Goal: Task Accomplishment & Management: Manage account settings

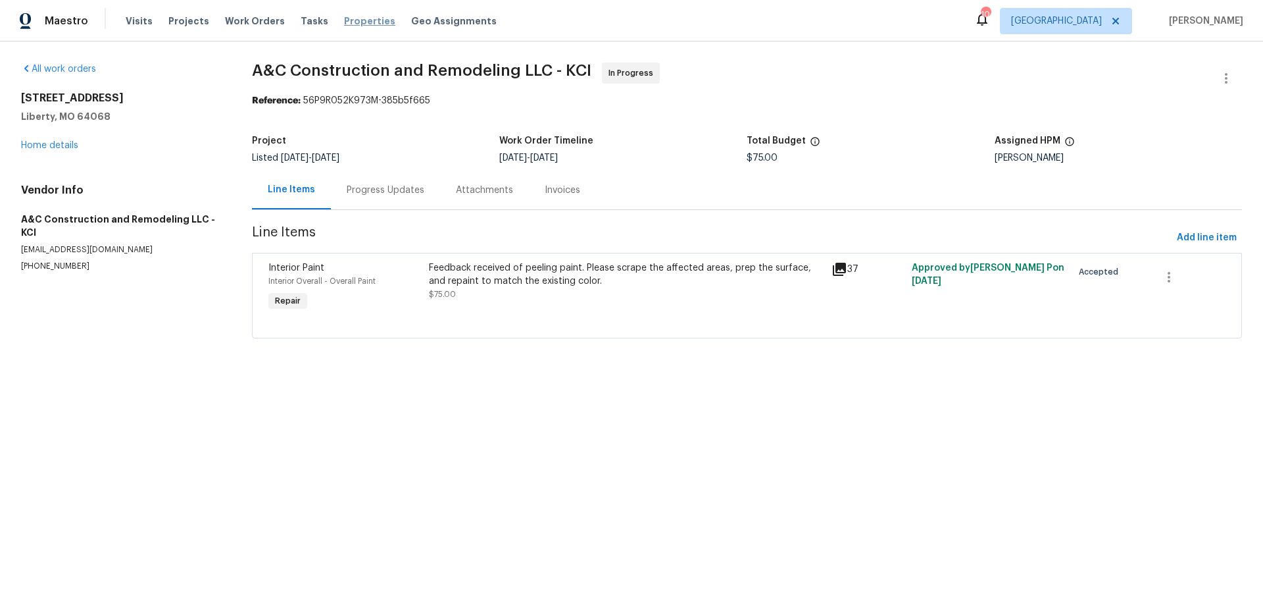
click at [347, 22] on span "Properties" at bounding box center [369, 20] width 51 height 13
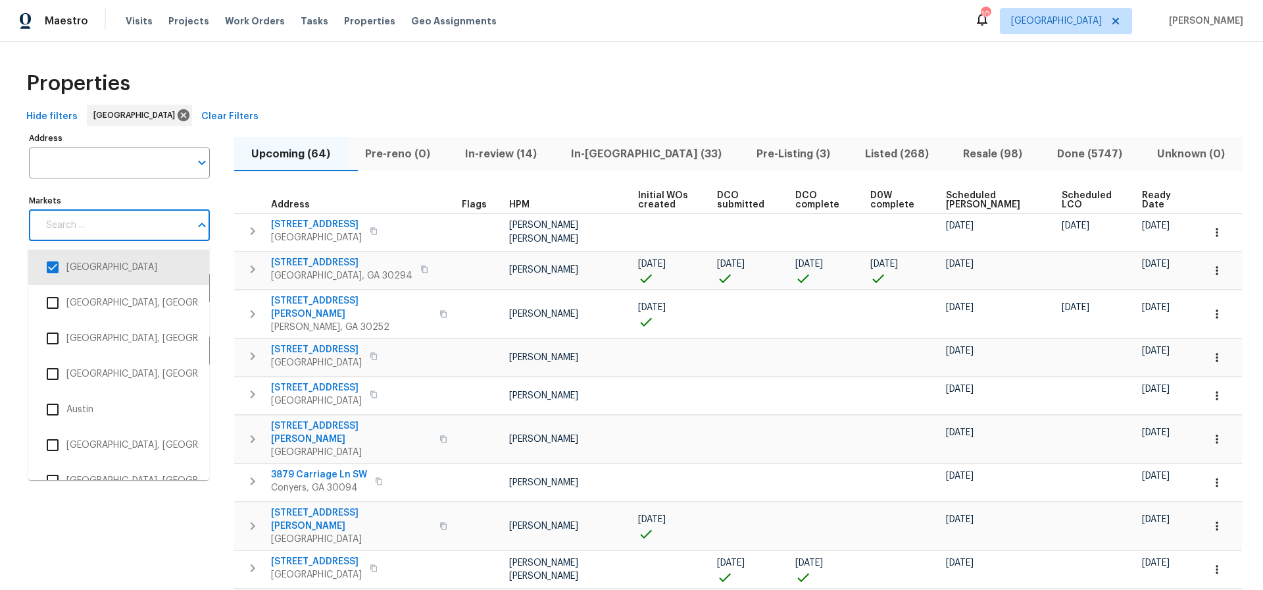
click at [174, 228] on input "Markets" at bounding box center [114, 225] width 152 height 31
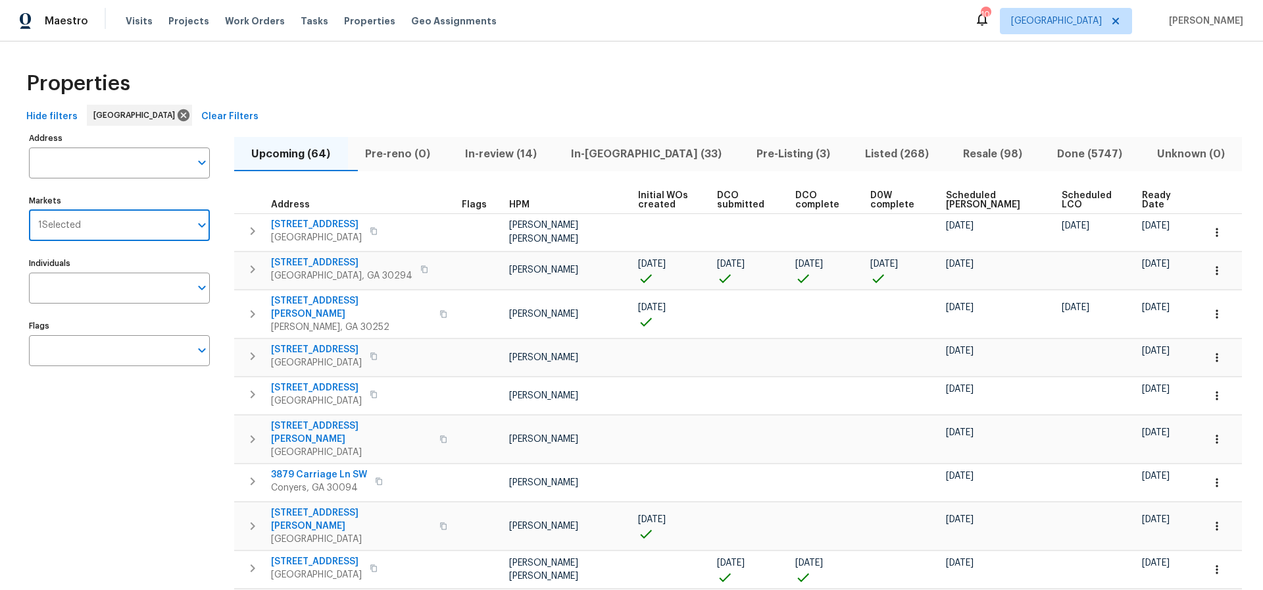
click at [174, 228] on input "Markets" at bounding box center [135, 225] width 109 height 31
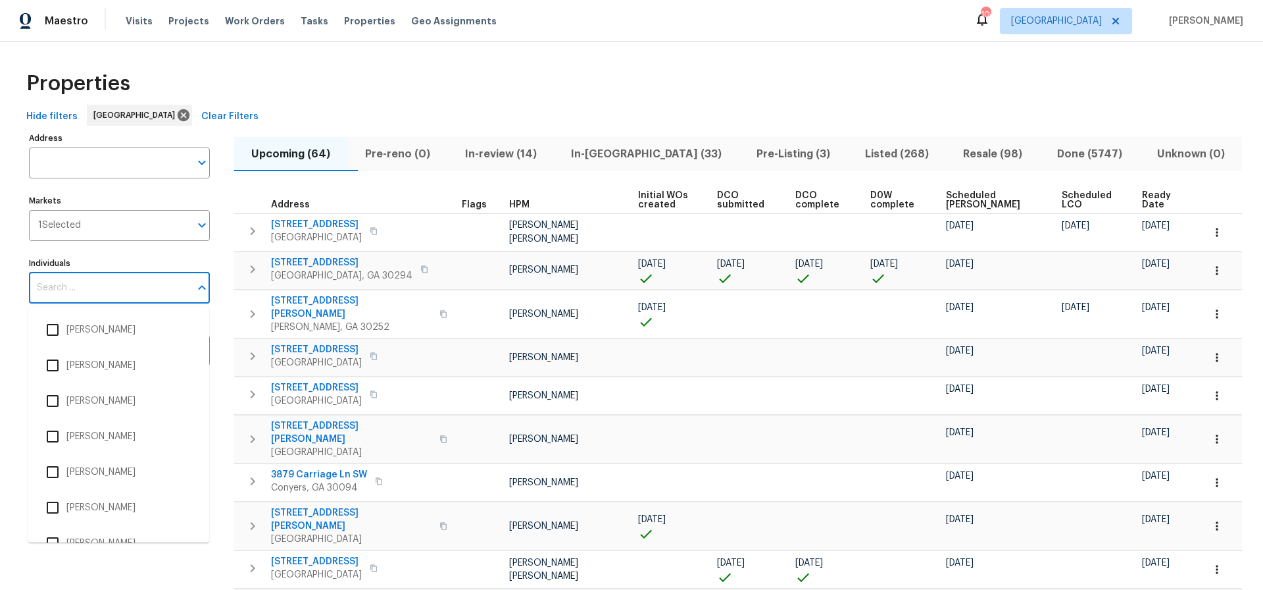
click at [164, 293] on input "Individuals" at bounding box center [109, 287] width 161 height 31
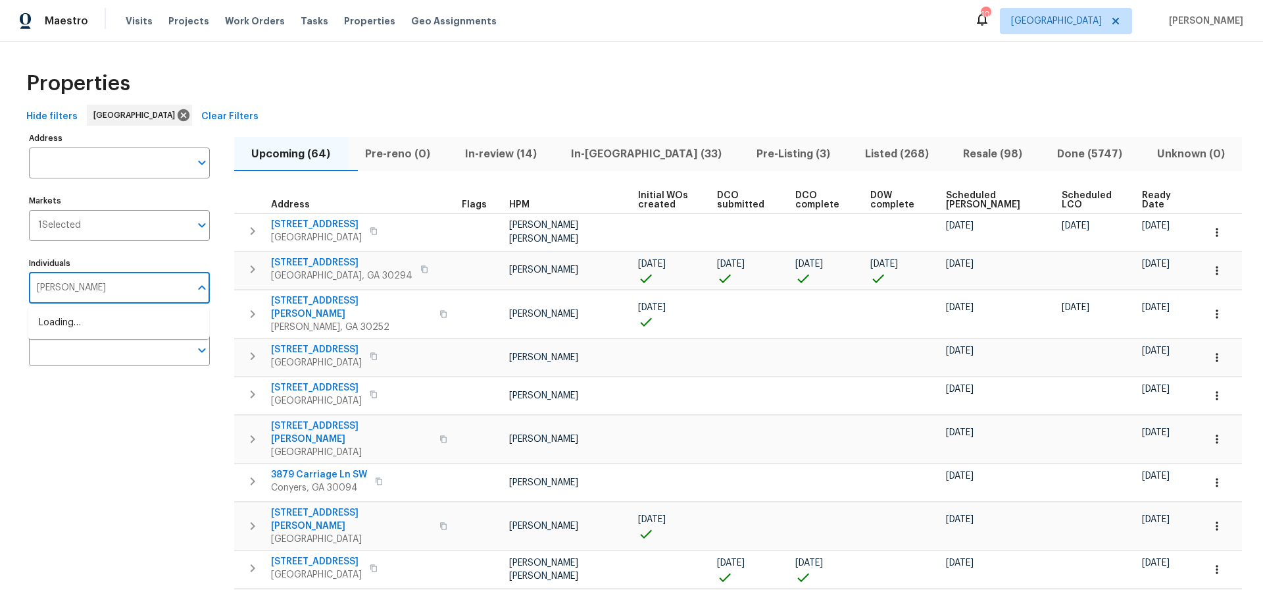
type input "mirsad"
click at [105, 328] on li "[PERSON_NAME]" at bounding box center [119, 330] width 160 height 28
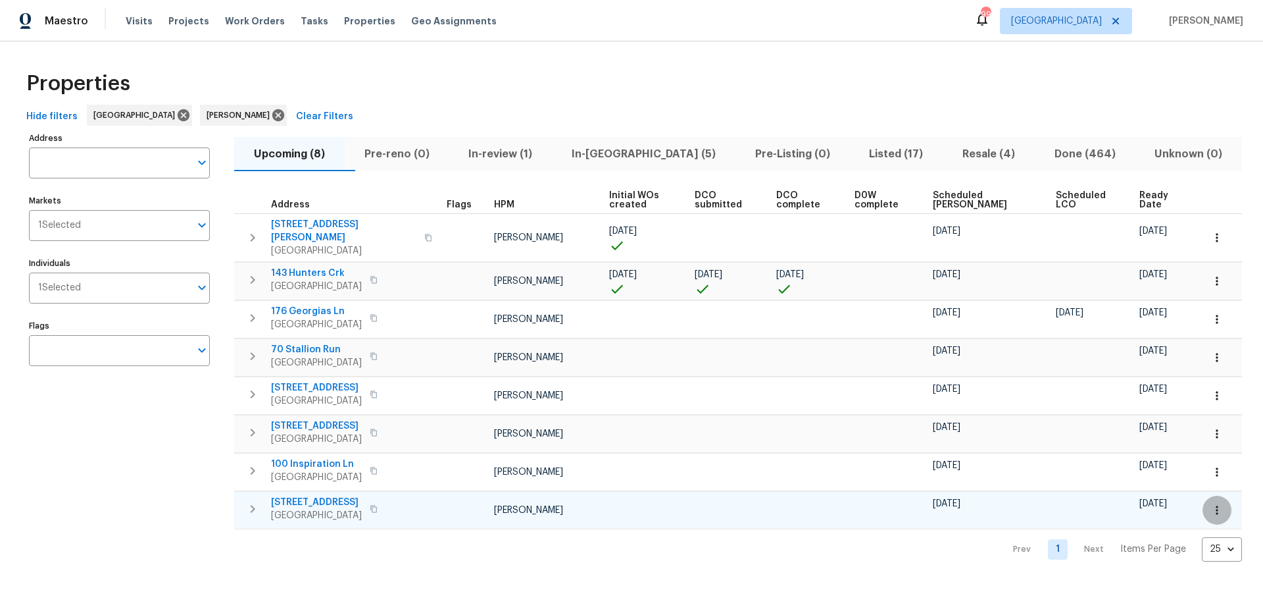
click at [1215, 503] on icon "button" at bounding box center [1217, 509] width 13 height 13
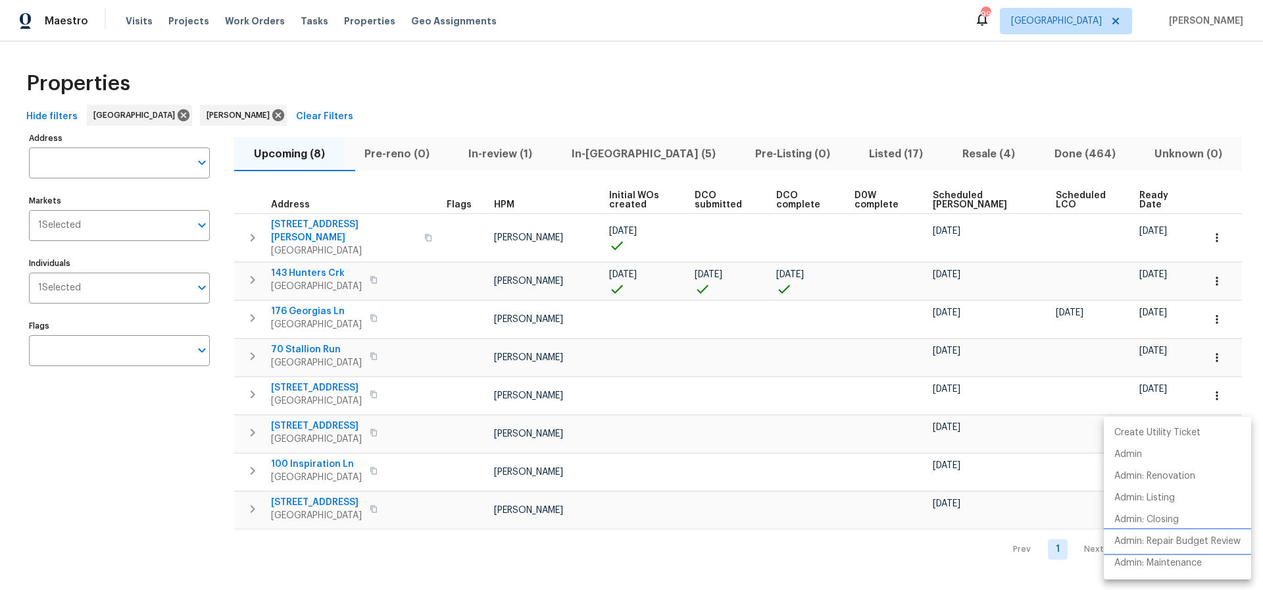
click at [1165, 542] on p "Admin: Repair Budget Review" at bounding box center [1178, 541] width 126 height 14
click at [835, 86] on div at bounding box center [631, 295] width 1263 height 590
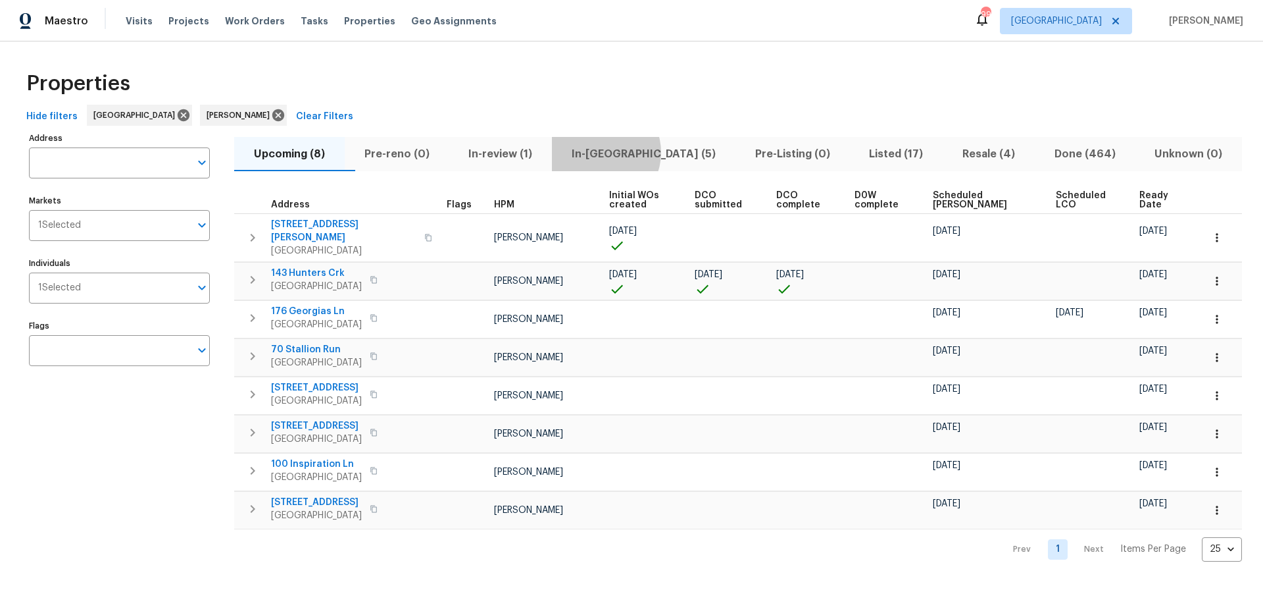
click at [630, 152] on span "In-reno (5)" at bounding box center [644, 154] width 168 height 18
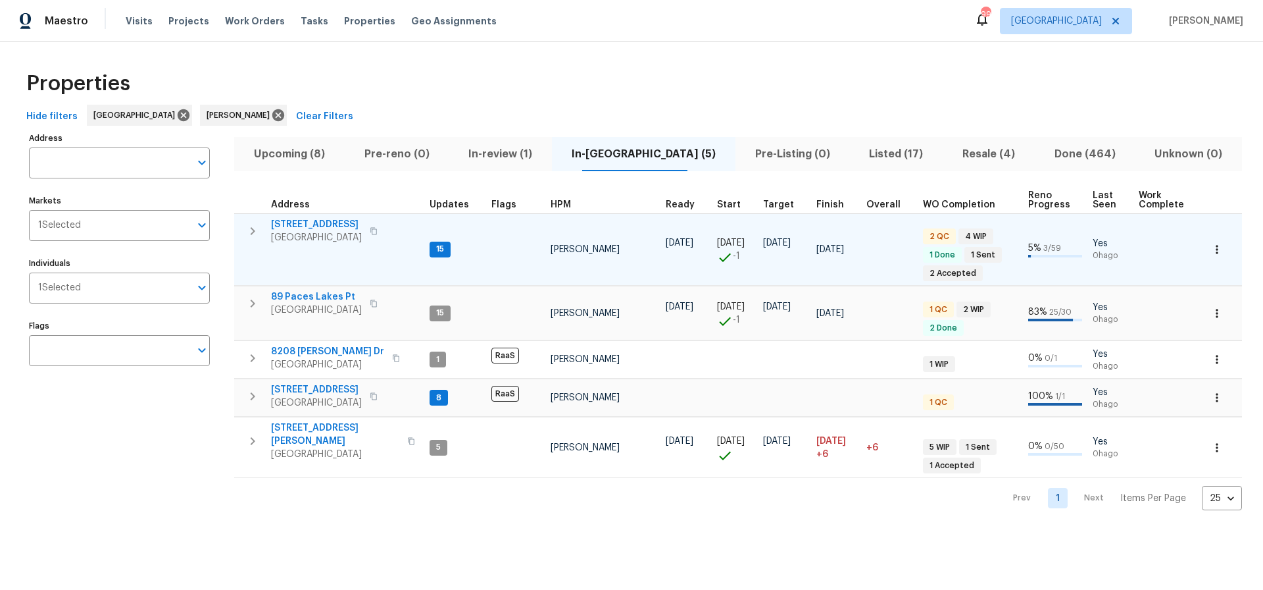
click at [303, 225] on span "[STREET_ADDRESS]" at bounding box center [316, 224] width 91 height 13
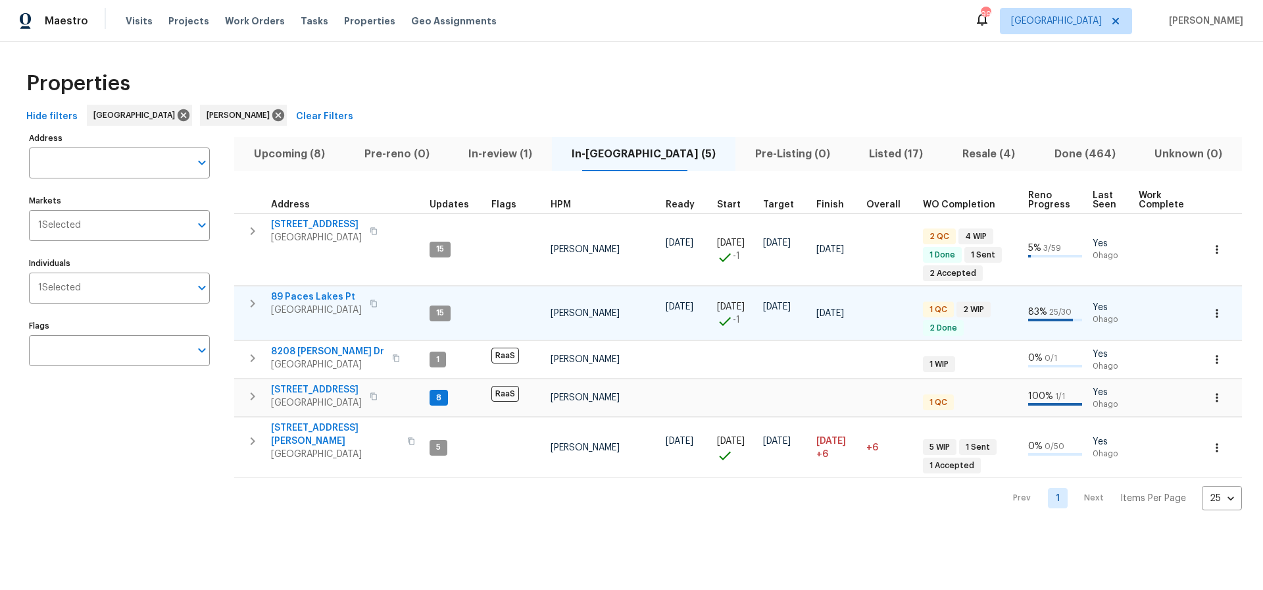
click at [311, 295] on span "89 Paces Lakes Pt" at bounding box center [316, 296] width 91 height 13
click at [1220, 313] on icon "button" at bounding box center [1217, 313] width 13 height 13
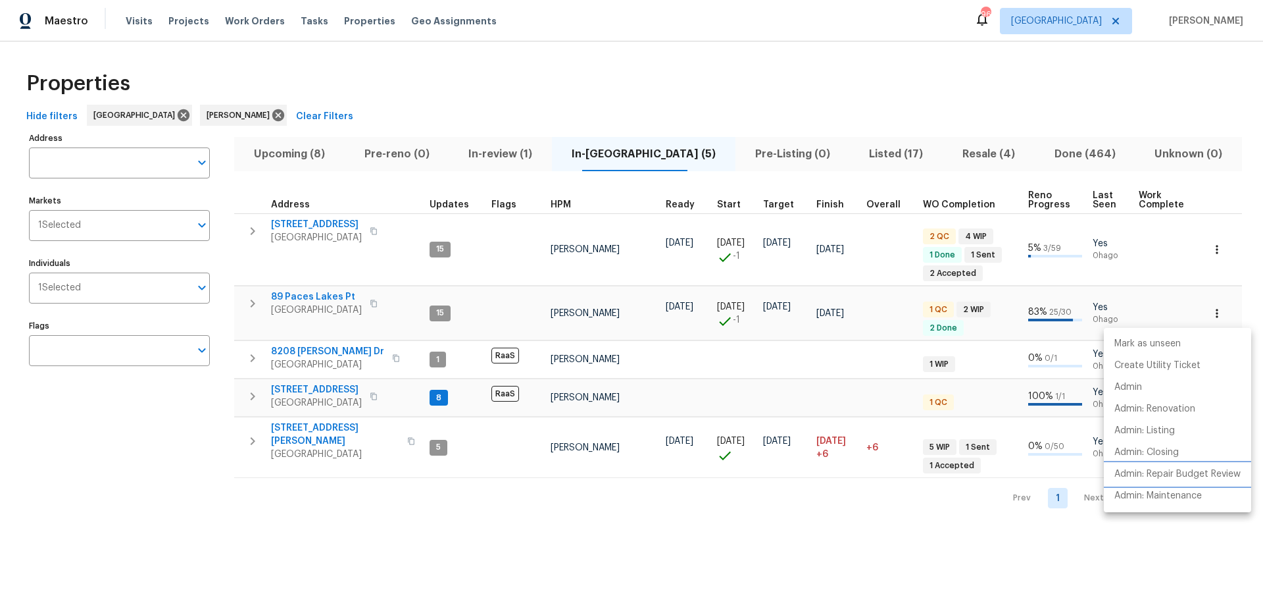
click at [1174, 471] on p "Admin: Repair Budget Review" at bounding box center [1178, 474] width 126 height 14
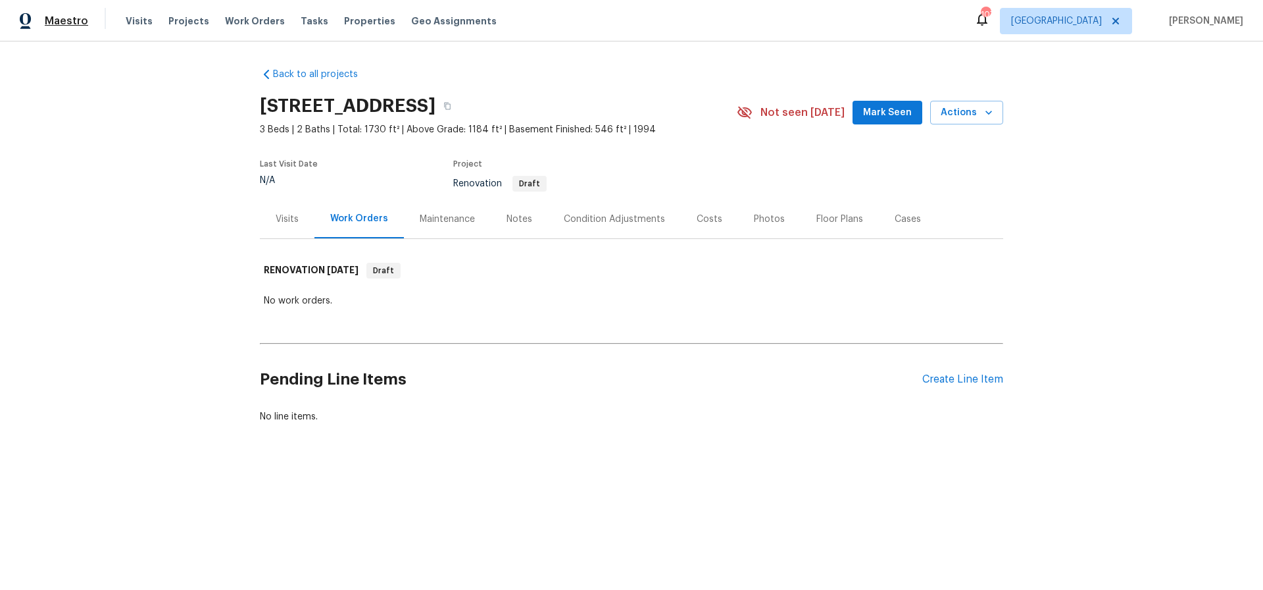
click at [61, 23] on span "Maestro" at bounding box center [66, 20] width 43 height 13
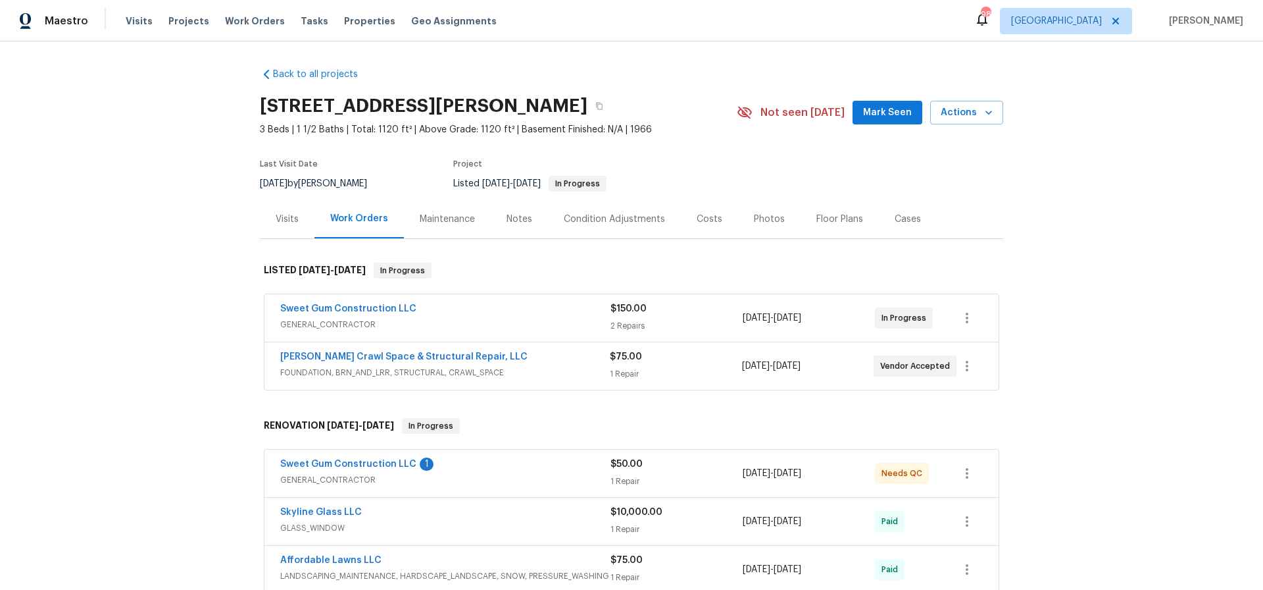
scroll to position [5, 0]
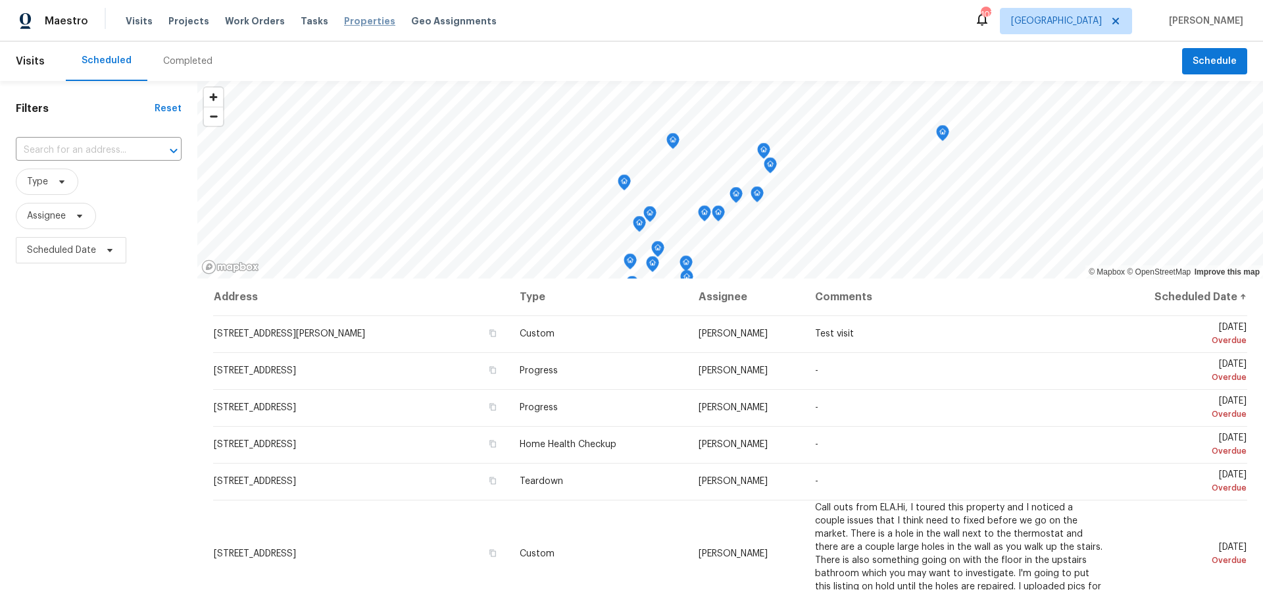
click at [357, 20] on span "Properties" at bounding box center [369, 20] width 51 height 13
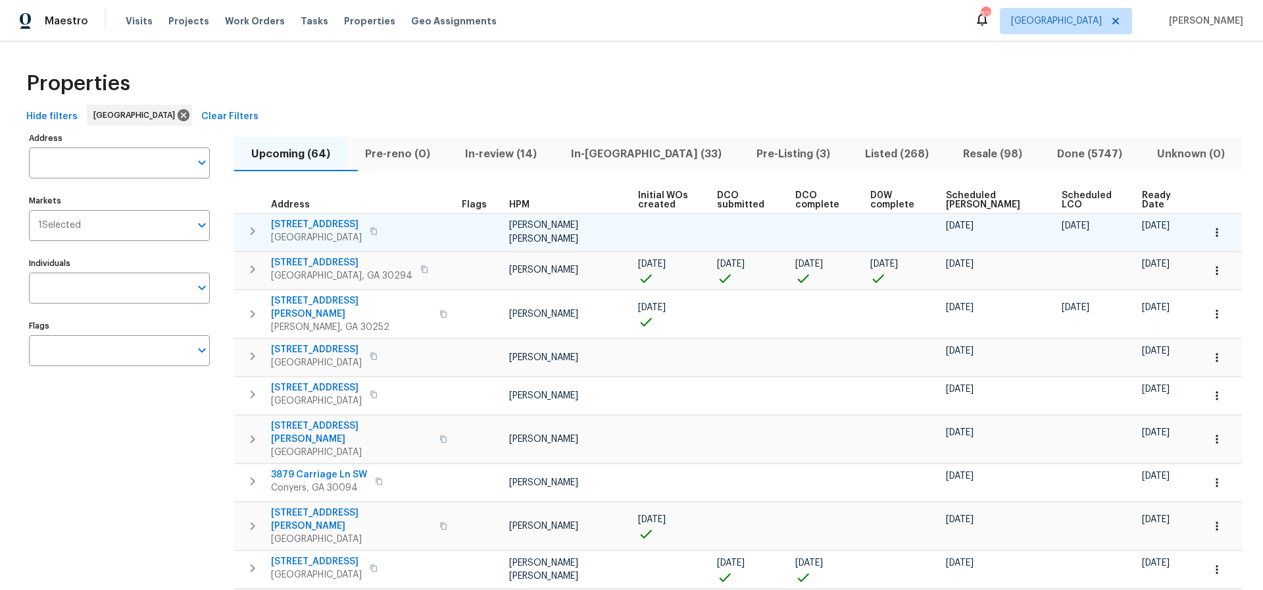
click at [333, 223] on span "[STREET_ADDRESS]" at bounding box center [316, 224] width 91 height 13
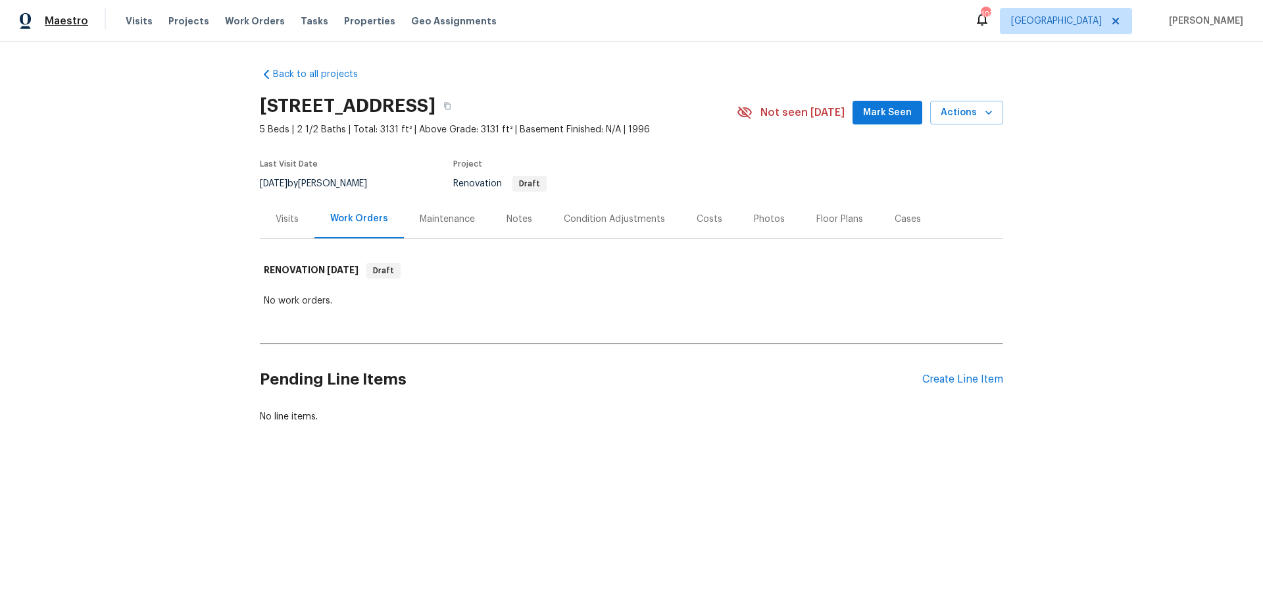
click at [74, 19] on span "Maestro" at bounding box center [66, 20] width 43 height 13
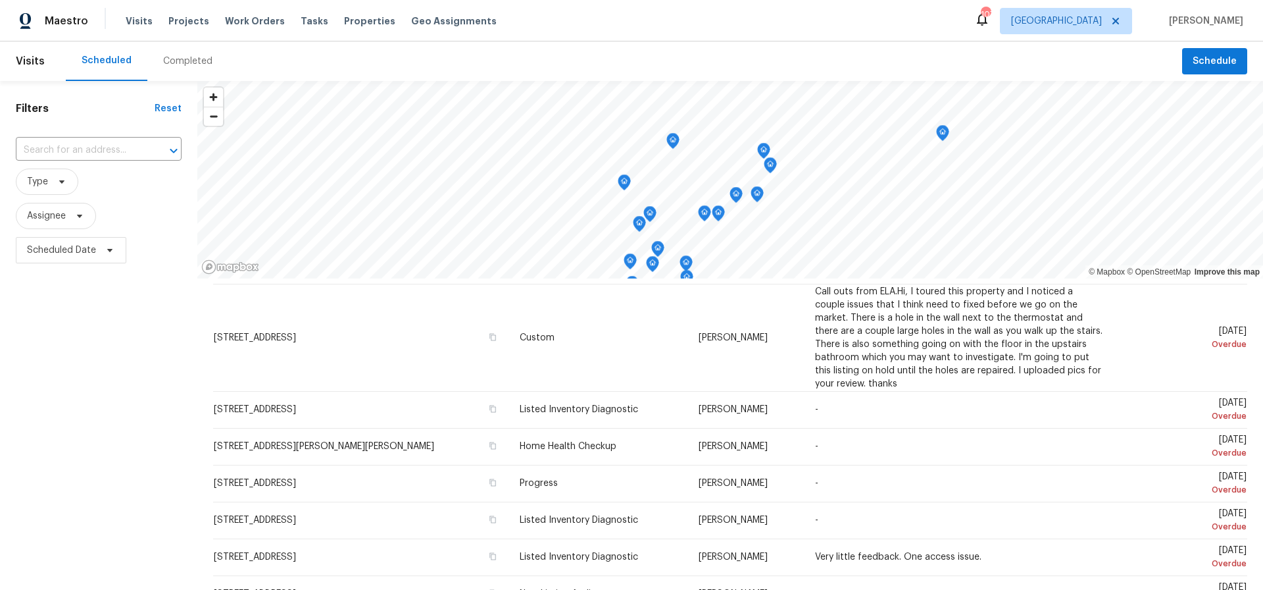
scroll to position [191, 0]
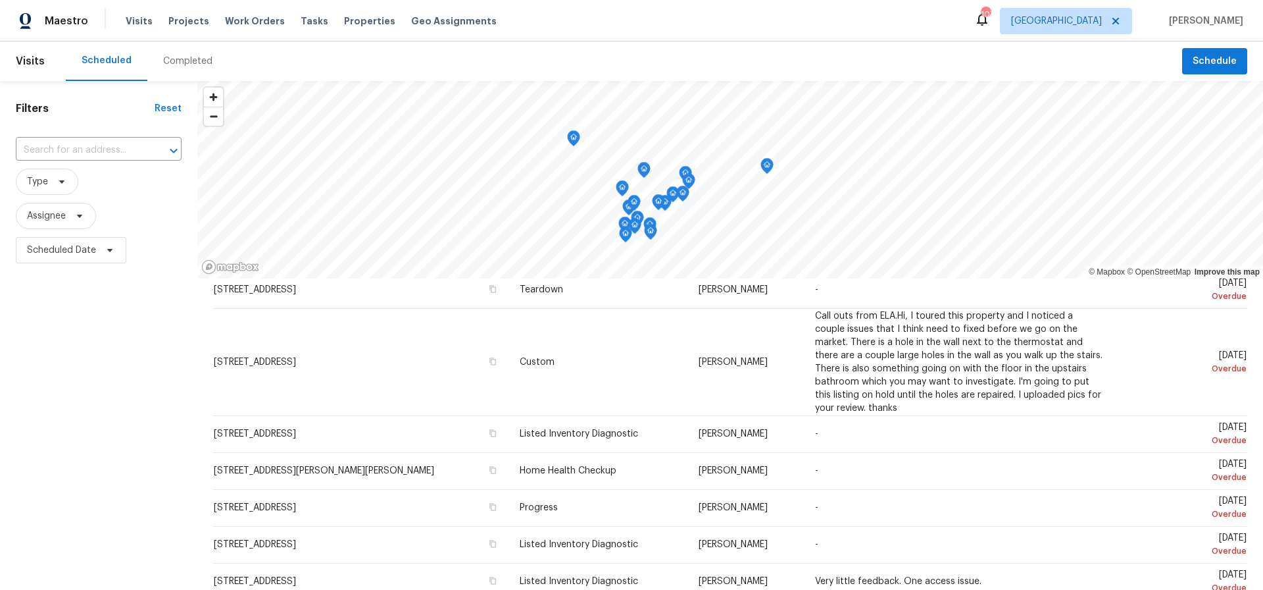
click at [574, 138] on icon "Map marker" at bounding box center [574, 138] width 12 height 15
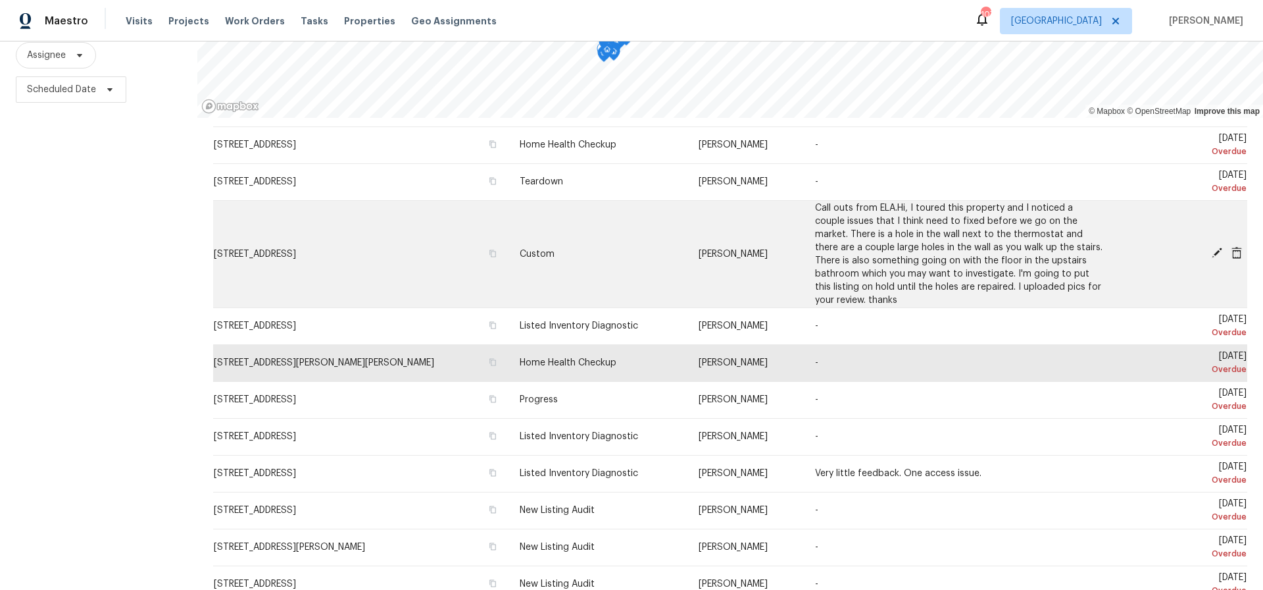
scroll to position [134, 0]
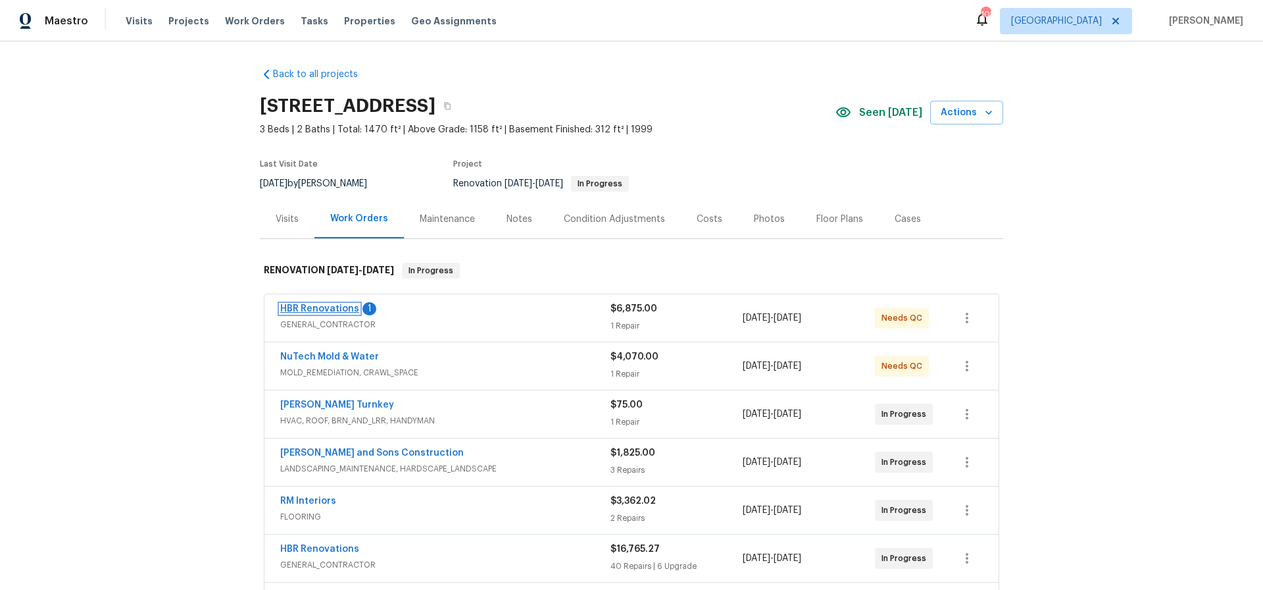
click at [322, 307] on link "HBR Renovations" at bounding box center [319, 308] width 79 height 9
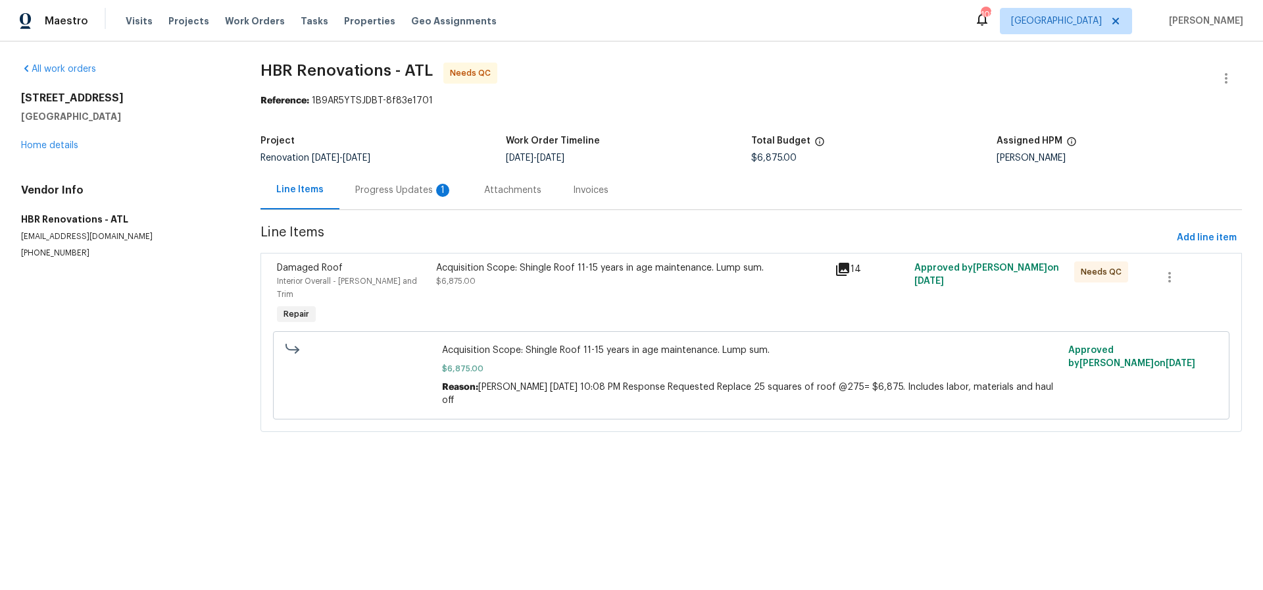
click at [389, 193] on div "Progress Updates 1" at bounding box center [403, 190] width 97 height 13
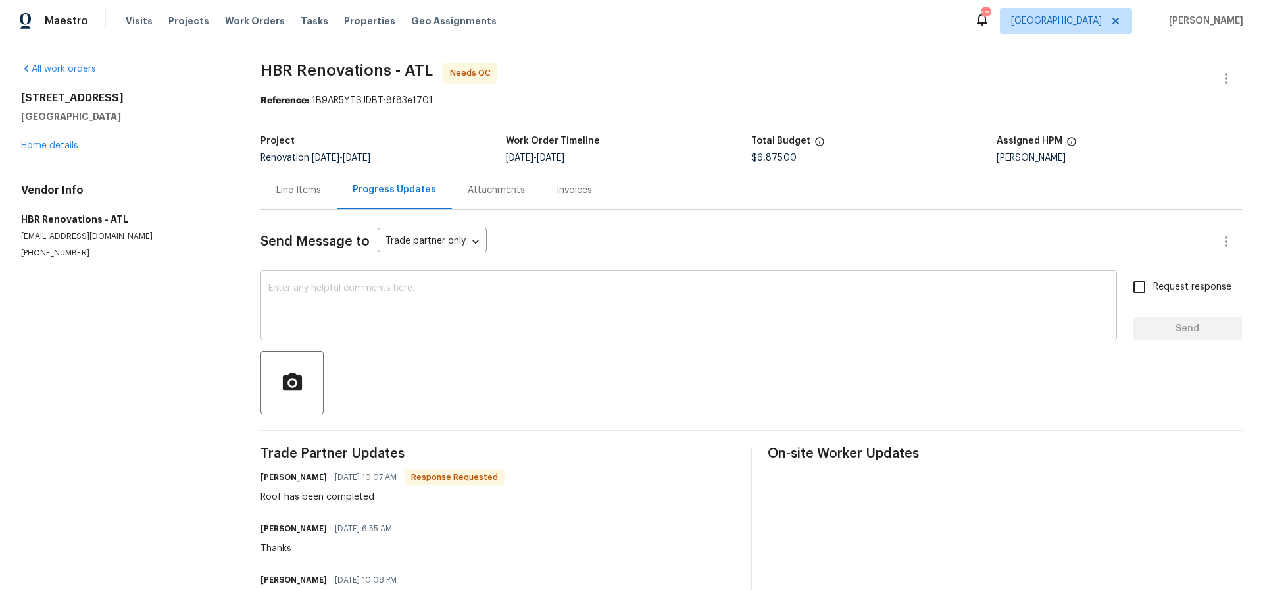
click at [302, 284] on textarea at bounding box center [688, 307] width 841 height 46
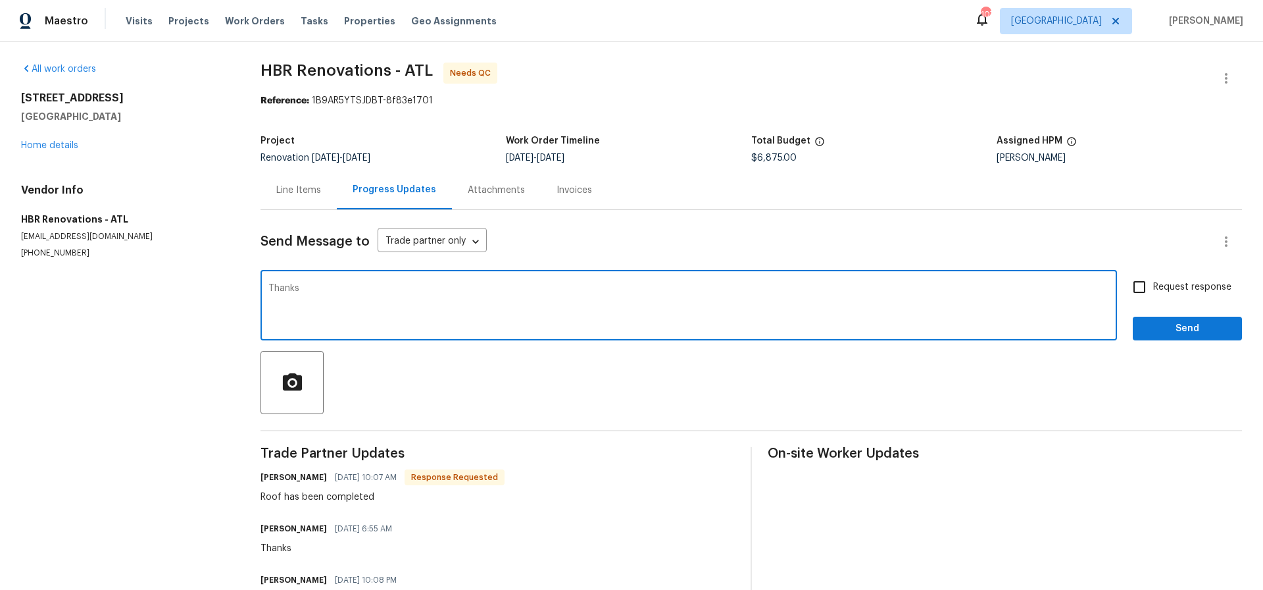
type textarea "Thanks"
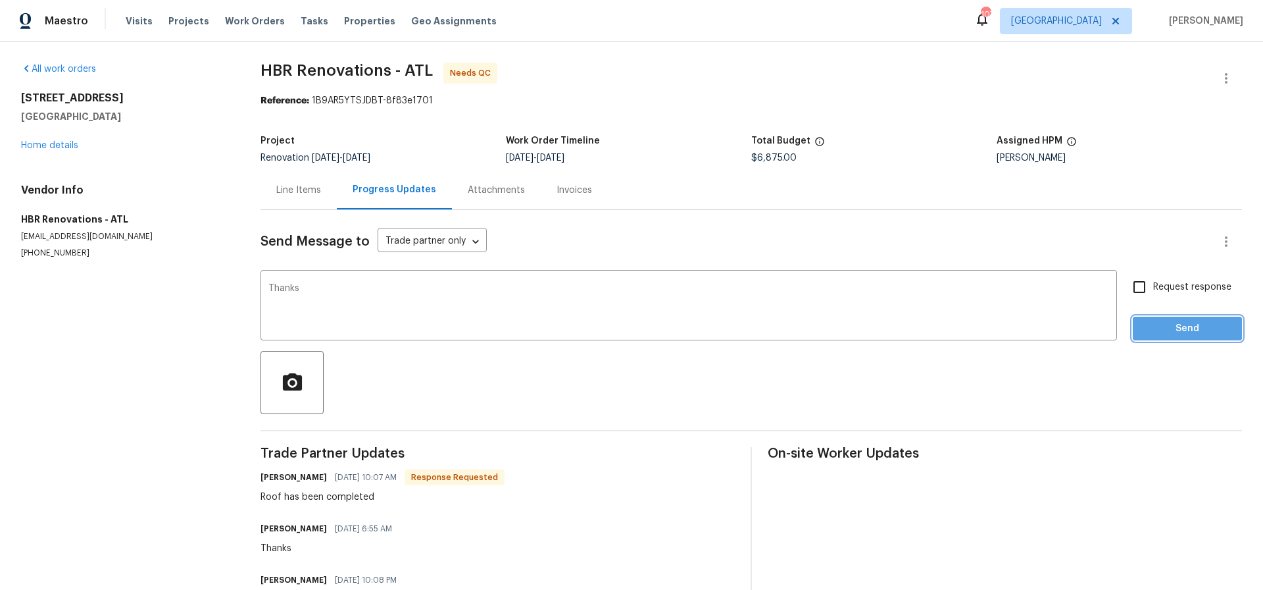
click at [1176, 322] on span "Send" at bounding box center [1188, 328] width 88 height 16
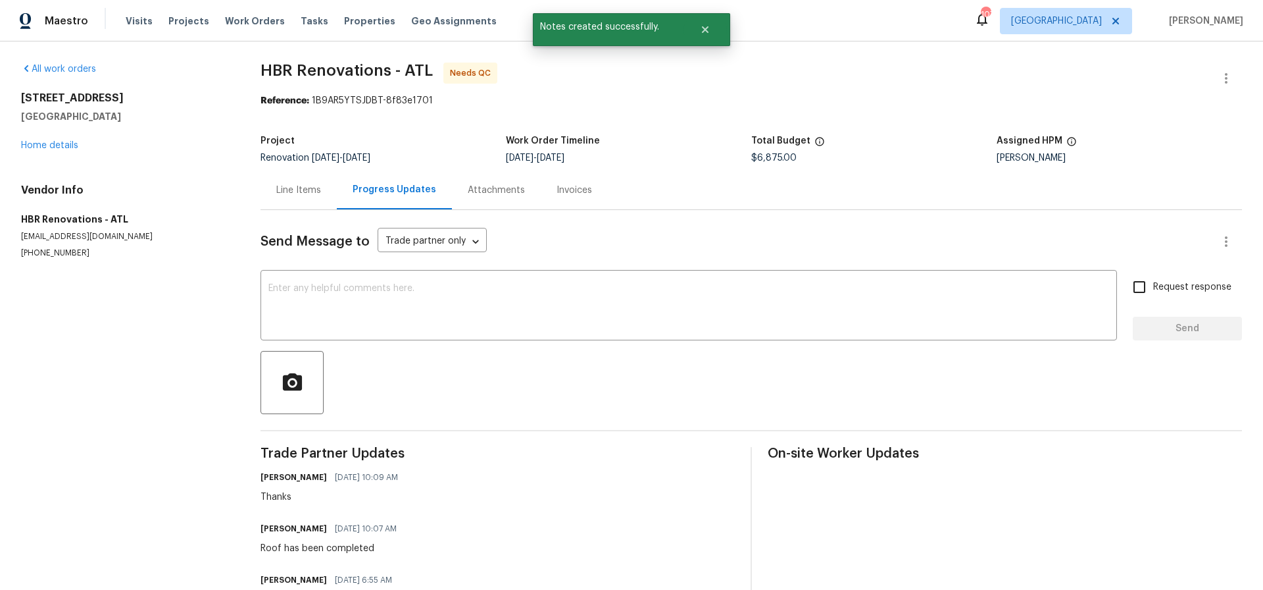
click at [303, 189] on div "Line Items" at bounding box center [298, 190] width 45 height 13
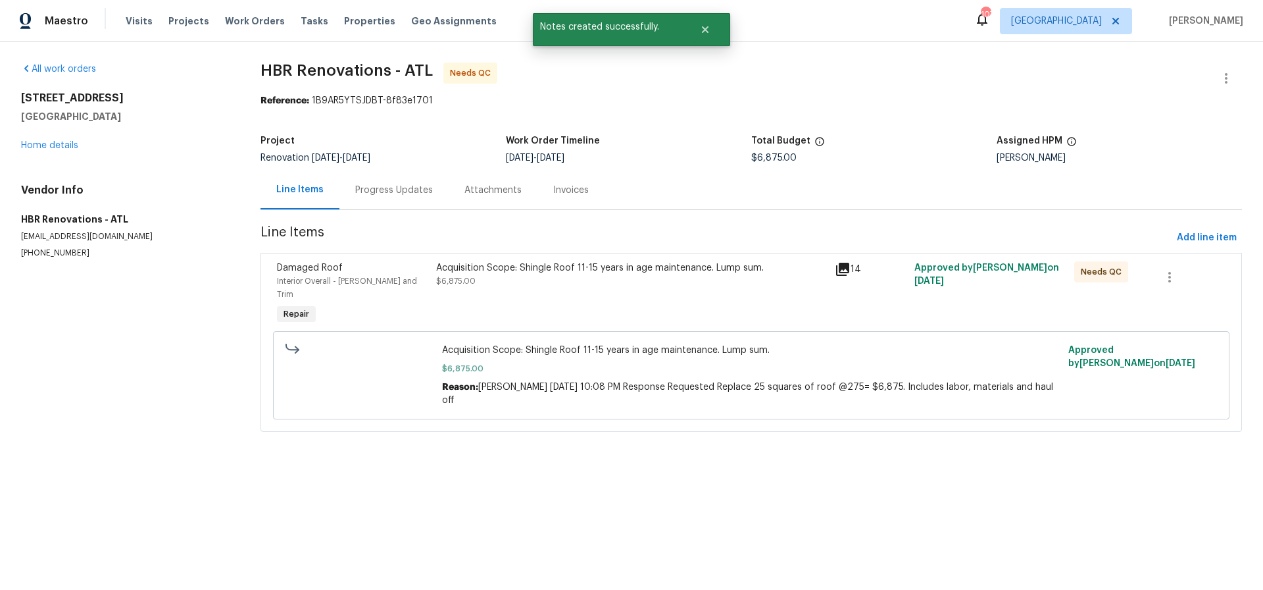
click at [578, 277] on div "Acquisition Scope: Shingle Roof 11-15 years in age maintenance. Lump sum. $6,87…" at bounding box center [631, 274] width 391 height 26
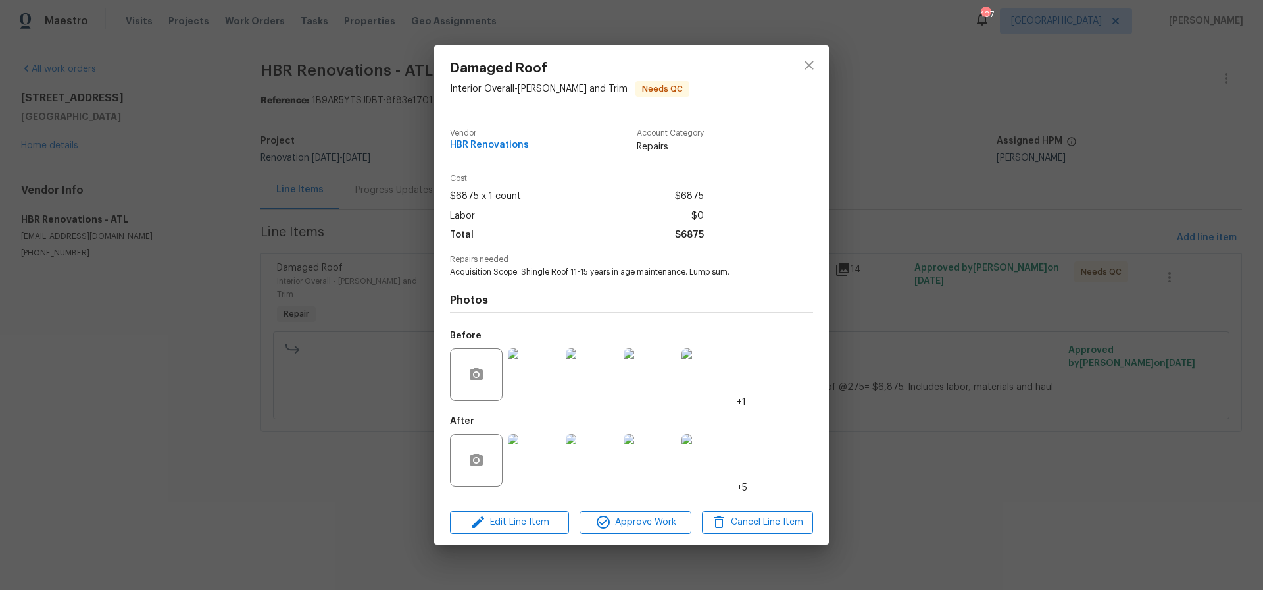
click at [541, 473] on img at bounding box center [534, 460] width 53 height 53
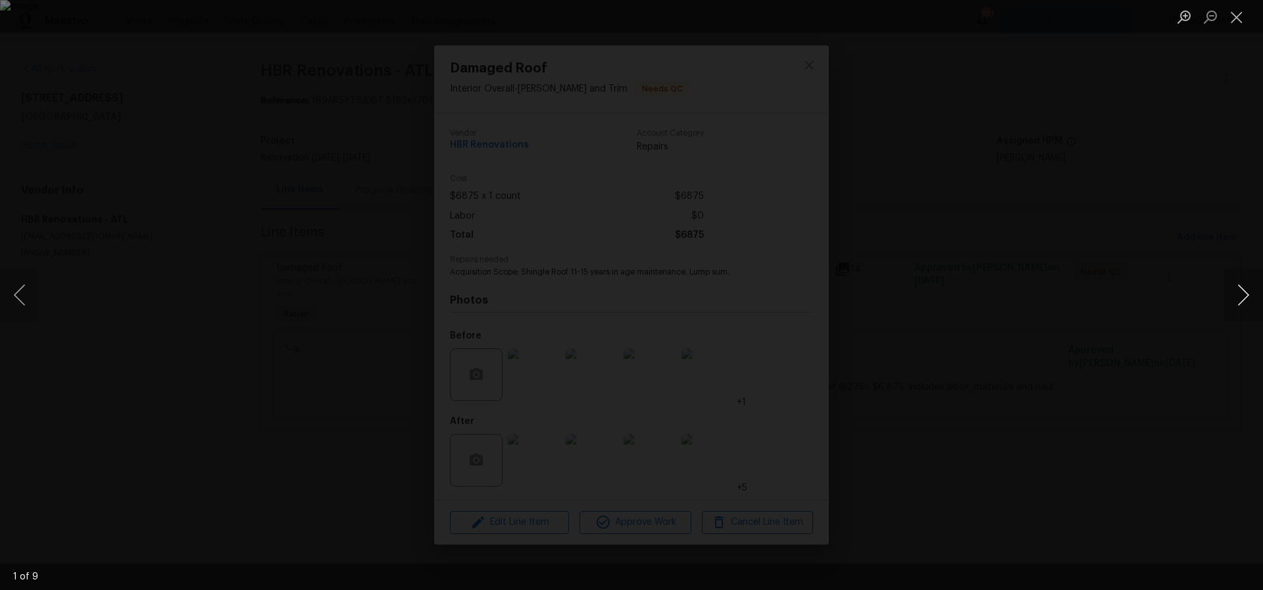
click at [1244, 297] on button "Next image" at bounding box center [1243, 294] width 39 height 53
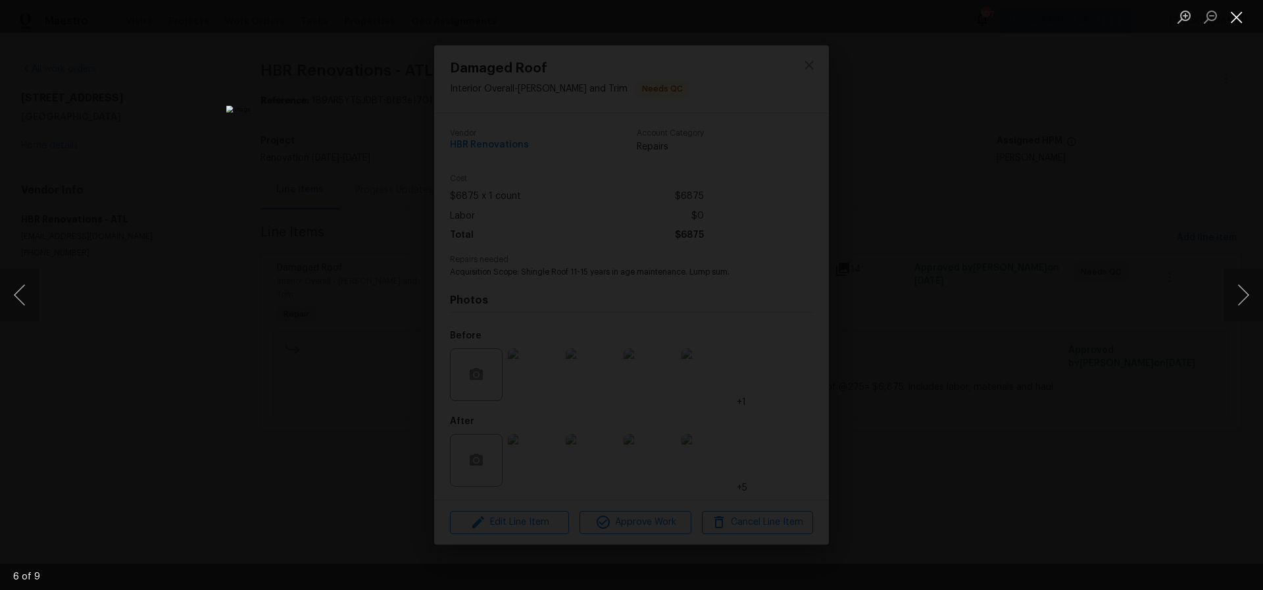
click at [1239, 19] on button "Close lightbox" at bounding box center [1237, 16] width 26 height 23
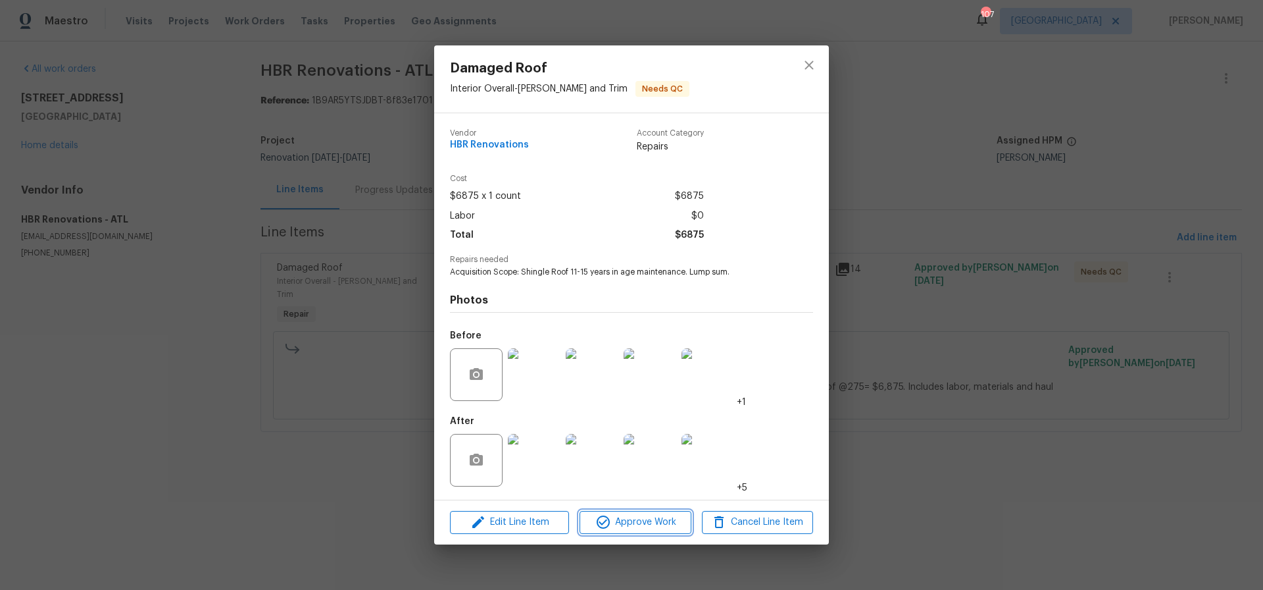
click at [651, 523] on span "Approve Work" at bounding box center [635, 522] width 103 height 16
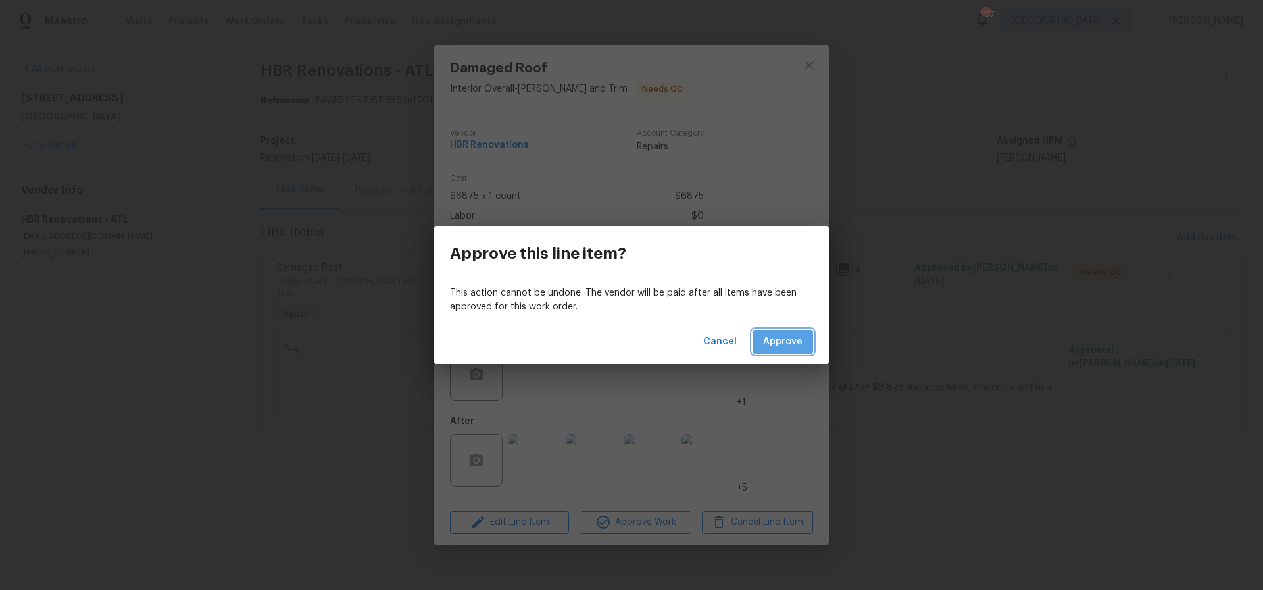
click at [780, 338] on span "Approve" at bounding box center [782, 342] width 39 height 16
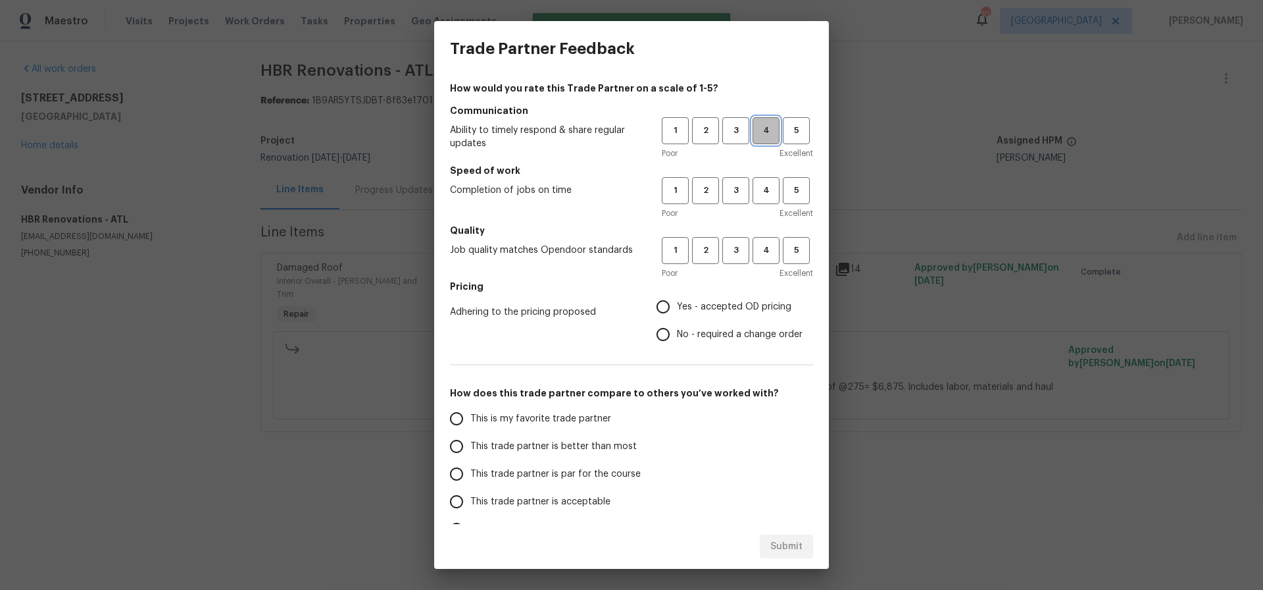
click at [767, 129] on span "4" at bounding box center [766, 130] width 24 height 15
click at [765, 194] on span "4" at bounding box center [766, 190] width 24 height 15
click at [767, 253] on span "4" at bounding box center [766, 250] width 24 height 15
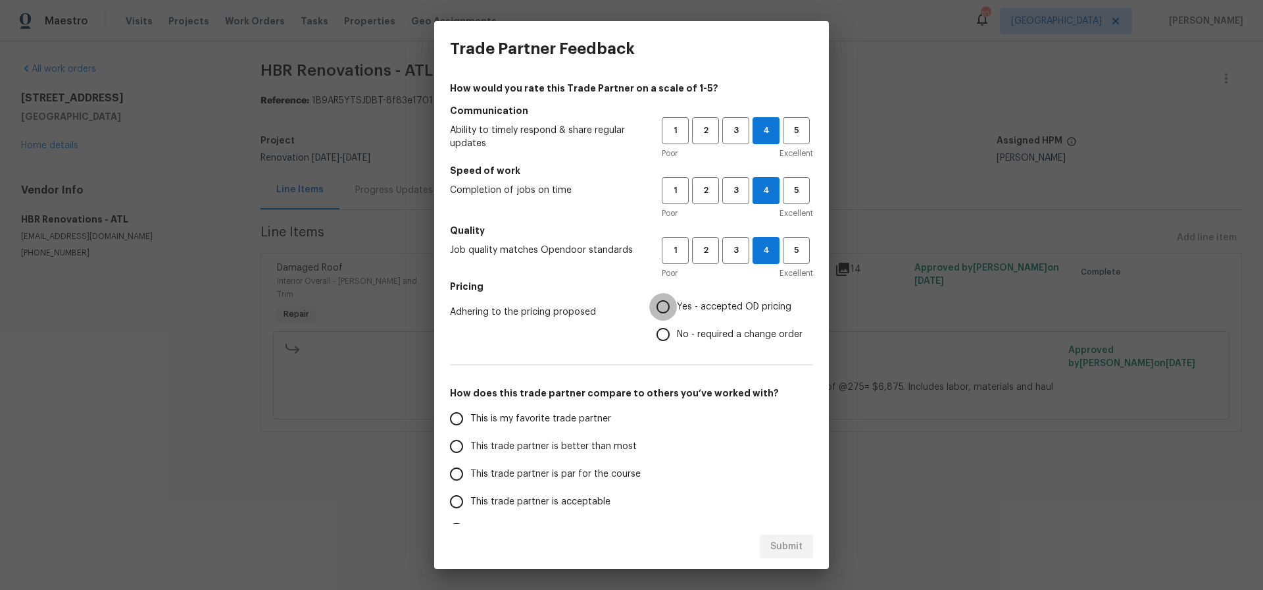
click at [663, 307] on input "Yes - accepted OD pricing" at bounding box center [663, 307] width 28 height 28
radio input "true"
click at [456, 446] on input "This trade partner is better than most" at bounding box center [457, 446] width 28 height 28
click at [793, 545] on span "Submit" at bounding box center [786, 546] width 32 height 16
radio input "true"
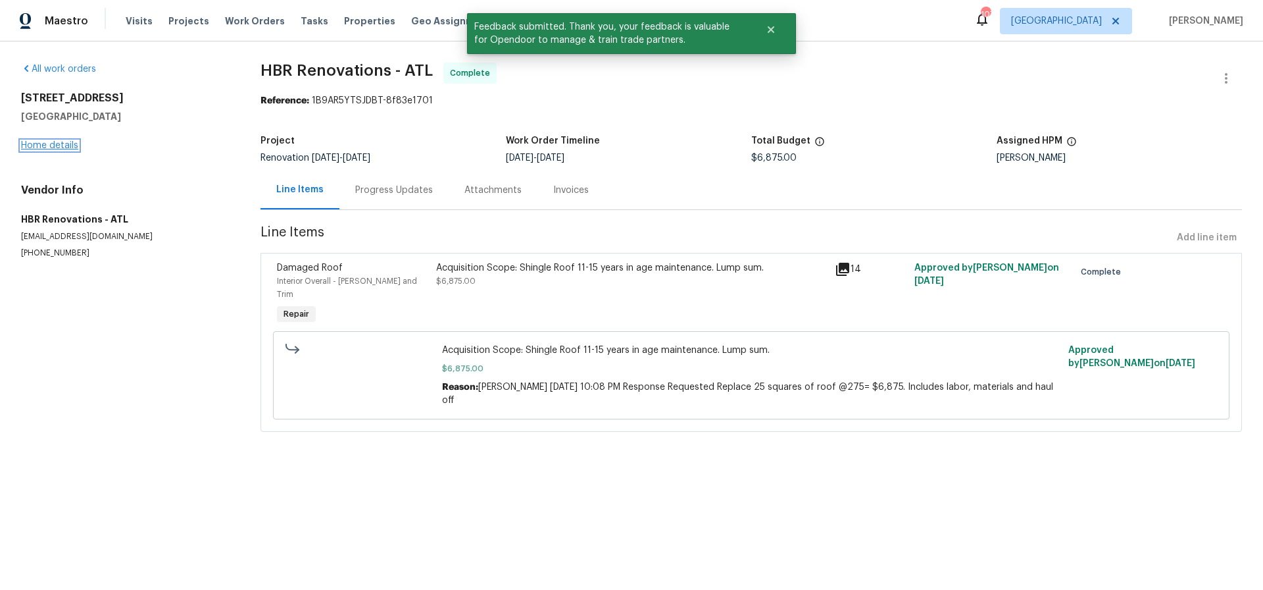
click at [56, 149] on link "Home details" at bounding box center [49, 145] width 57 height 9
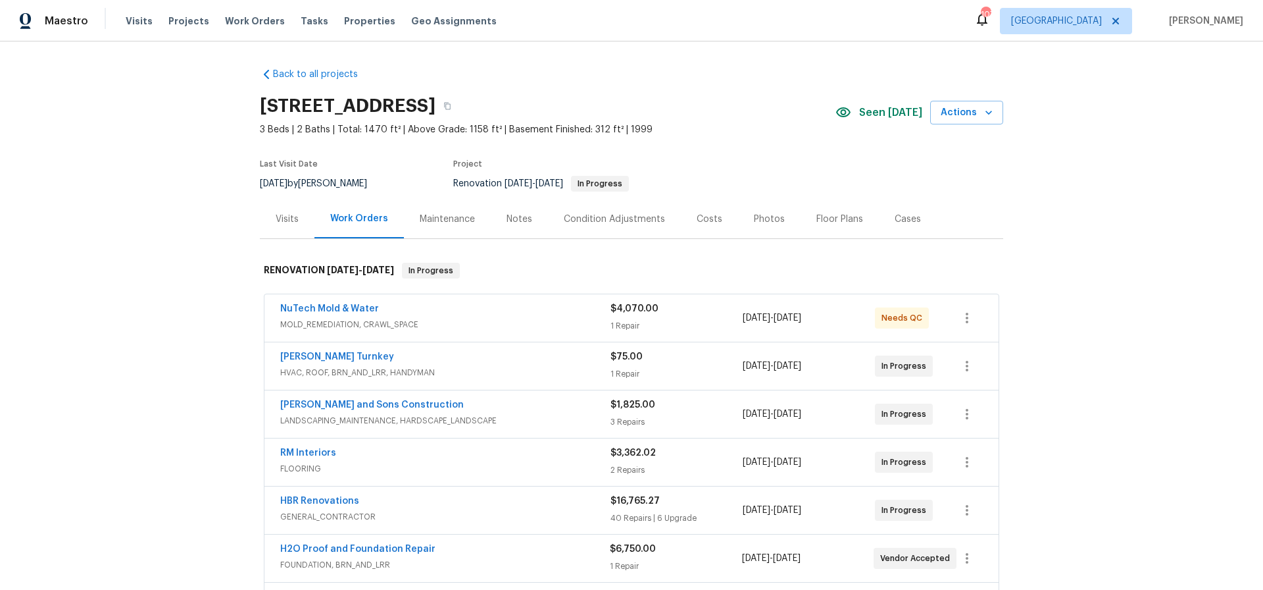
click at [518, 218] on div "Notes" at bounding box center [520, 219] width 26 height 13
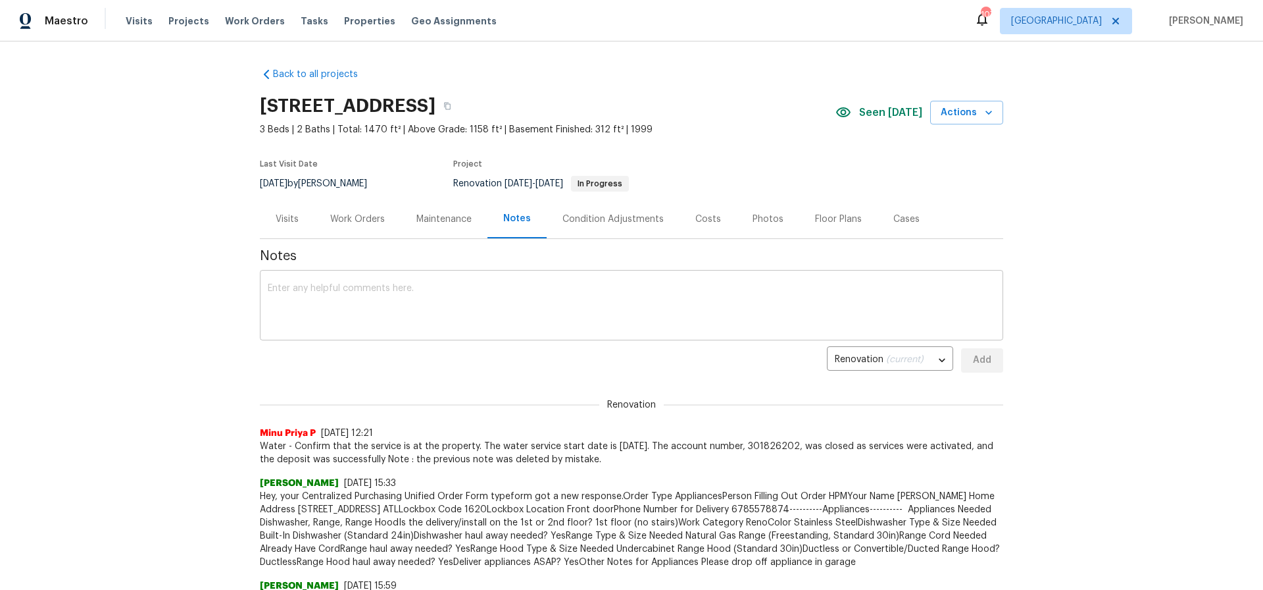
click at [293, 282] on div "x ​" at bounding box center [632, 306] width 744 height 67
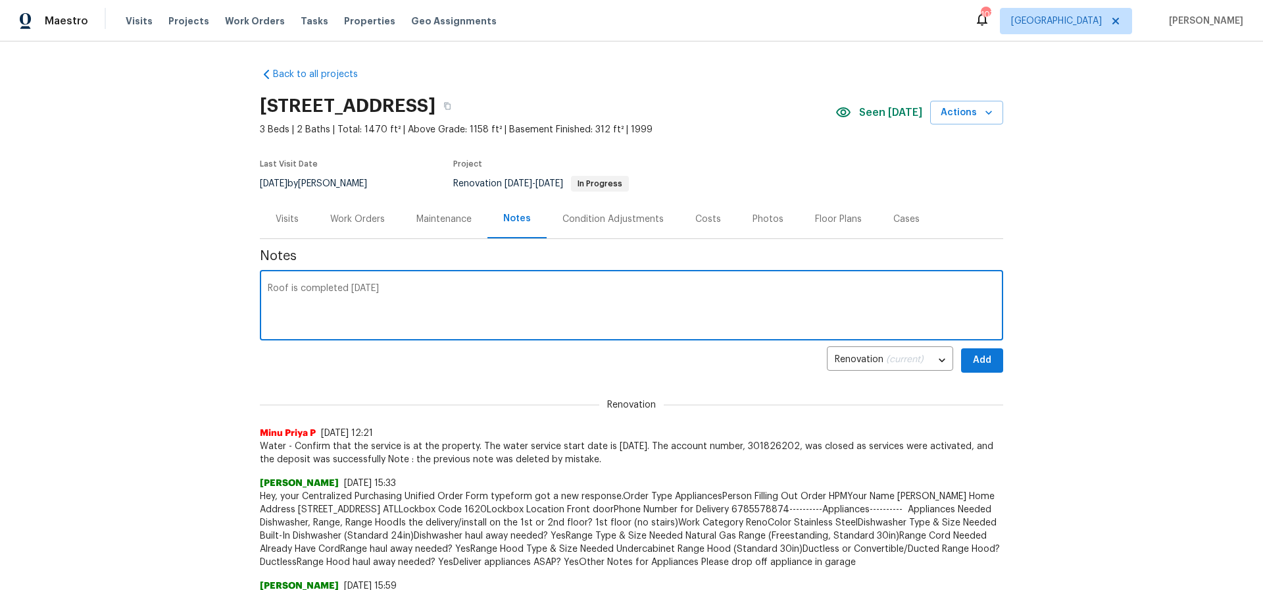
type textarea "Roof is completed today"
click at [978, 357] on span "Add" at bounding box center [982, 360] width 21 height 16
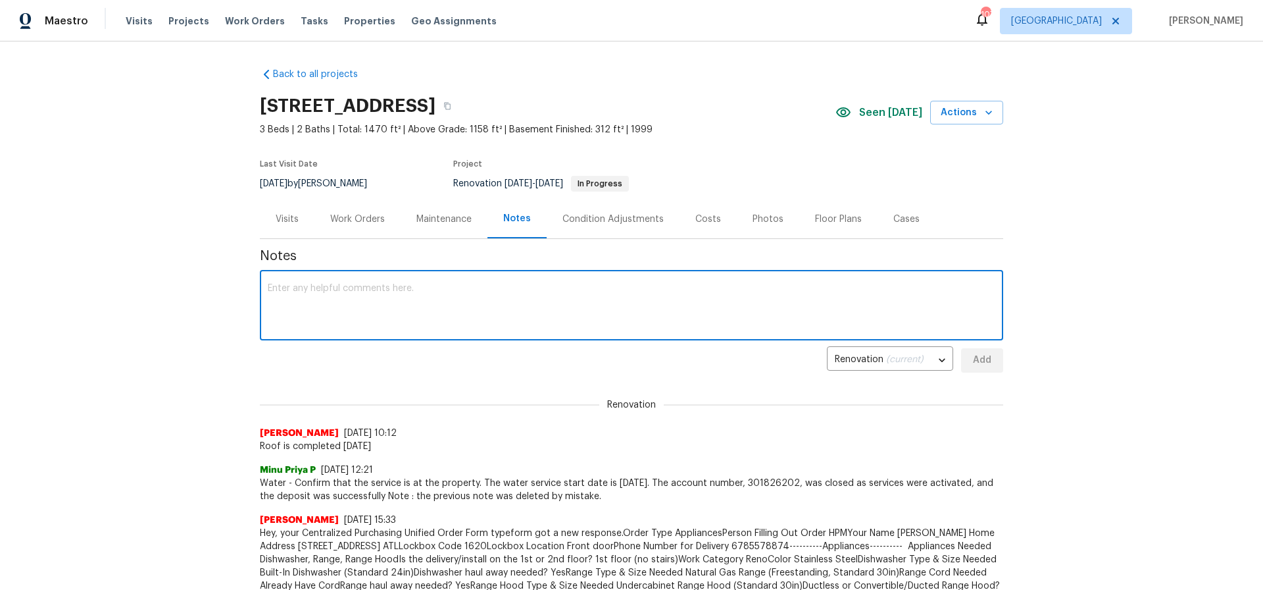
click at [311, 284] on textarea at bounding box center [632, 307] width 728 height 46
type textarea "Also septic tank is completed"
click at [984, 358] on span "Add" at bounding box center [982, 360] width 21 height 16
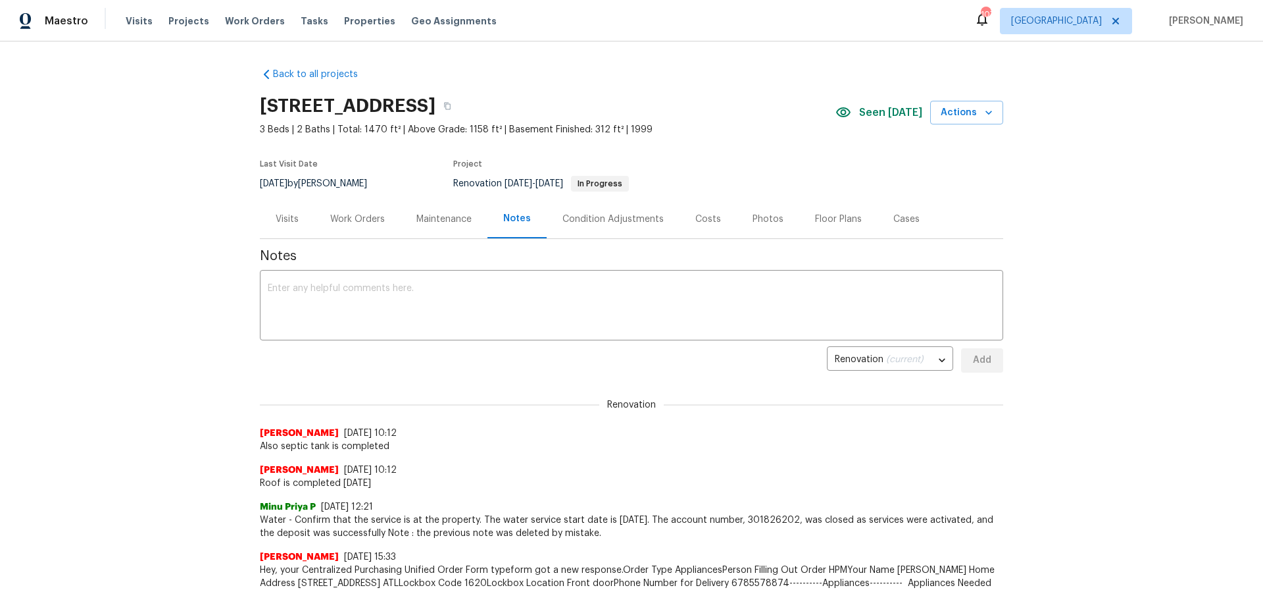
click at [356, 220] on div "Work Orders" at bounding box center [357, 219] width 55 height 13
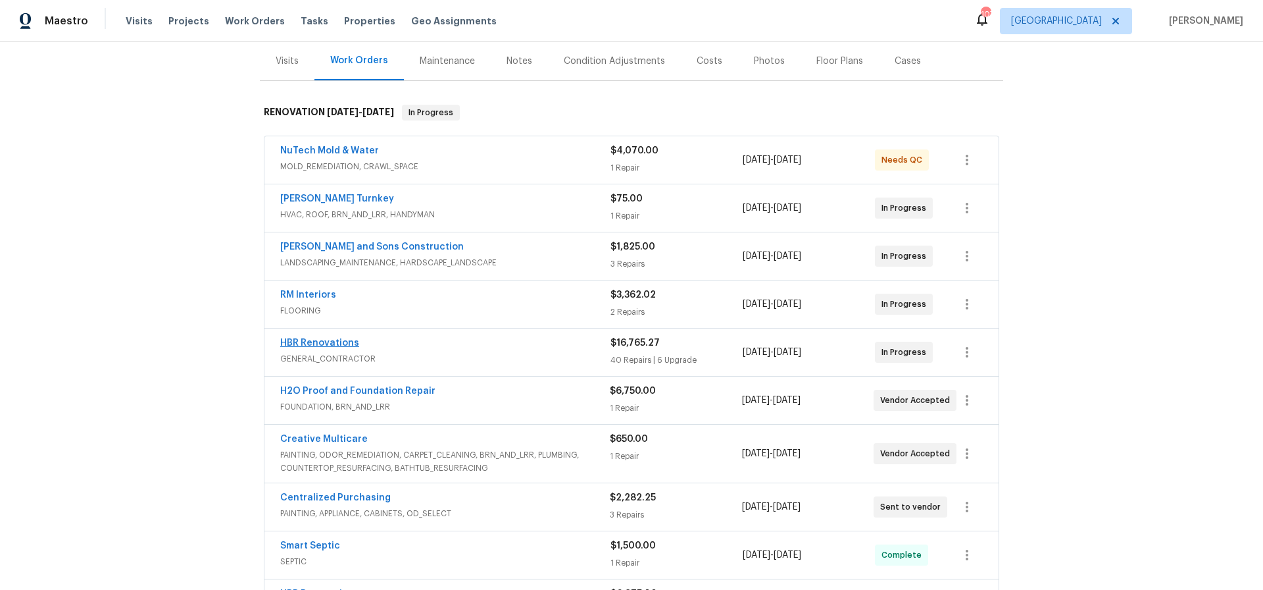
scroll to position [157, 0]
click at [324, 347] on link "HBR Renovations" at bounding box center [319, 343] width 79 height 9
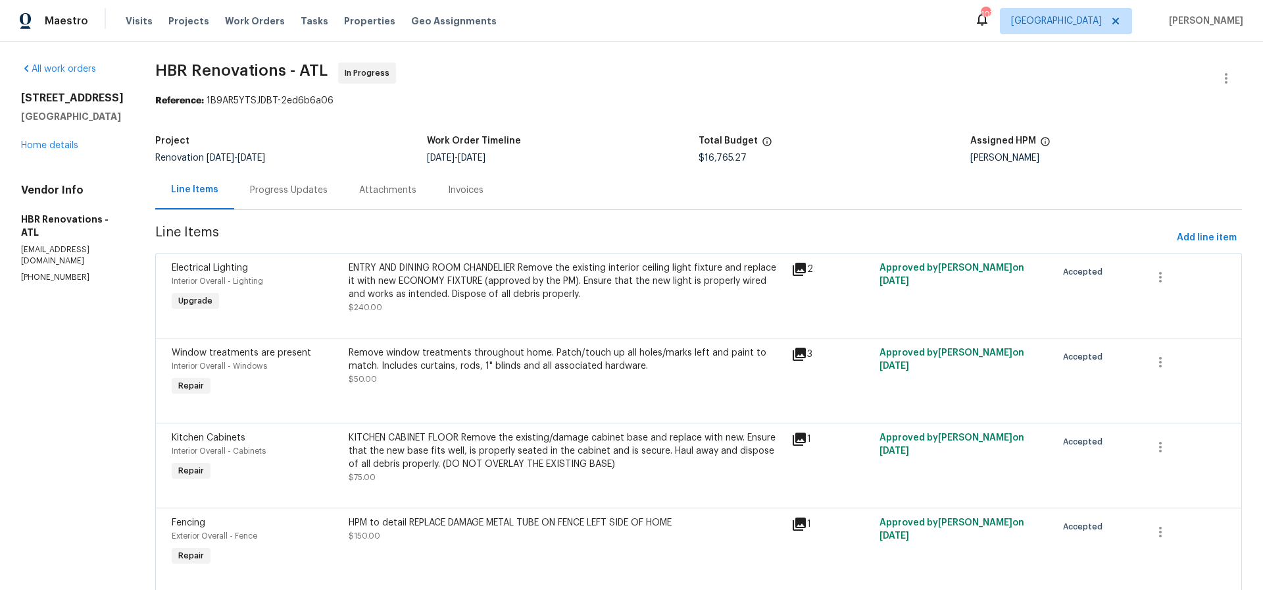
click at [291, 197] on div "Progress Updates" at bounding box center [288, 189] width 109 height 39
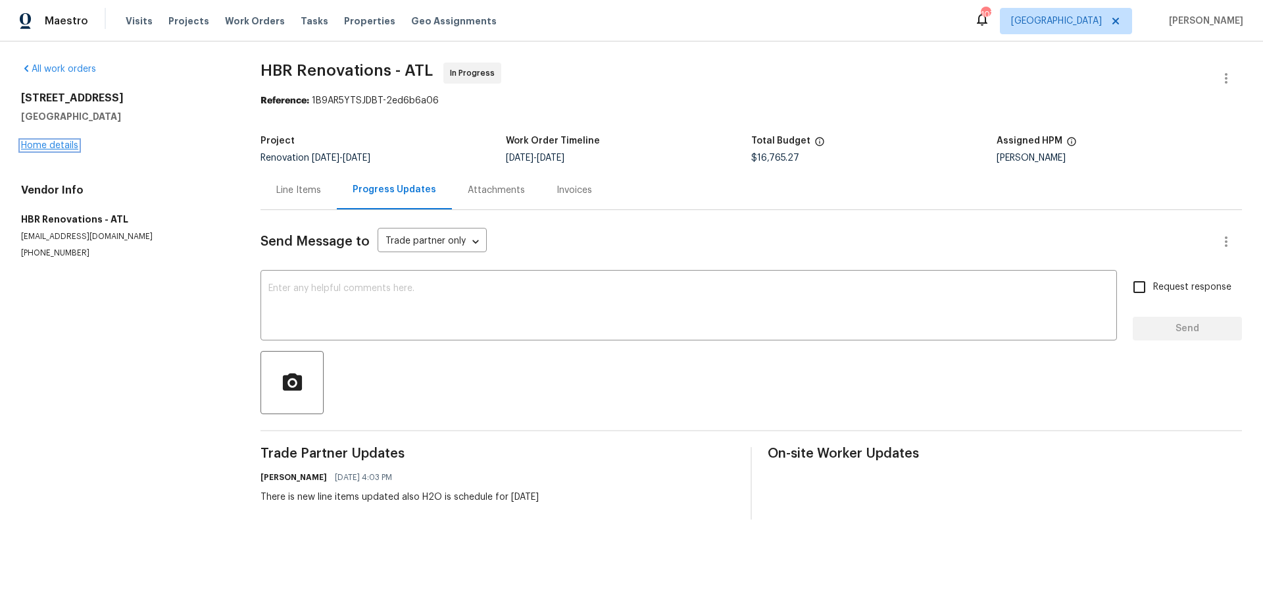
click at [53, 147] on link "Home details" at bounding box center [49, 145] width 57 height 9
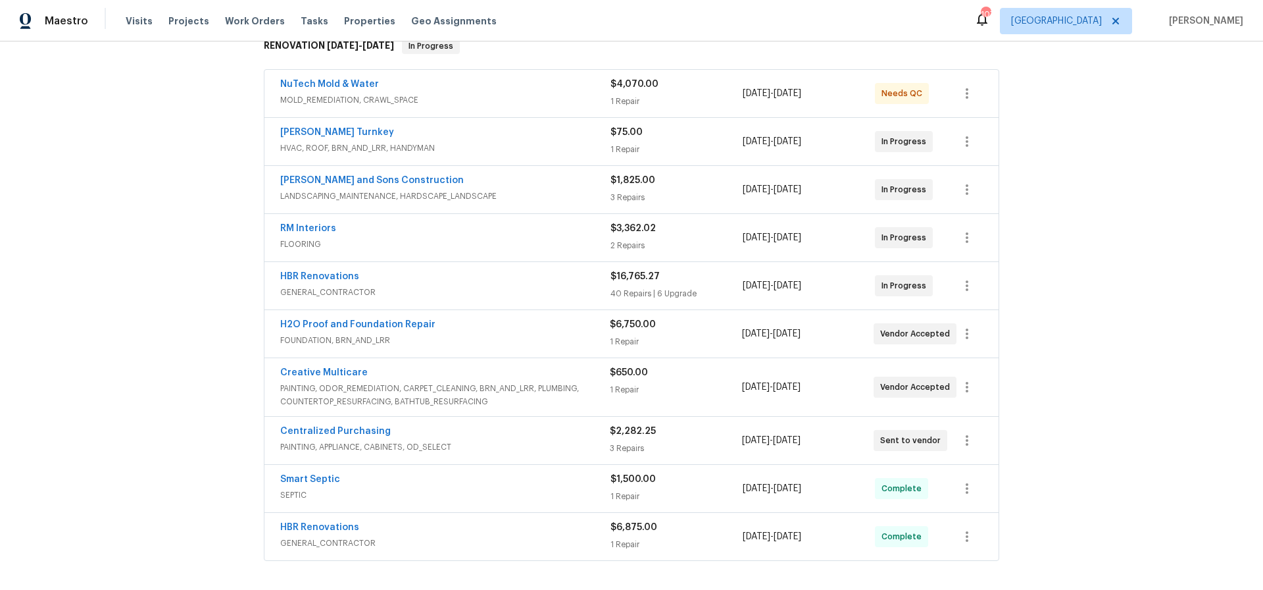
scroll to position [222, 0]
click at [328, 373] on link "Creative Multicare" at bounding box center [324, 374] width 88 height 9
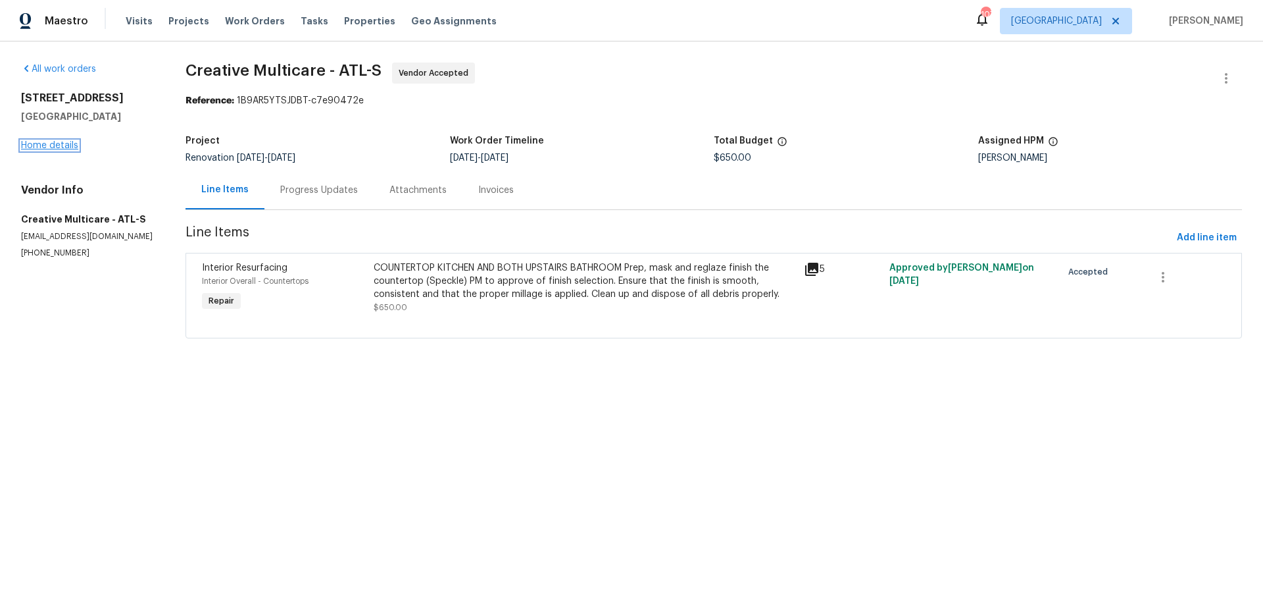
click at [43, 148] on link "Home details" at bounding box center [49, 145] width 57 height 9
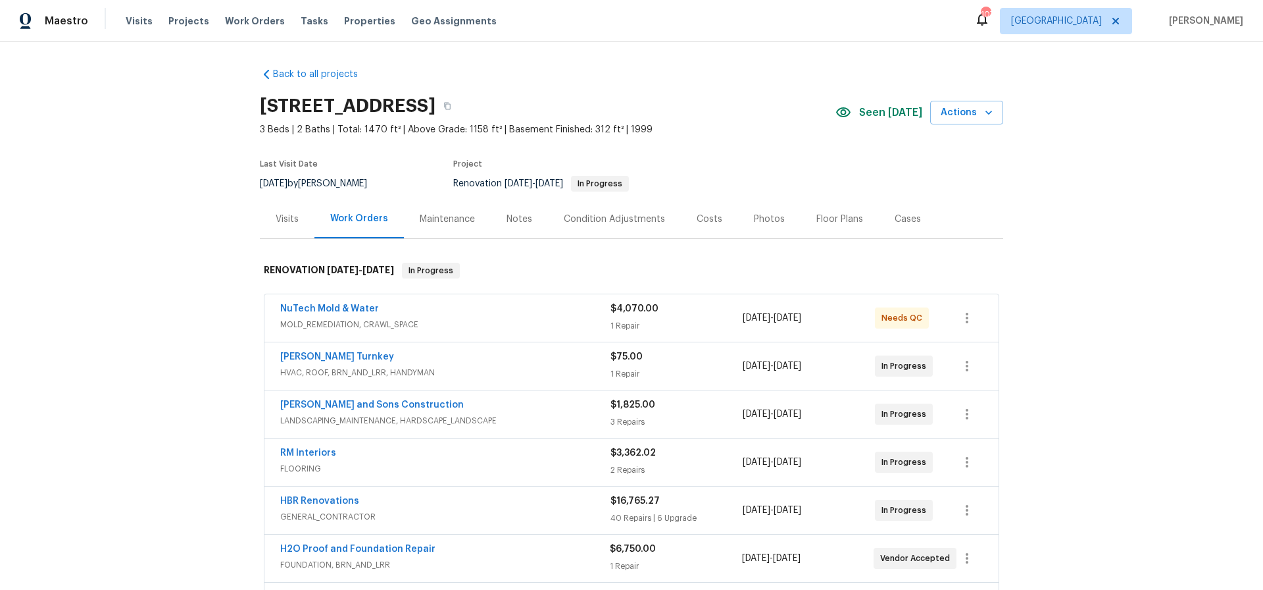
click at [709, 218] on div "Costs" at bounding box center [710, 219] width 26 height 13
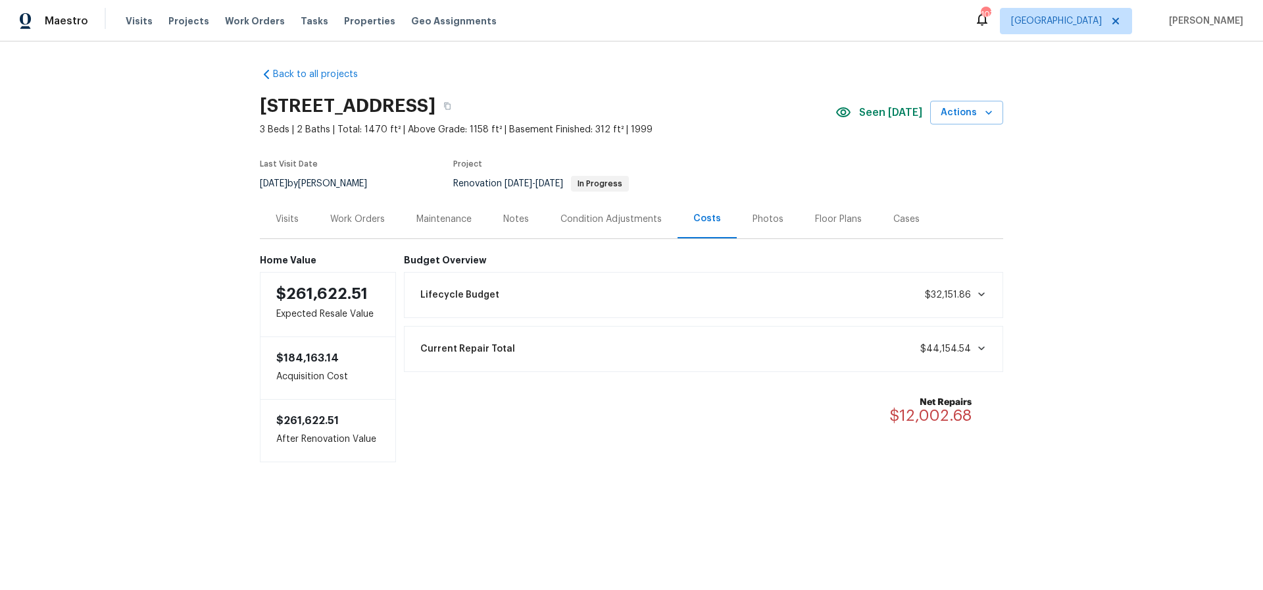
click at [365, 220] on div "Work Orders" at bounding box center [357, 219] width 55 height 13
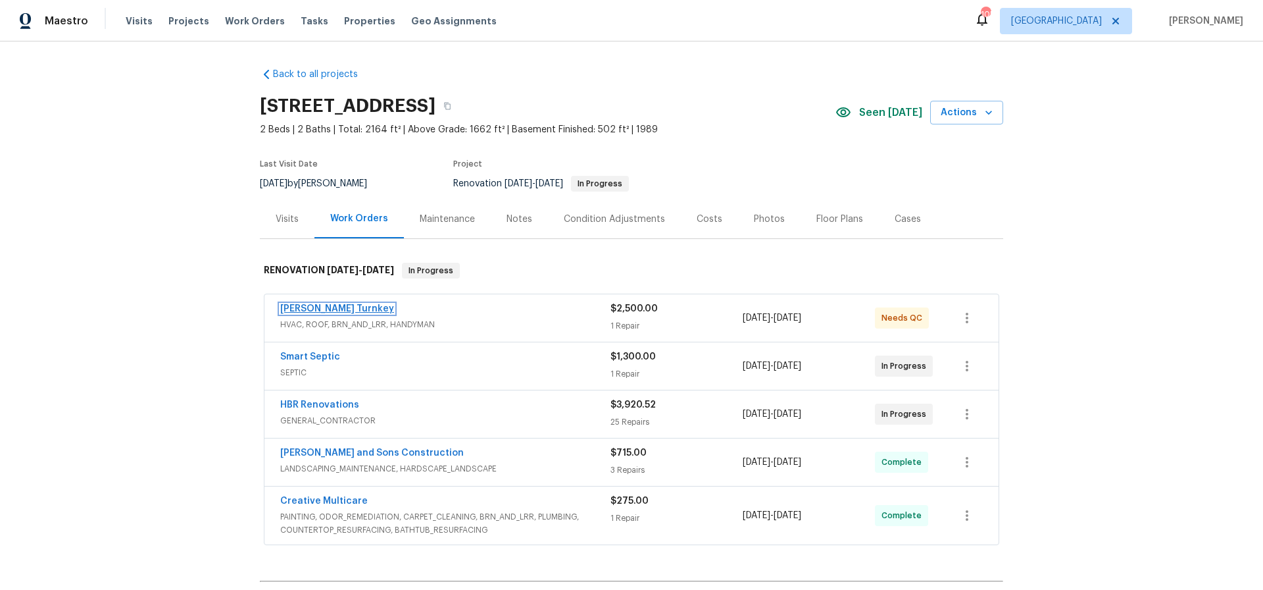
click at [309, 307] on link "[PERSON_NAME] Turnkey" at bounding box center [337, 308] width 114 height 9
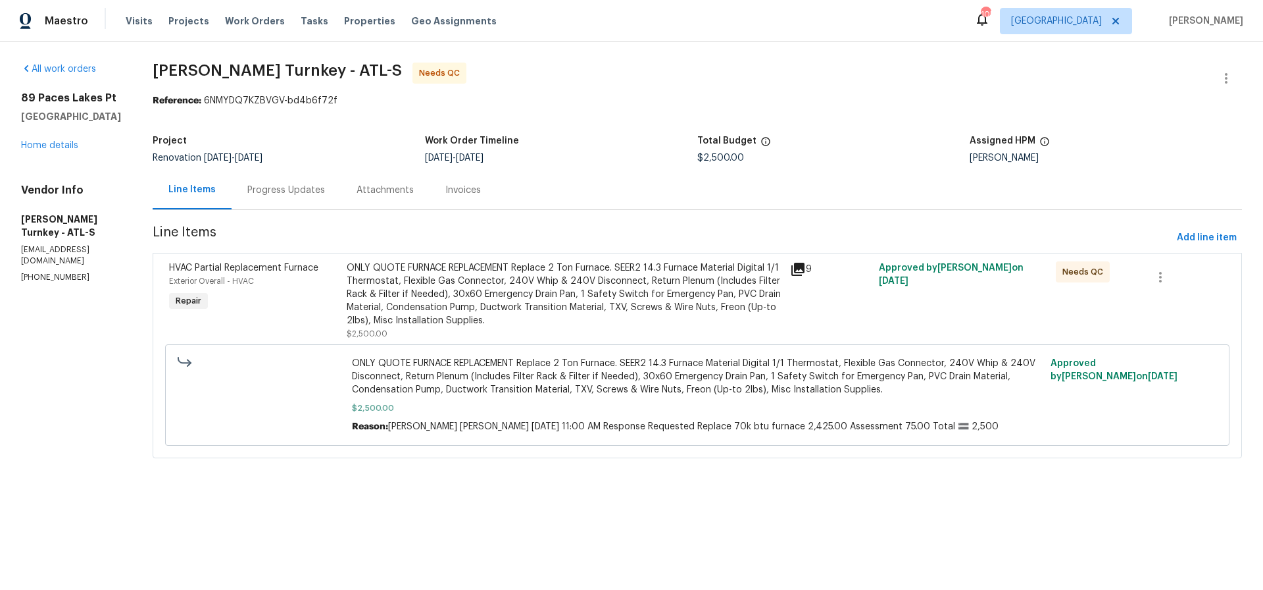
click at [518, 295] on div "ONLY QUOTE FURNACE REPLACEMENT Replace 2 Ton Furnace. SEER2 14.3 Furnace Materi…" at bounding box center [565, 294] width 436 height 66
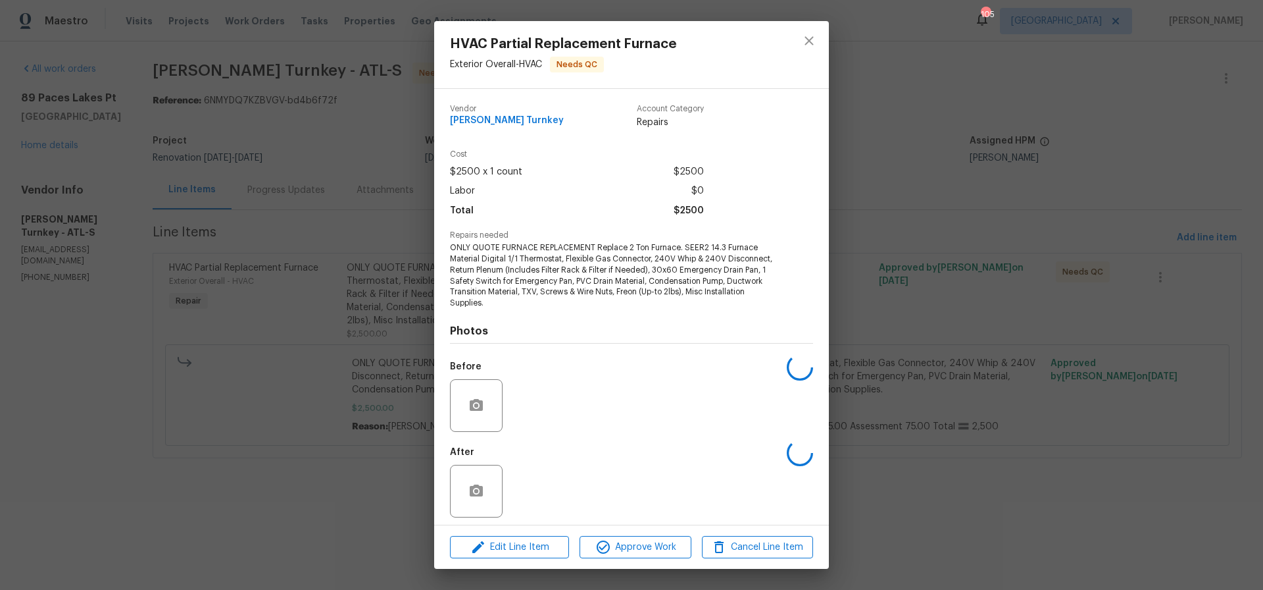
scroll to position [1, 0]
click at [642, 549] on span "Approve Work" at bounding box center [635, 547] width 103 height 16
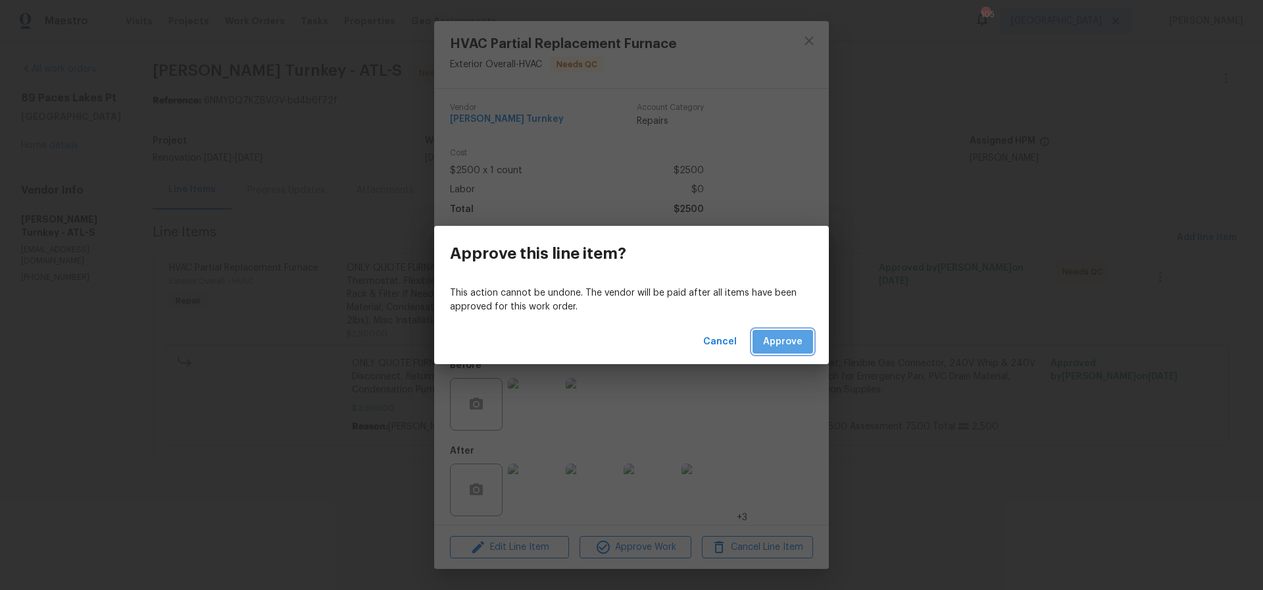
click at [783, 340] on span "Approve" at bounding box center [782, 342] width 39 height 16
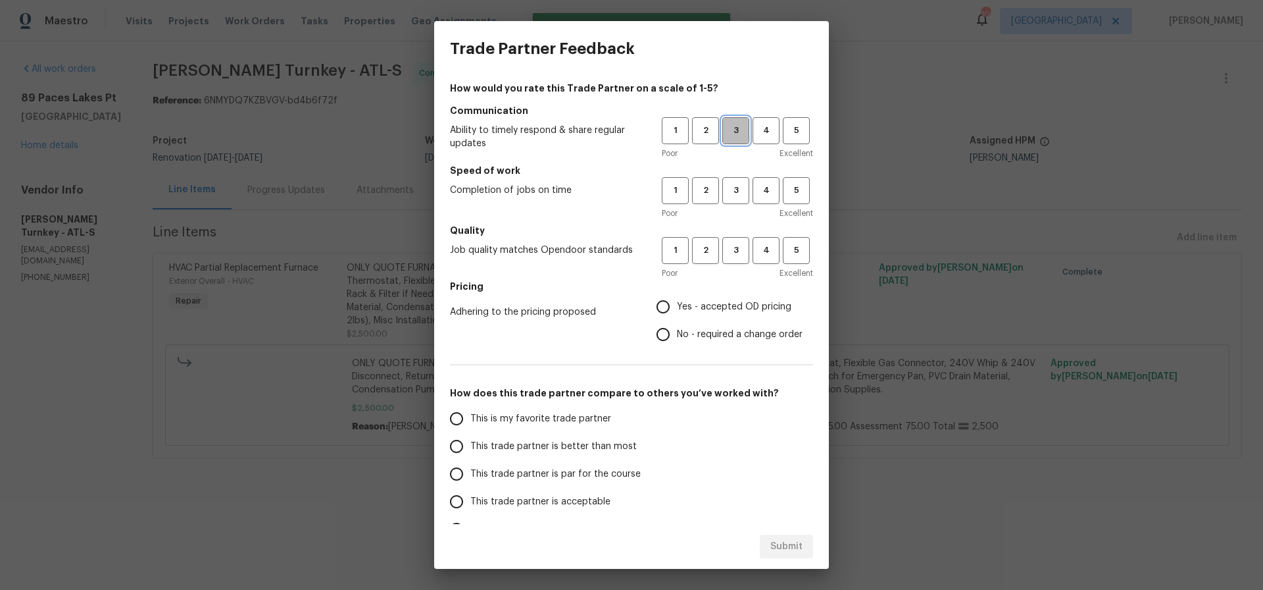
click at [737, 132] on span "3" at bounding box center [736, 130] width 24 height 15
click at [774, 126] on span "4" at bounding box center [766, 130] width 24 height 15
click at [773, 190] on span "4" at bounding box center [766, 190] width 24 height 15
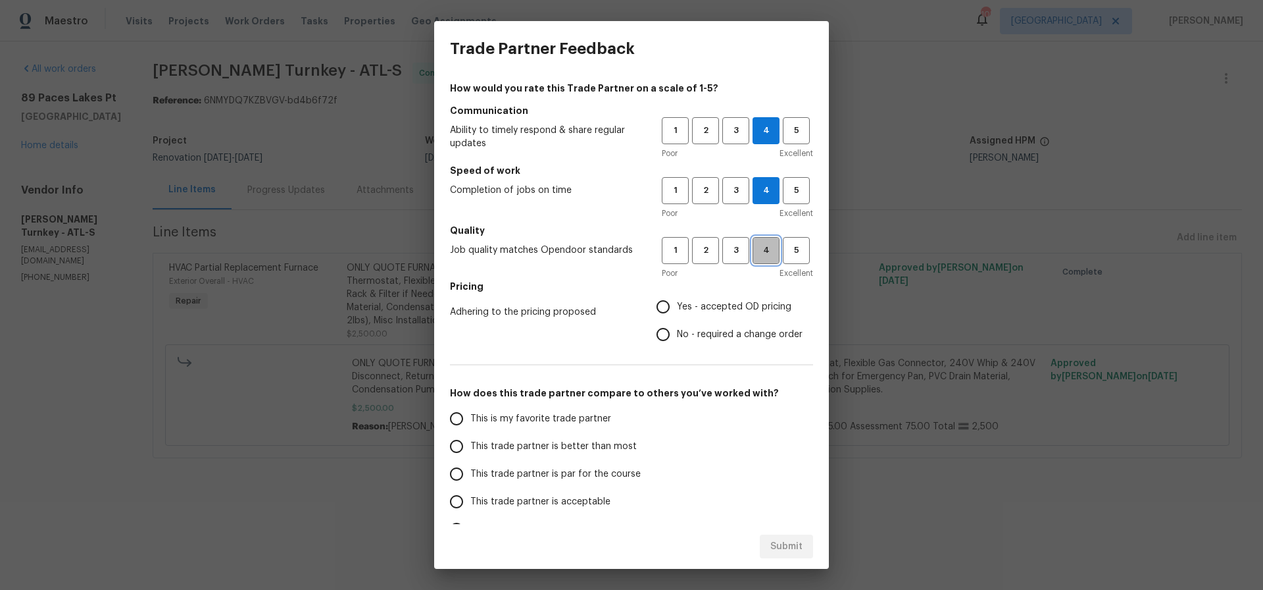
click at [763, 245] on span "4" at bounding box center [766, 250] width 24 height 15
click at [664, 301] on input "Yes - accepted OD pricing" at bounding box center [663, 307] width 28 height 28
radio input "true"
click at [456, 472] on input "This trade partner is par for the course" at bounding box center [457, 474] width 28 height 28
click at [784, 549] on span "Submit" at bounding box center [786, 546] width 32 height 16
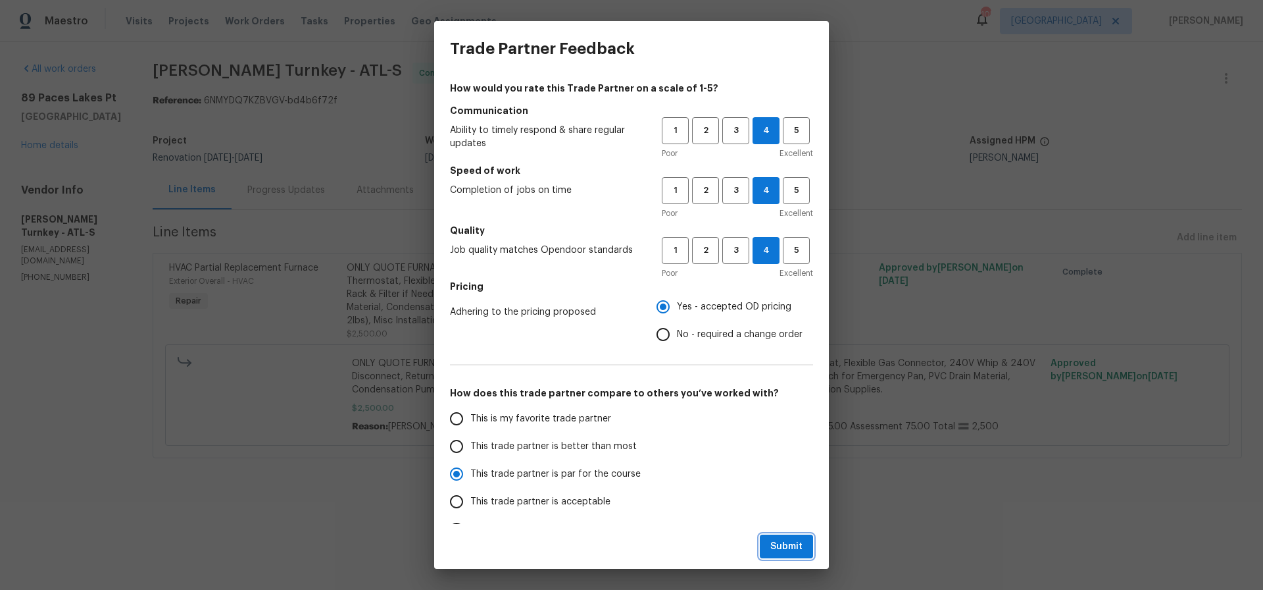
radio input "true"
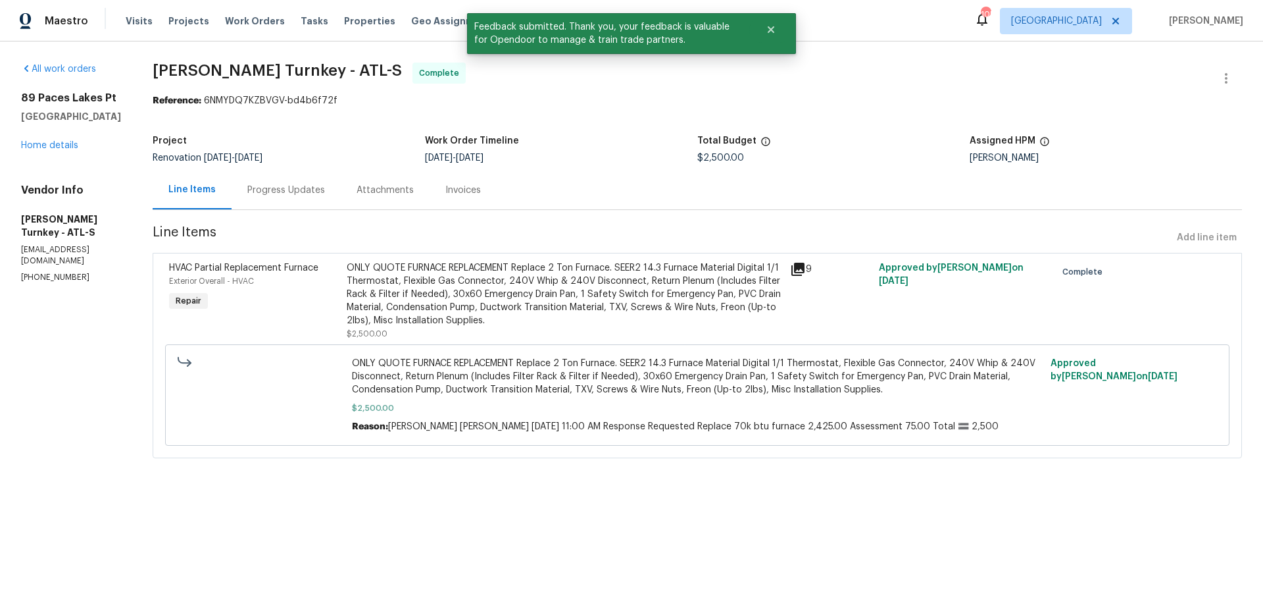
click at [283, 188] on div "Progress Updates" at bounding box center [286, 190] width 78 height 13
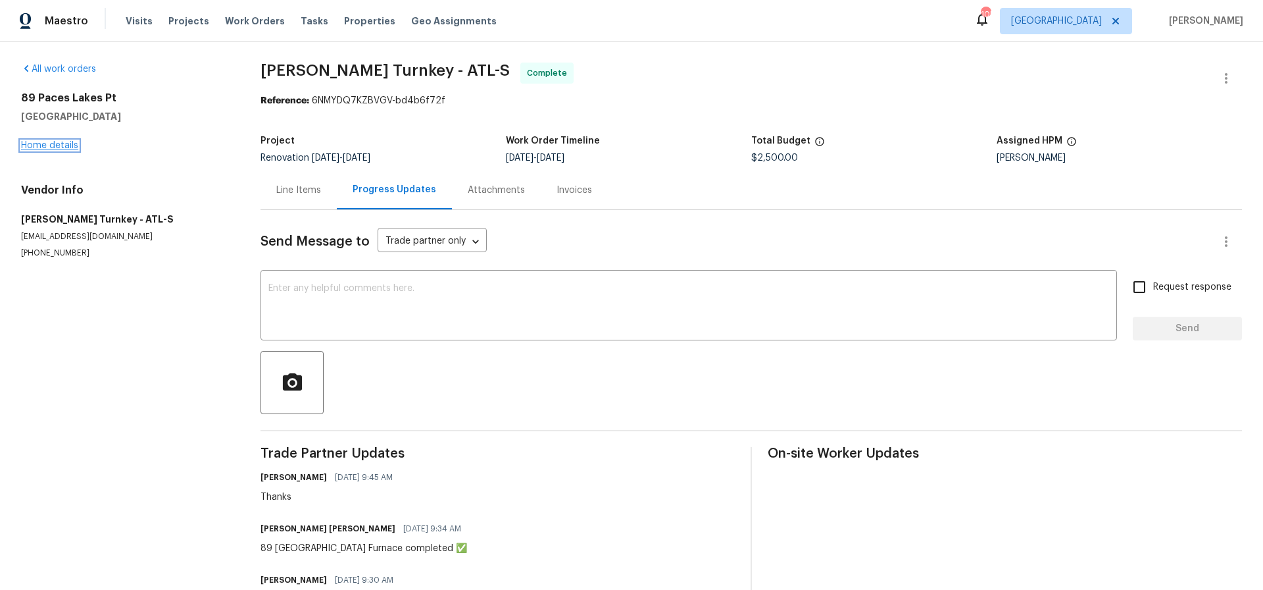
click at [55, 144] on link "Home details" at bounding box center [49, 145] width 57 height 9
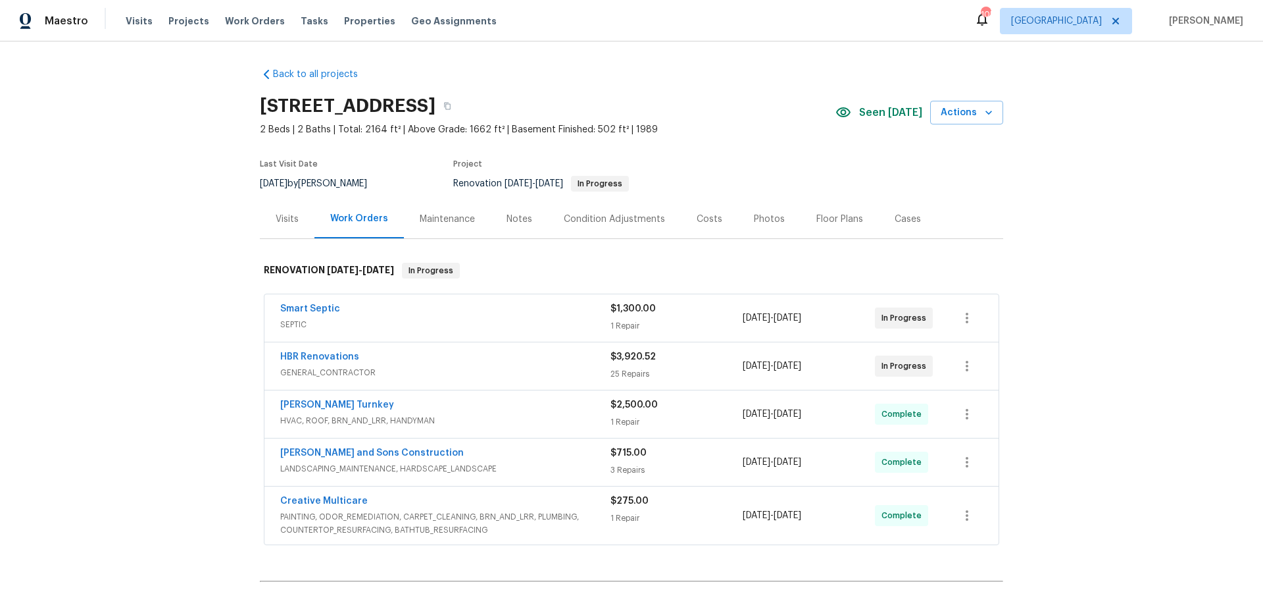
click at [698, 218] on div "Costs" at bounding box center [710, 219] width 26 height 13
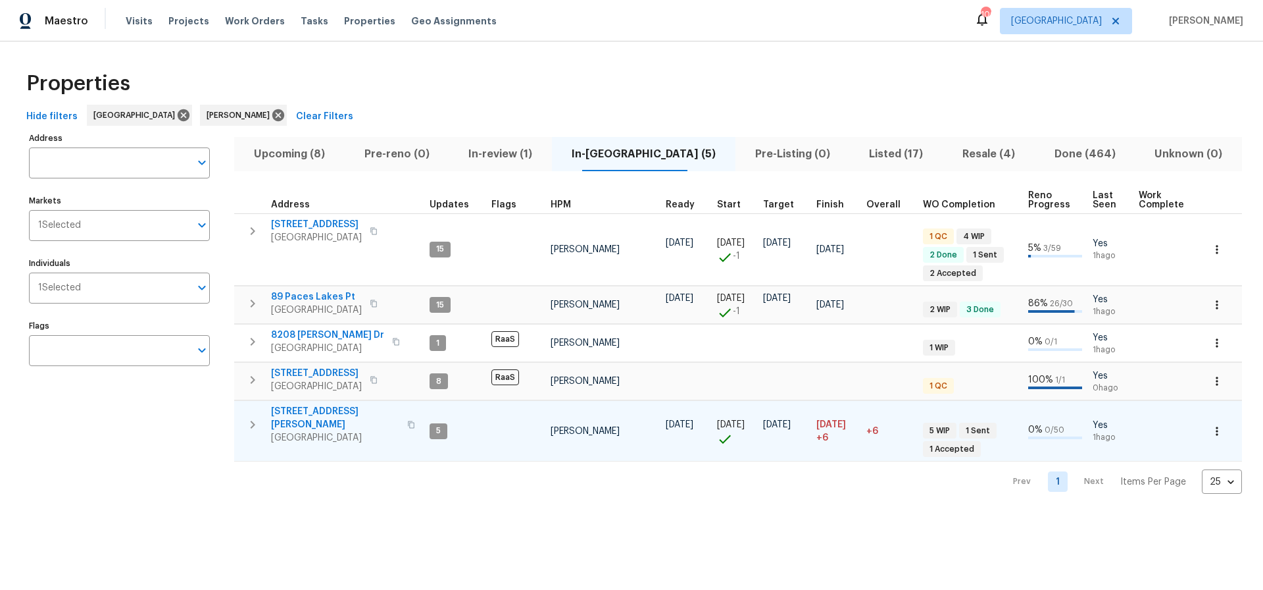
click at [308, 412] on span "[STREET_ADDRESS][PERSON_NAME]" at bounding box center [335, 418] width 128 height 26
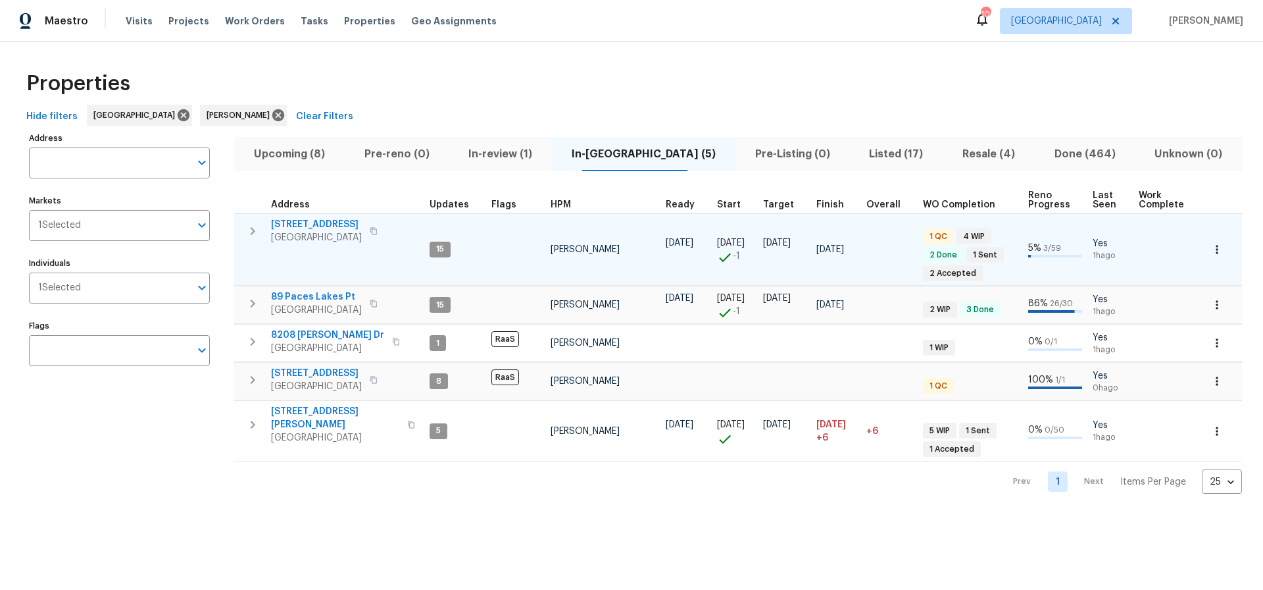
click at [306, 220] on span "[STREET_ADDRESS]" at bounding box center [316, 224] width 91 height 13
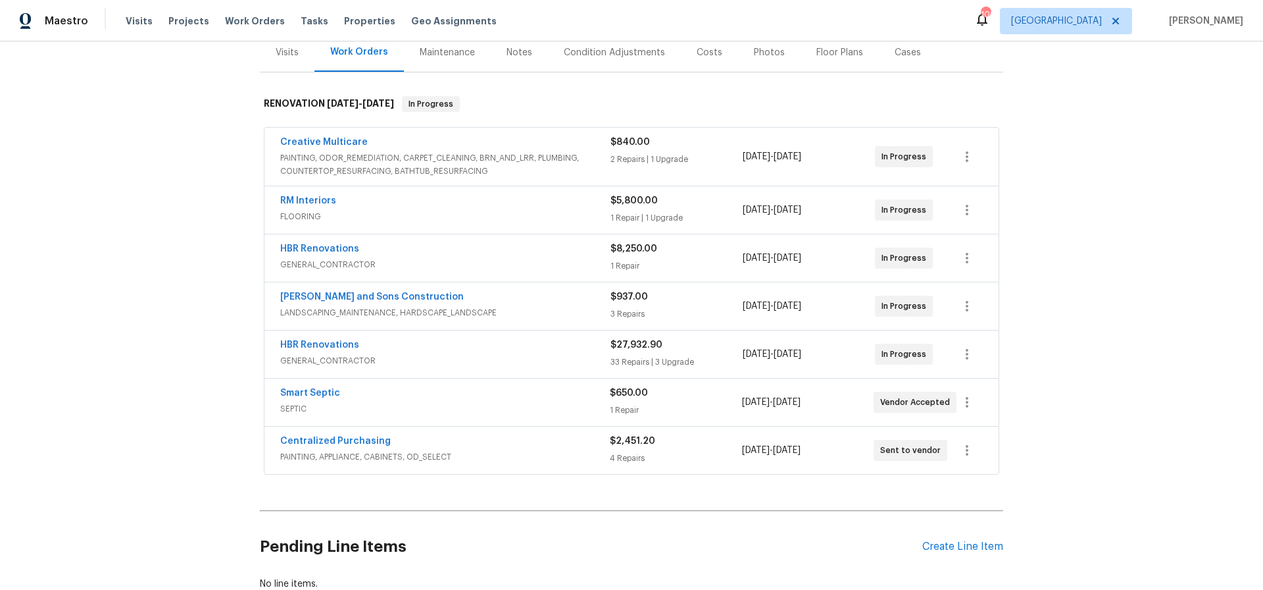
scroll to position [174, 0]
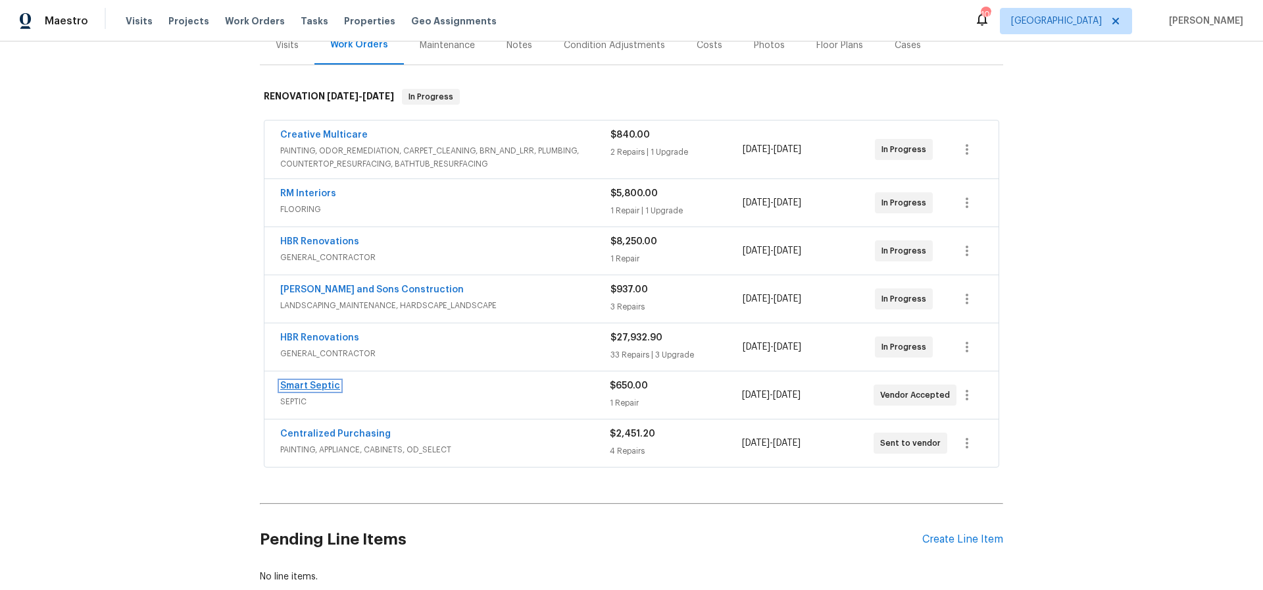
click at [303, 386] on link "Smart Septic" at bounding box center [310, 385] width 60 height 9
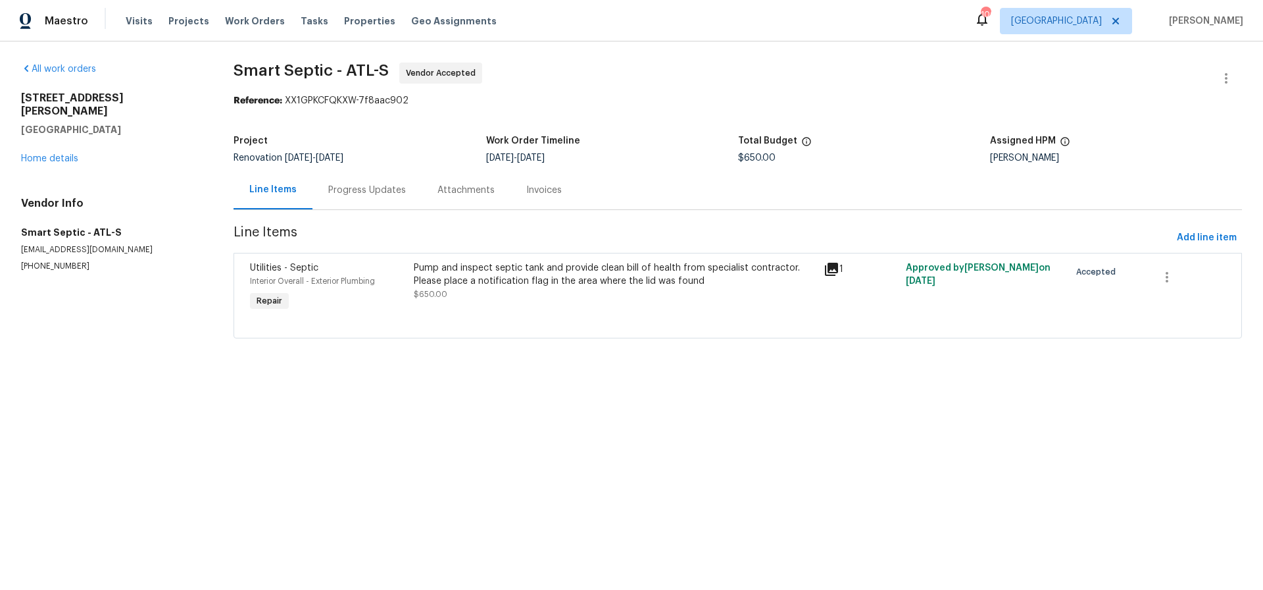
click at [363, 190] on div "Progress Updates" at bounding box center [367, 190] width 78 height 13
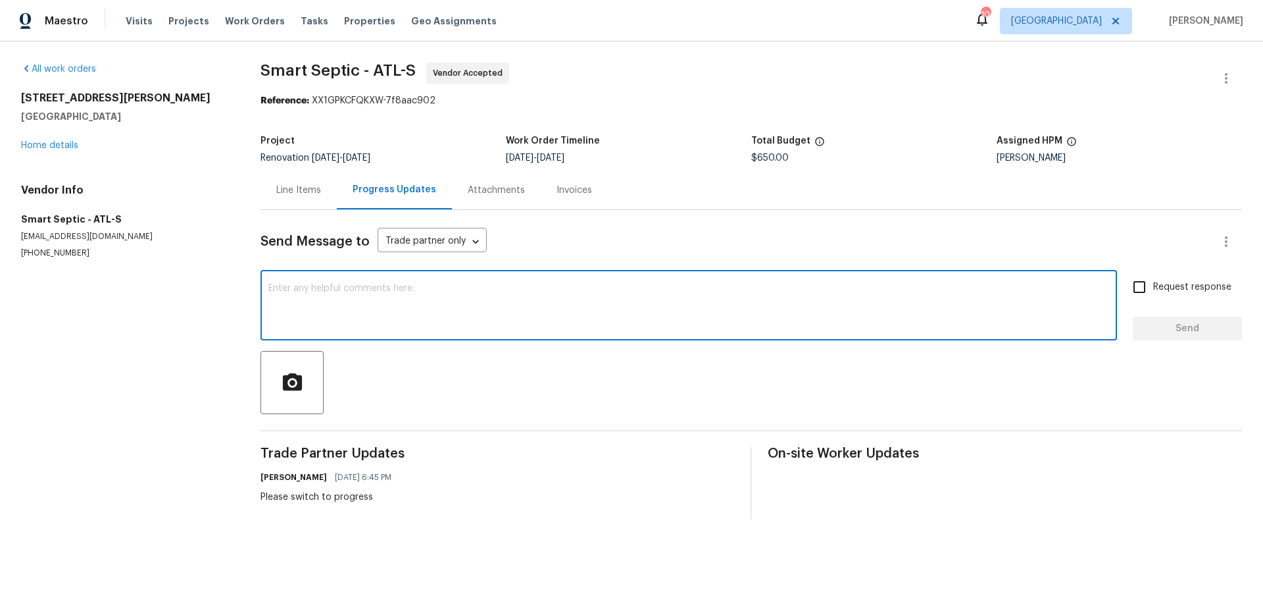
click at [316, 289] on textarea at bounding box center [688, 307] width 841 height 46
type textarea "Please switch this home in progress"
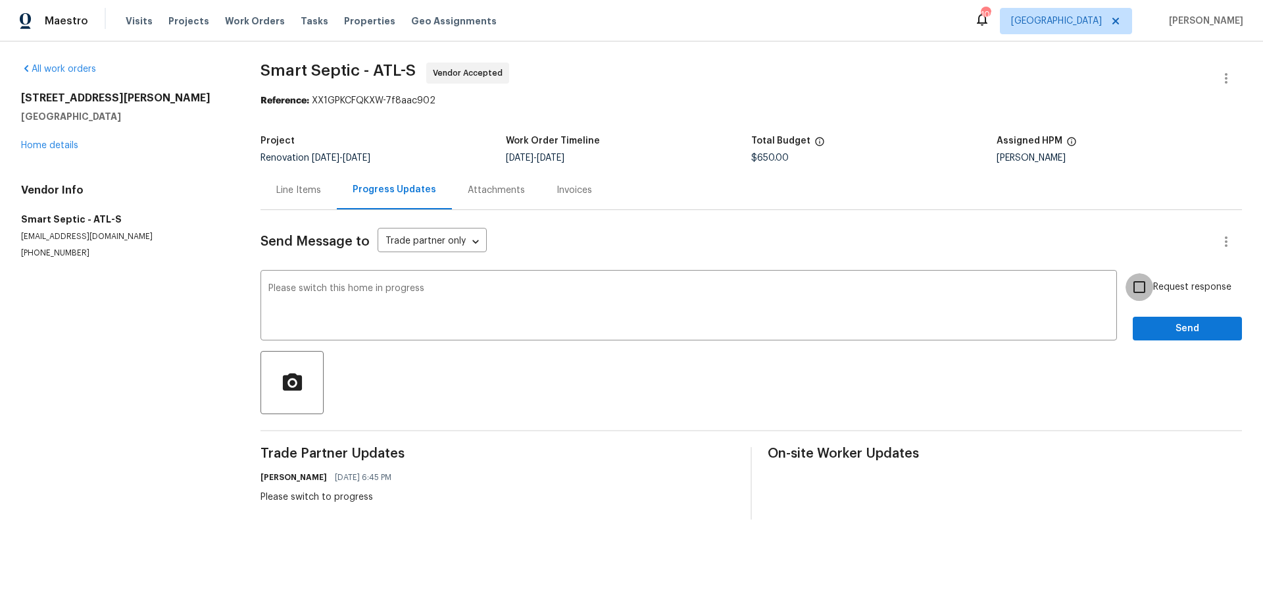
click at [1142, 285] on input "Request response" at bounding box center [1140, 287] width 28 height 28
checkbox input "true"
click at [1192, 328] on span "Send" at bounding box center [1188, 328] width 88 height 16
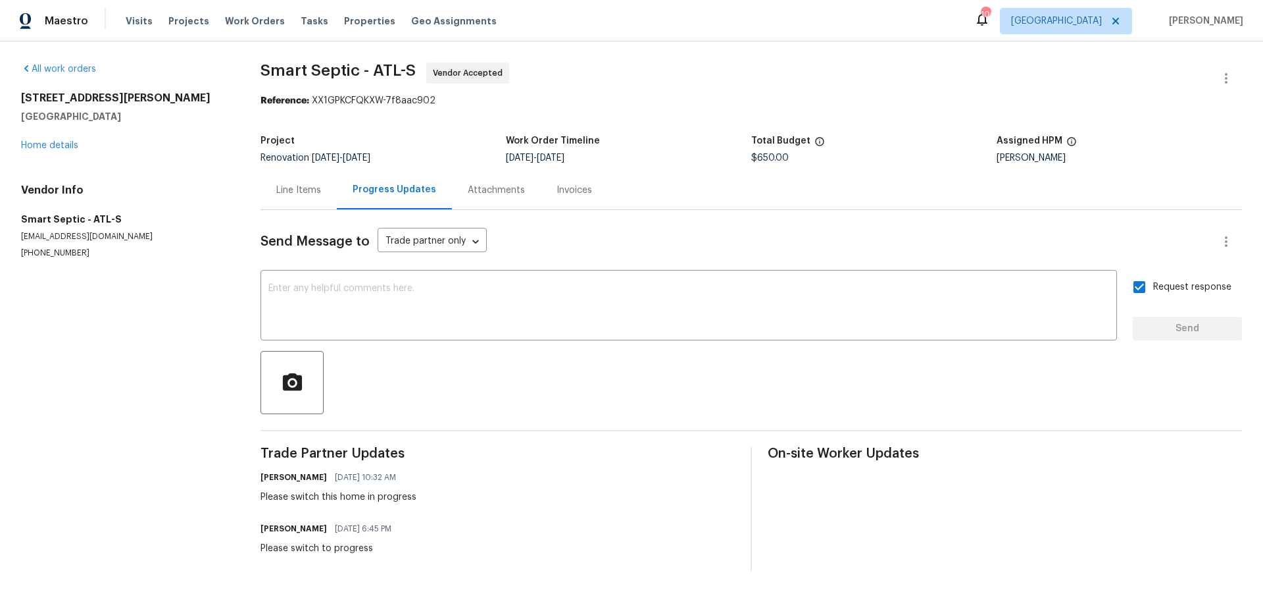
click at [306, 194] on div "Line Items" at bounding box center [298, 190] width 45 height 13
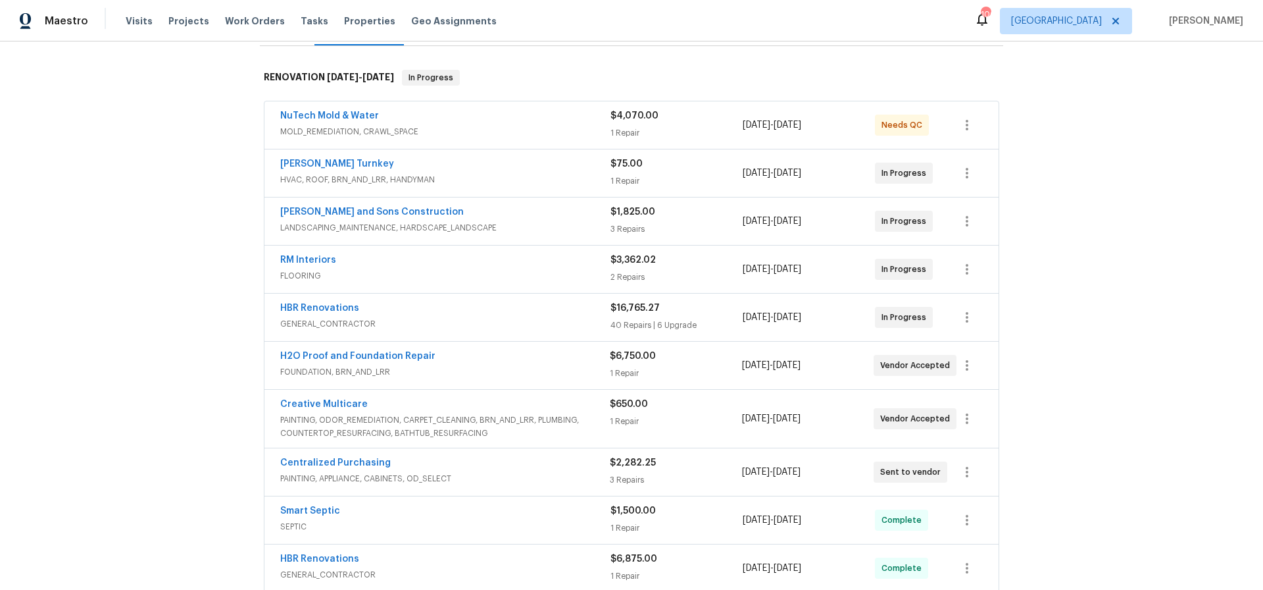
scroll to position [195, 0]
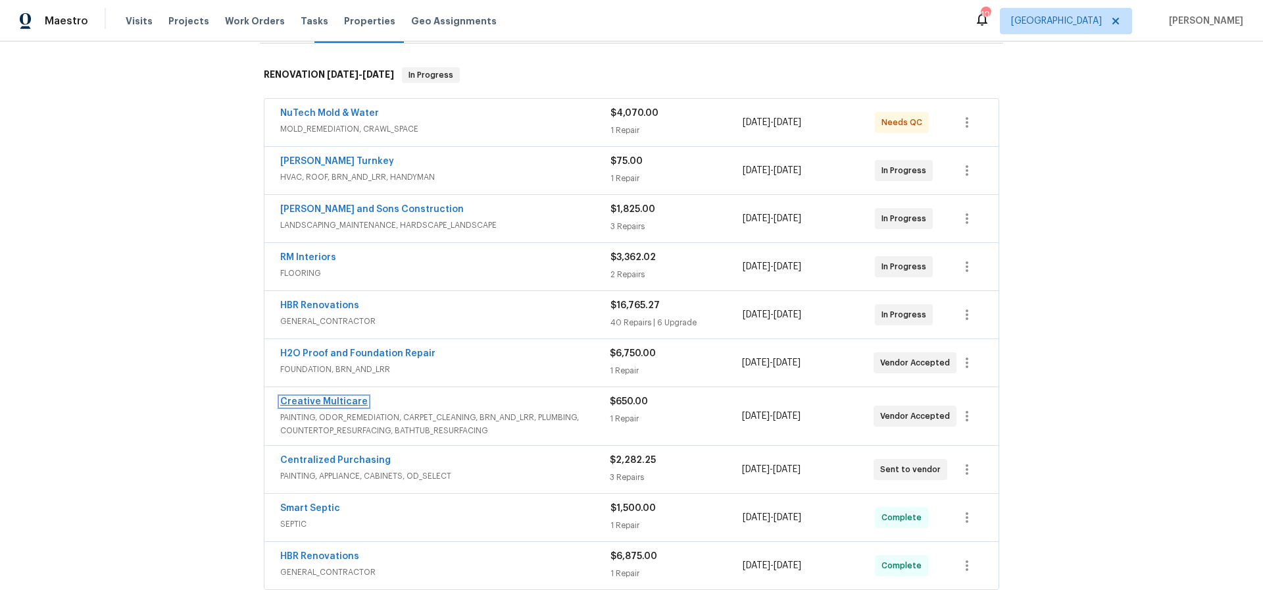
click at [321, 400] on link "Creative Multicare" at bounding box center [324, 401] width 88 height 9
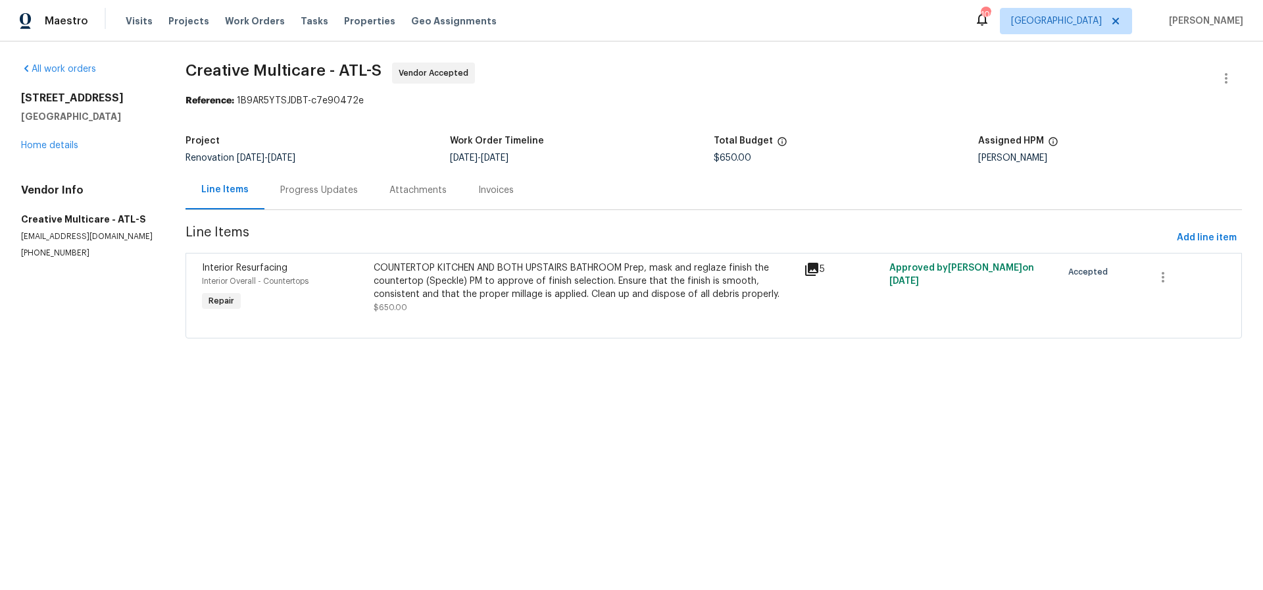
click at [326, 188] on div "Progress Updates" at bounding box center [319, 190] width 78 height 13
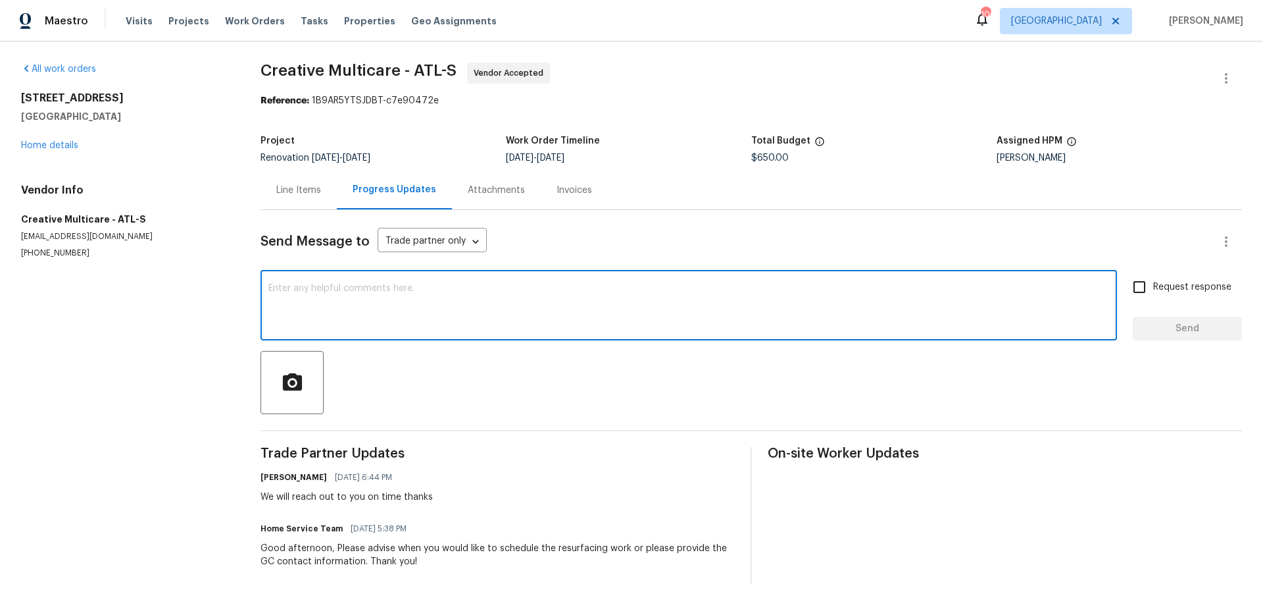
click at [324, 300] on textarea at bounding box center [688, 307] width 841 height 46
type textarea "Please switch this home in progress"
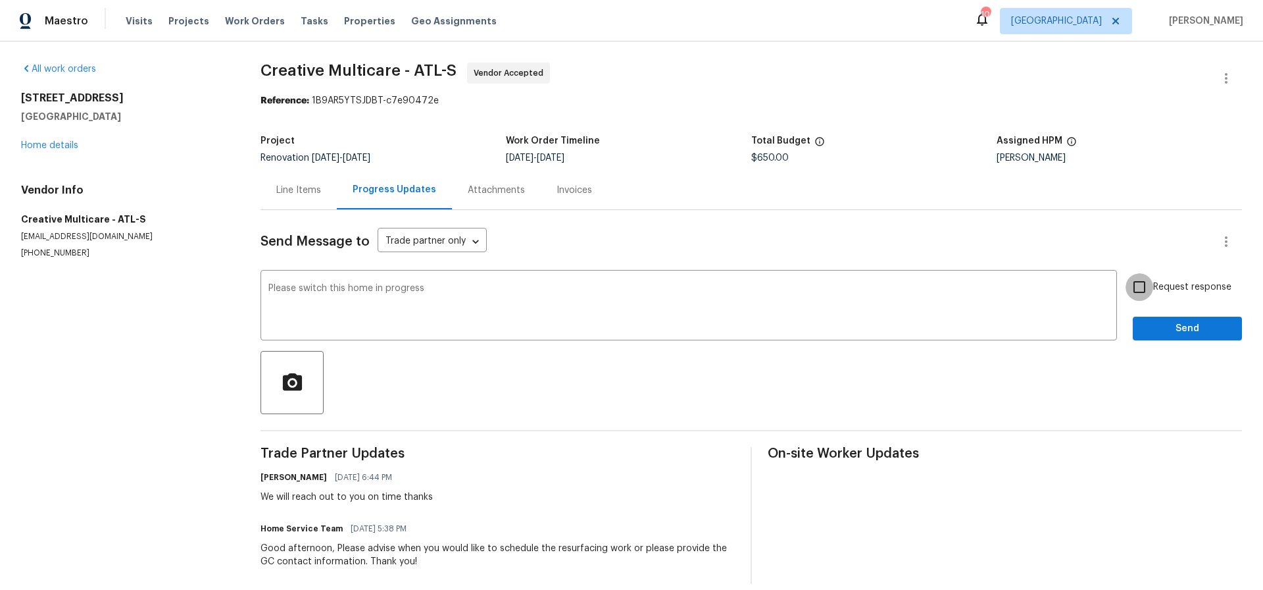
click at [1142, 282] on input "Request response" at bounding box center [1140, 287] width 28 height 28
checkbox input "true"
click at [1188, 330] on span "Send" at bounding box center [1188, 328] width 88 height 16
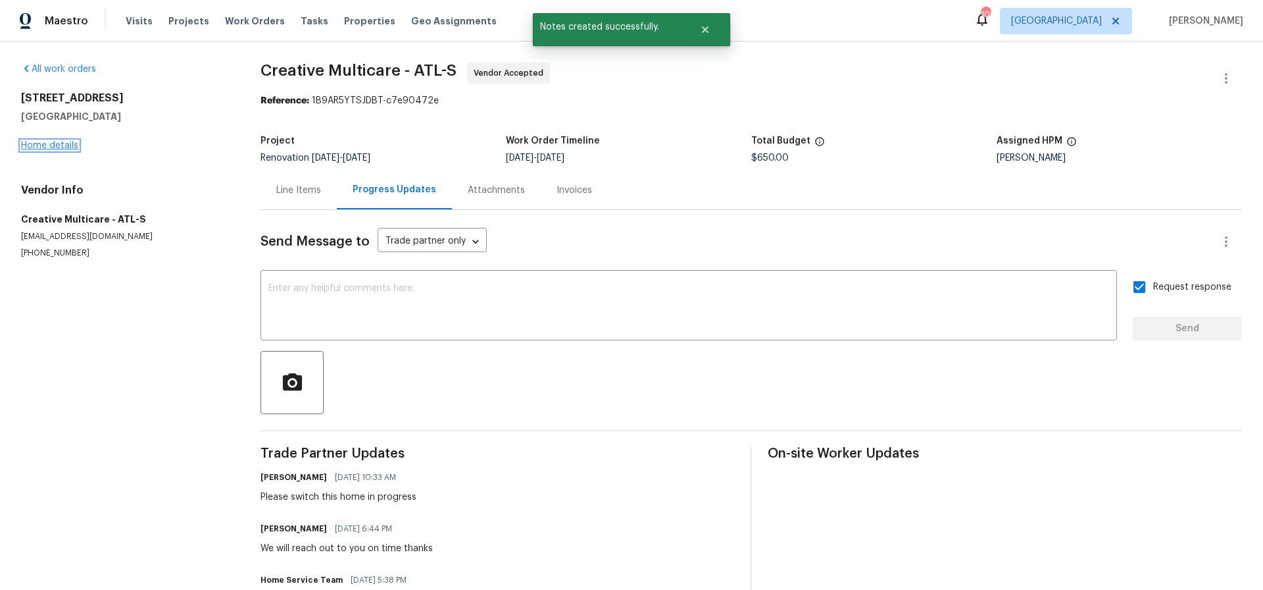
click at [52, 143] on link "Home details" at bounding box center [49, 145] width 57 height 9
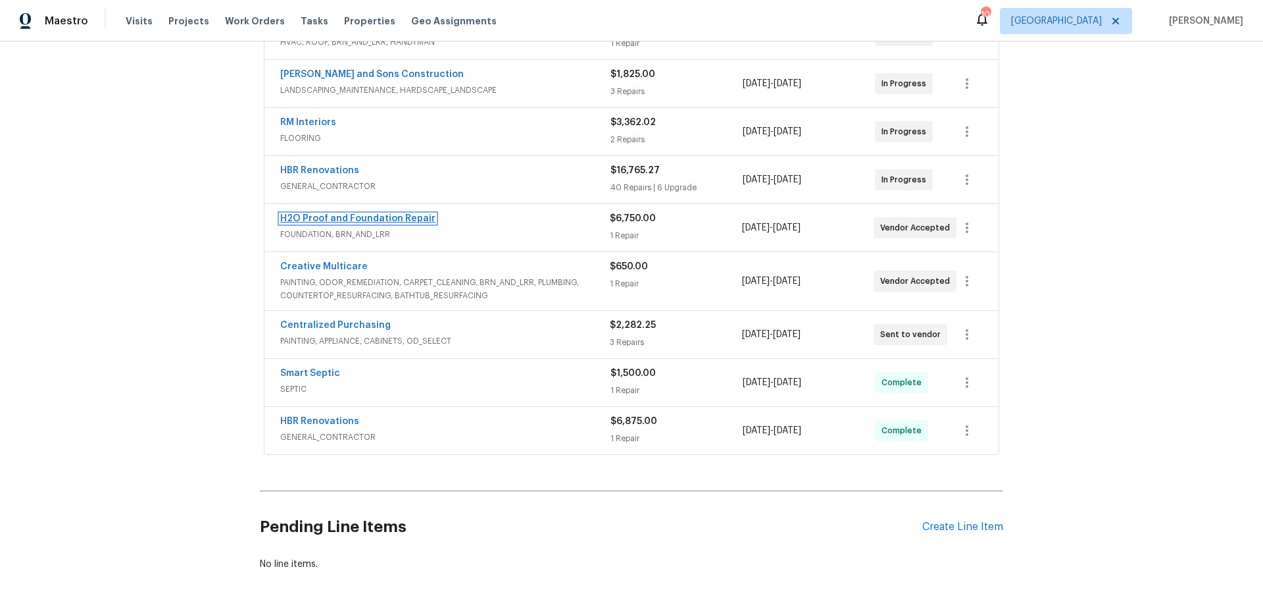
scroll to position [329, 0]
click at [352, 219] on link "H2O Proof and Foundation Repair" at bounding box center [357, 219] width 155 height 9
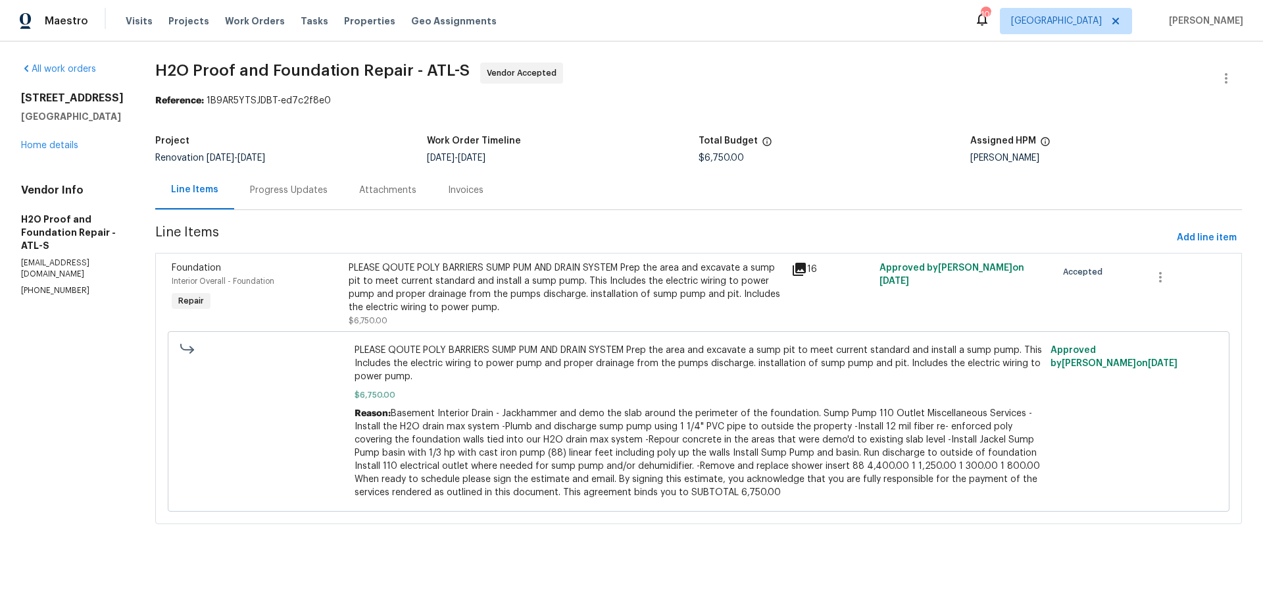
click at [250, 191] on div "Progress Updates" at bounding box center [289, 190] width 78 height 13
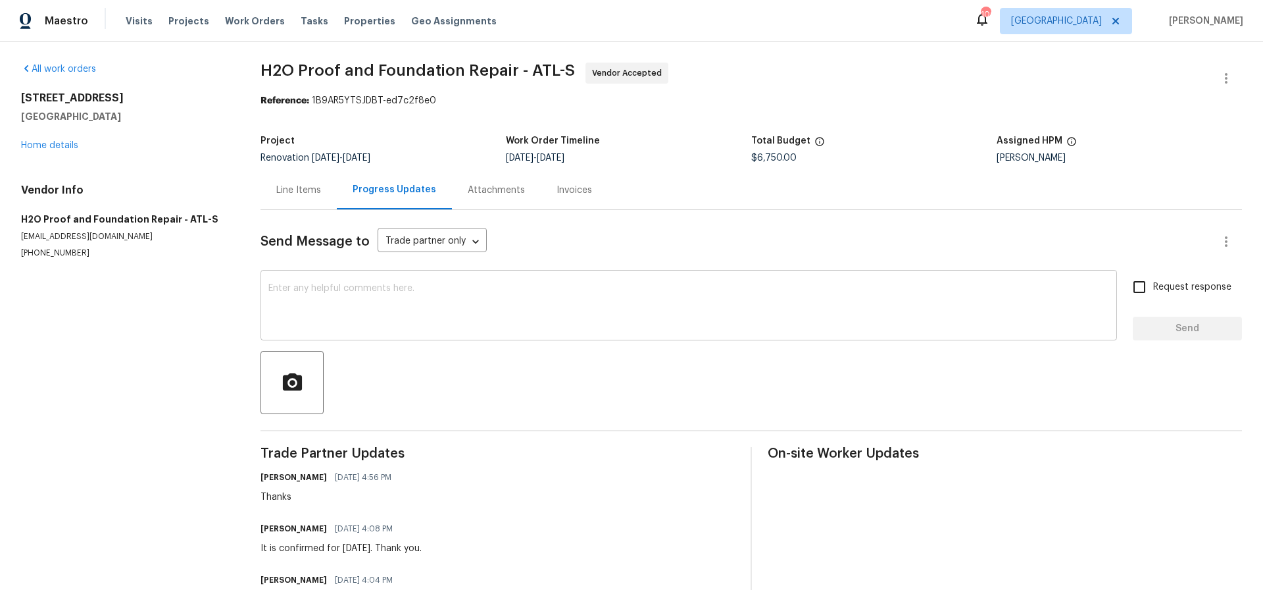
click at [282, 279] on div "x ​" at bounding box center [689, 306] width 857 height 67
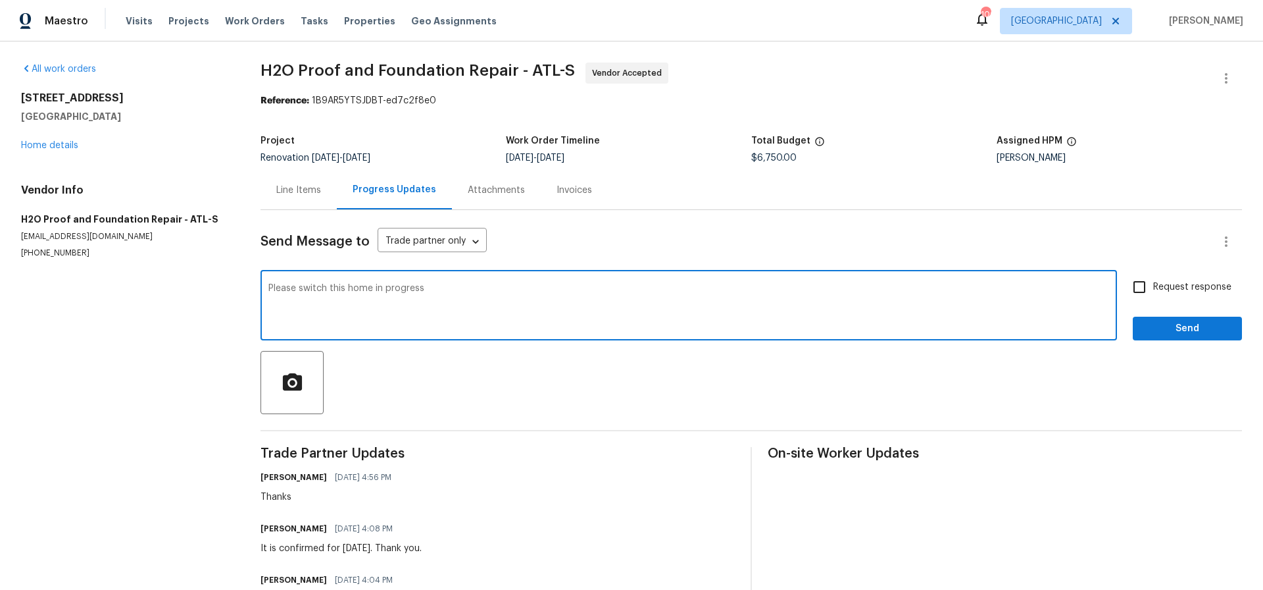
type textarea "Please switch this home in progress"
click at [1141, 286] on input "Request response" at bounding box center [1140, 287] width 28 height 28
checkbox input "true"
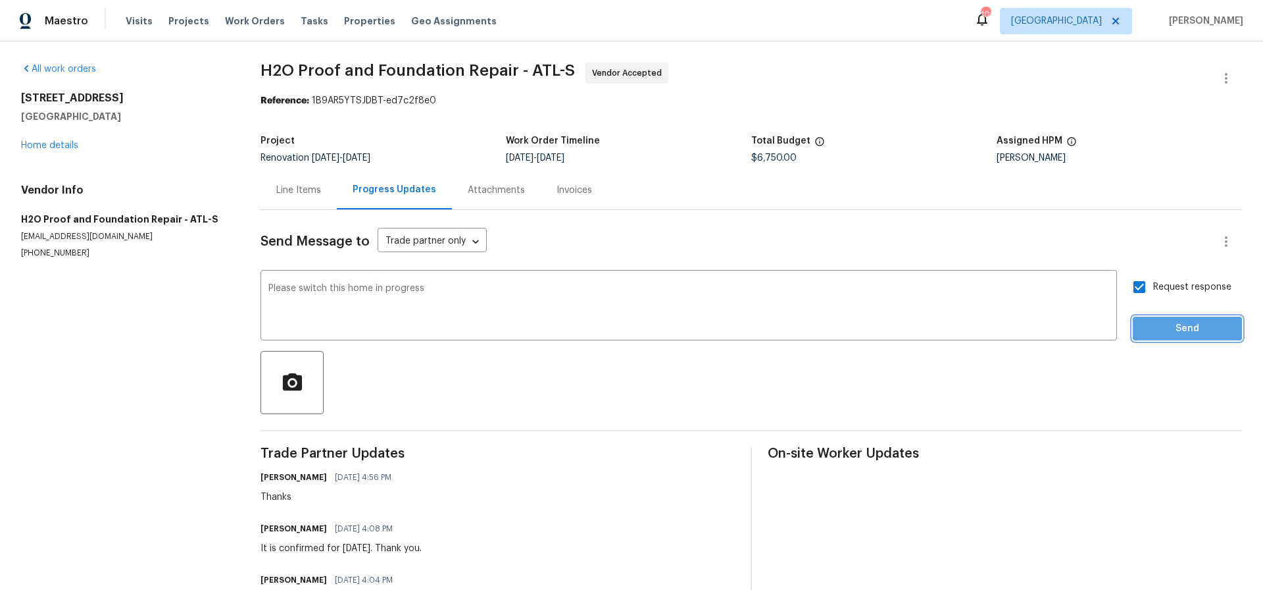
click at [1186, 330] on span "Send" at bounding box center [1188, 328] width 88 height 16
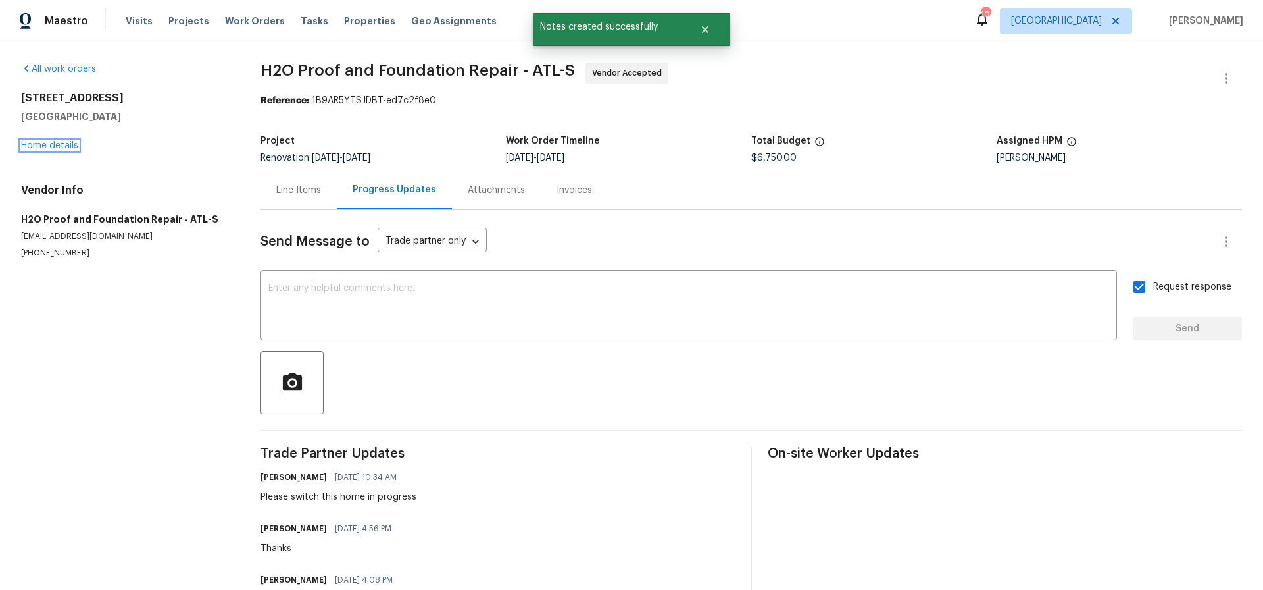
click at [55, 147] on link "Home details" at bounding box center [49, 145] width 57 height 9
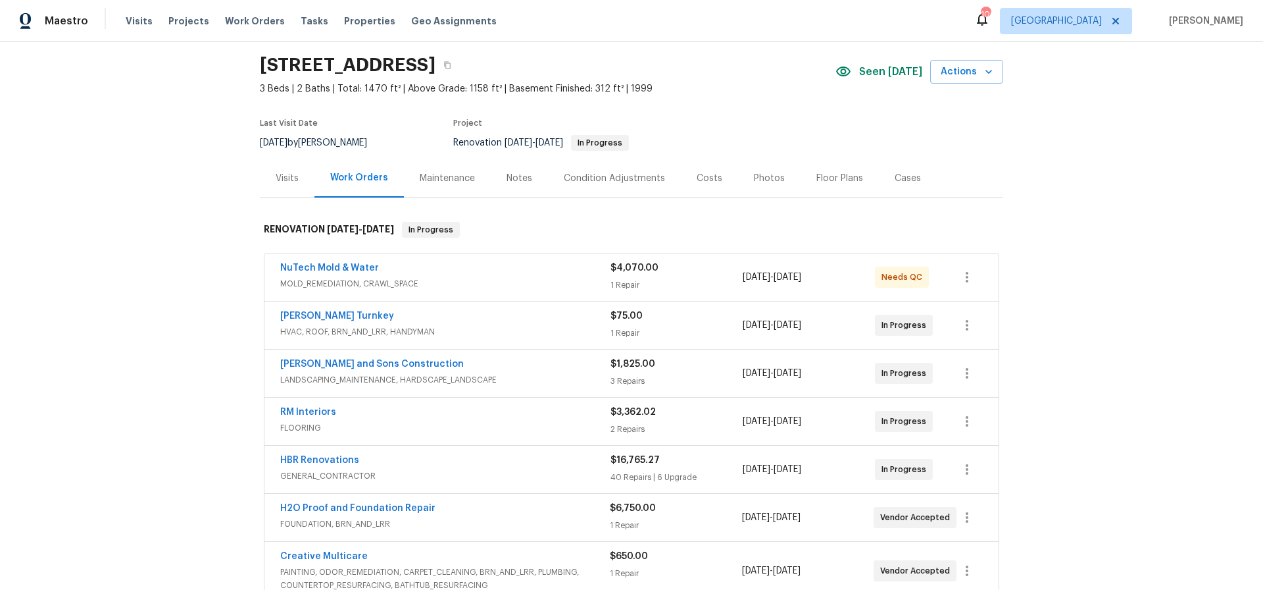
scroll to position [39, 0]
click at [334, 271] on link "NuTech Mold & Water" at bounding box center [329, 269] width 99 height 9
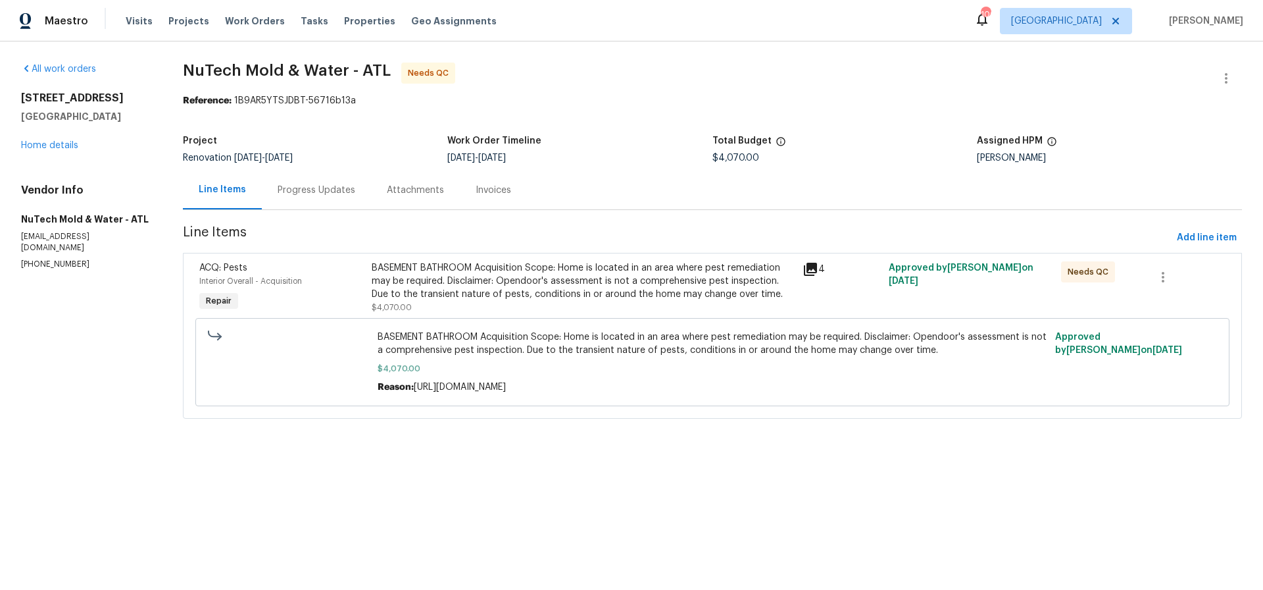
click at [278, 189] on div "Progress Updates" at bounding box center [317, 190] width 78 height 13
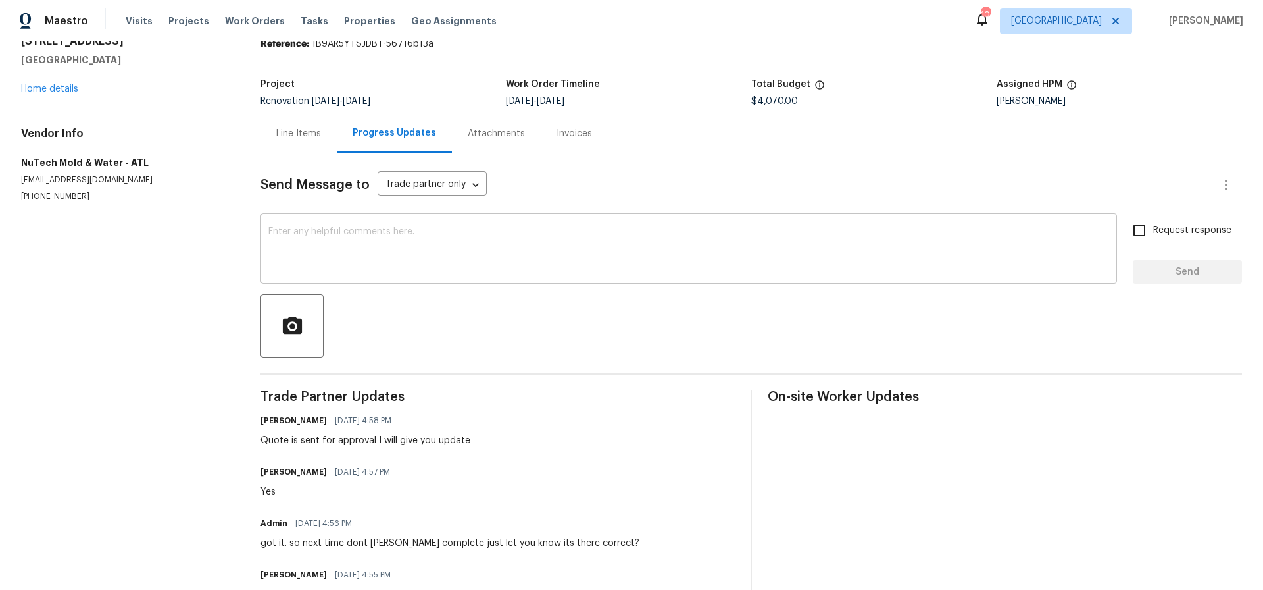
scroll to position [58, 0]
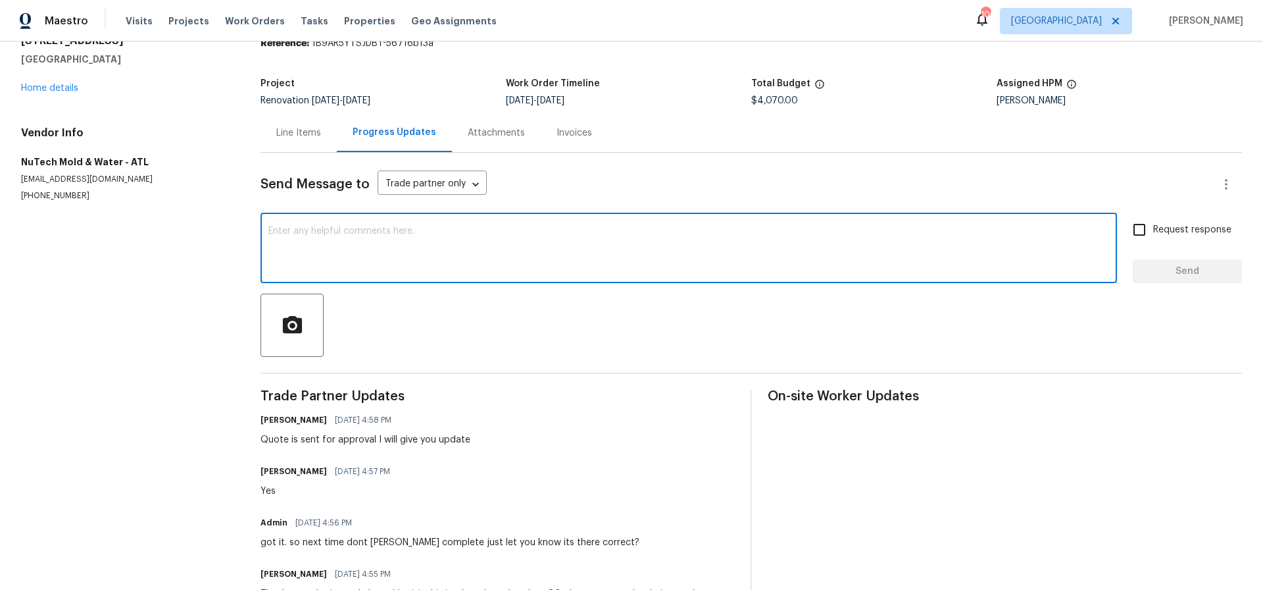
click at [290, 229] on textarea at bounding box center [688, 249] width 841 height 46
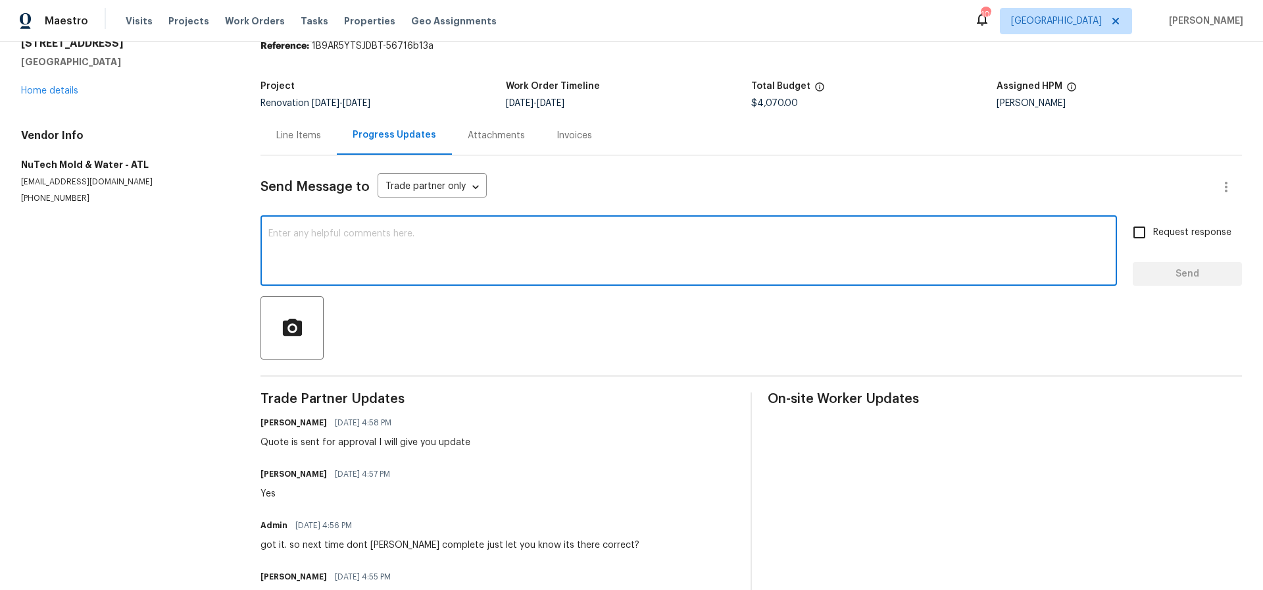
scroll to position [55, 0]
type textarea "WO is approve i will let you know when we can schedule this"
click at [1143, 234] on input "Request response" at bounding box center [1140, 232] width 28 height 28
checkbox input "true"
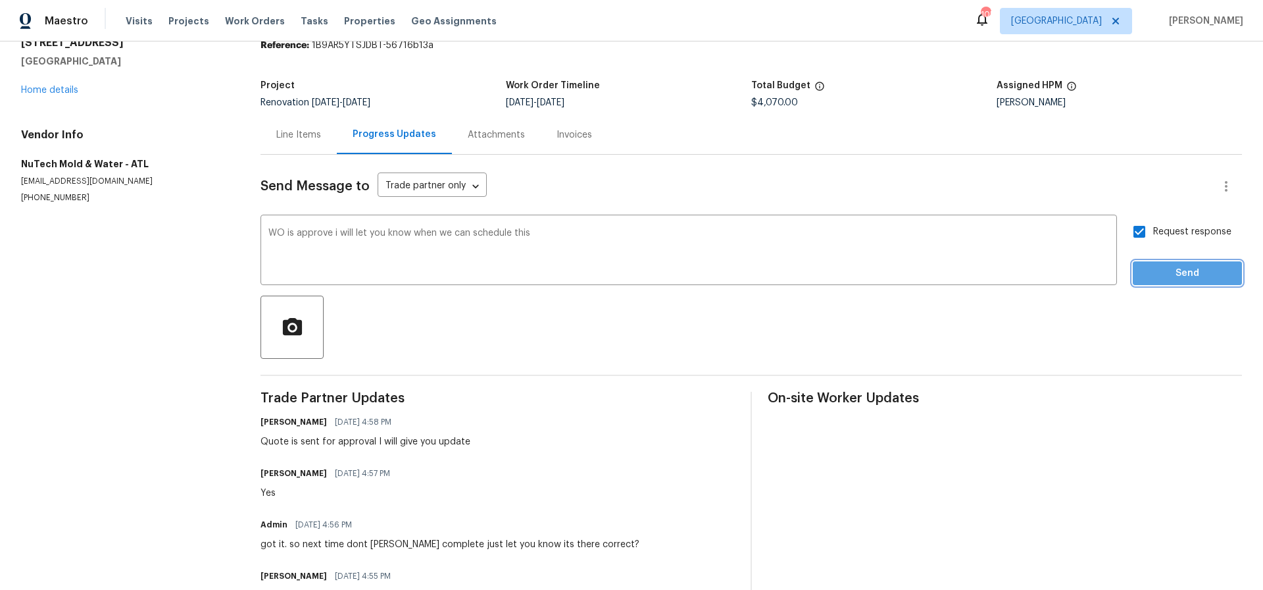
click at [1196, 274] on span "Send" at bounding box center [1188, 273] width 88 height 16
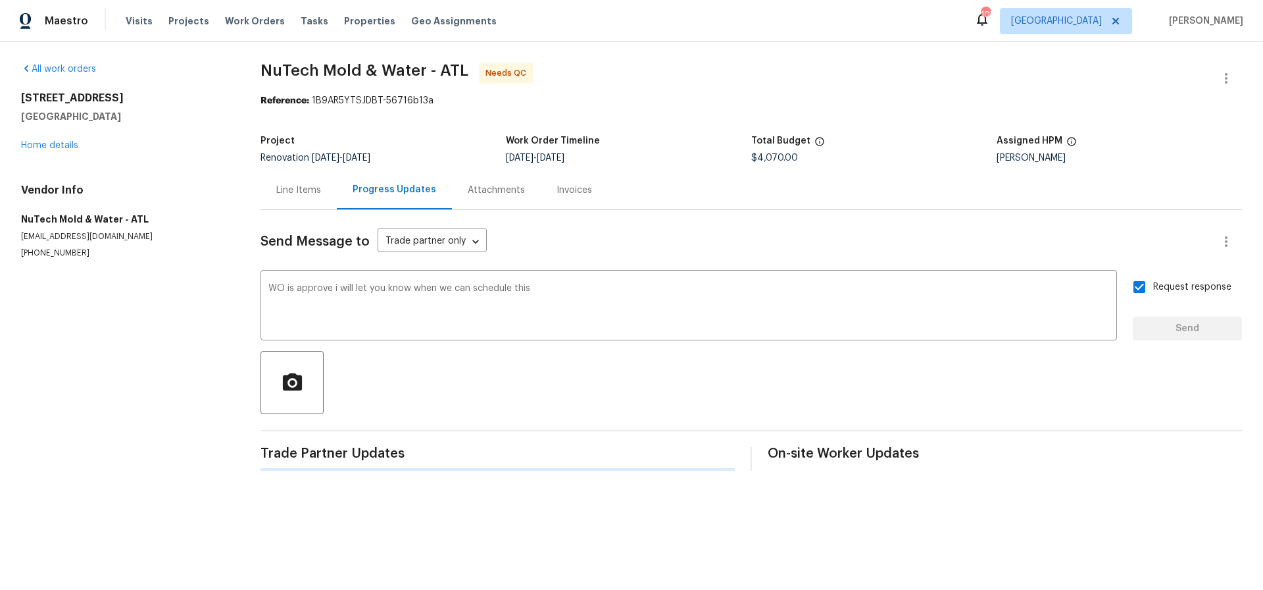
scroll to position [0, 0]
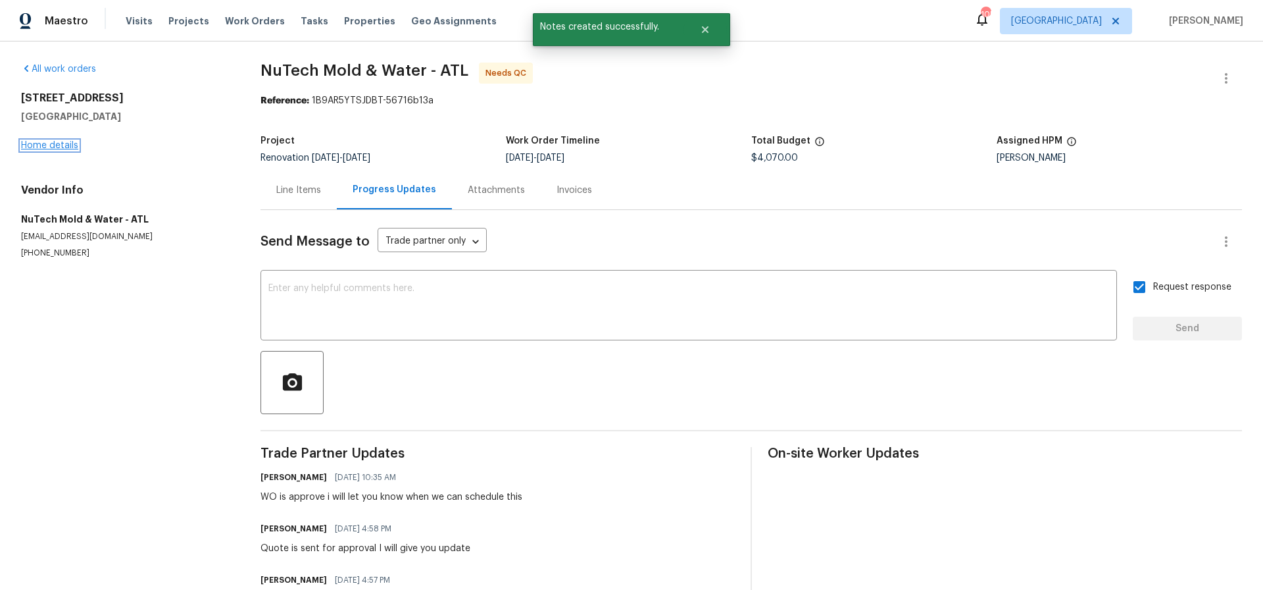
click at [49, 144] on link "Home details" at bounding box center [49, 145] width 57 height 9
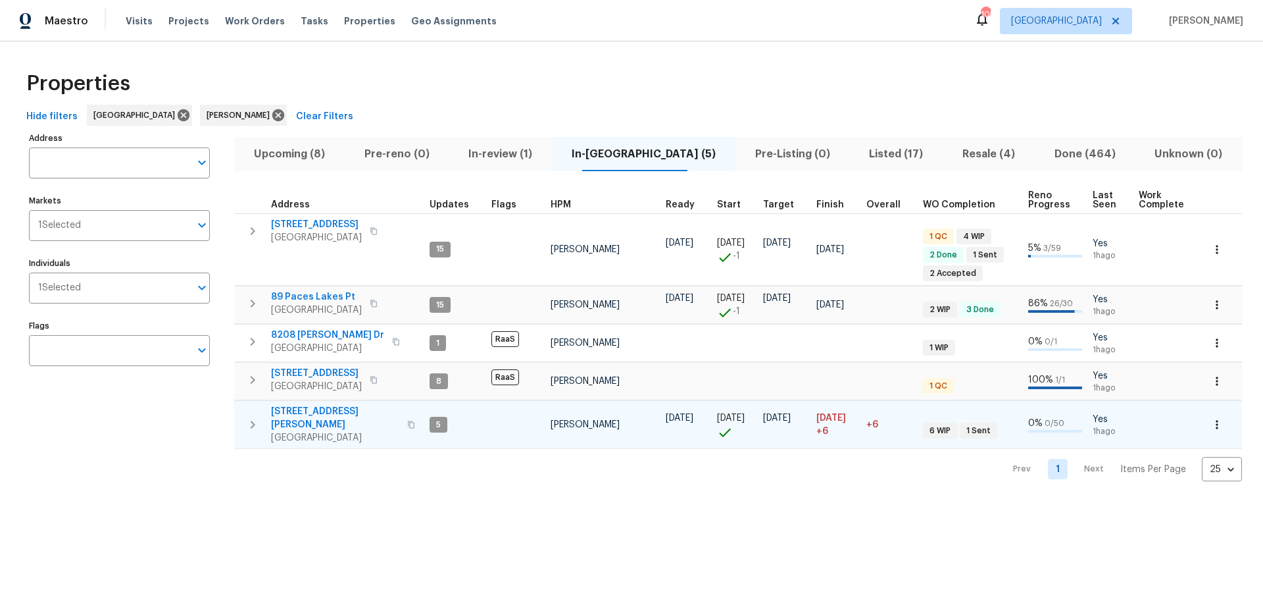
click at [305, 413] on span "[STREET_ADDRESS][PERSON_NAME]" at bounding box center [335, 418] width 128 height 26
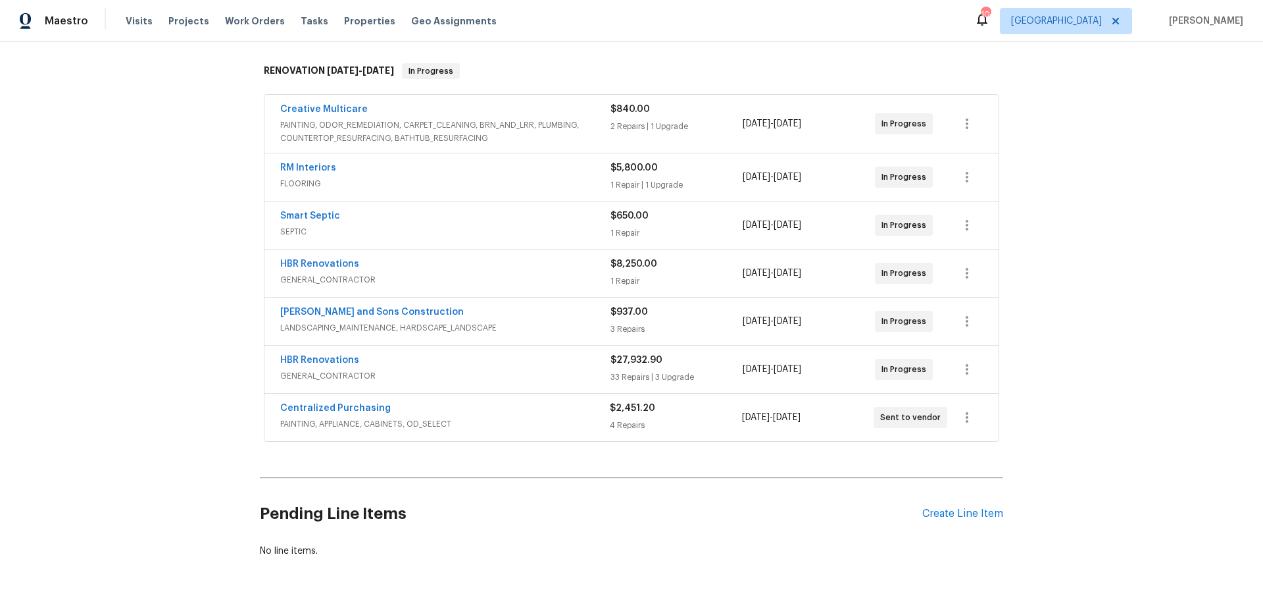
scroll to position [193, 0]
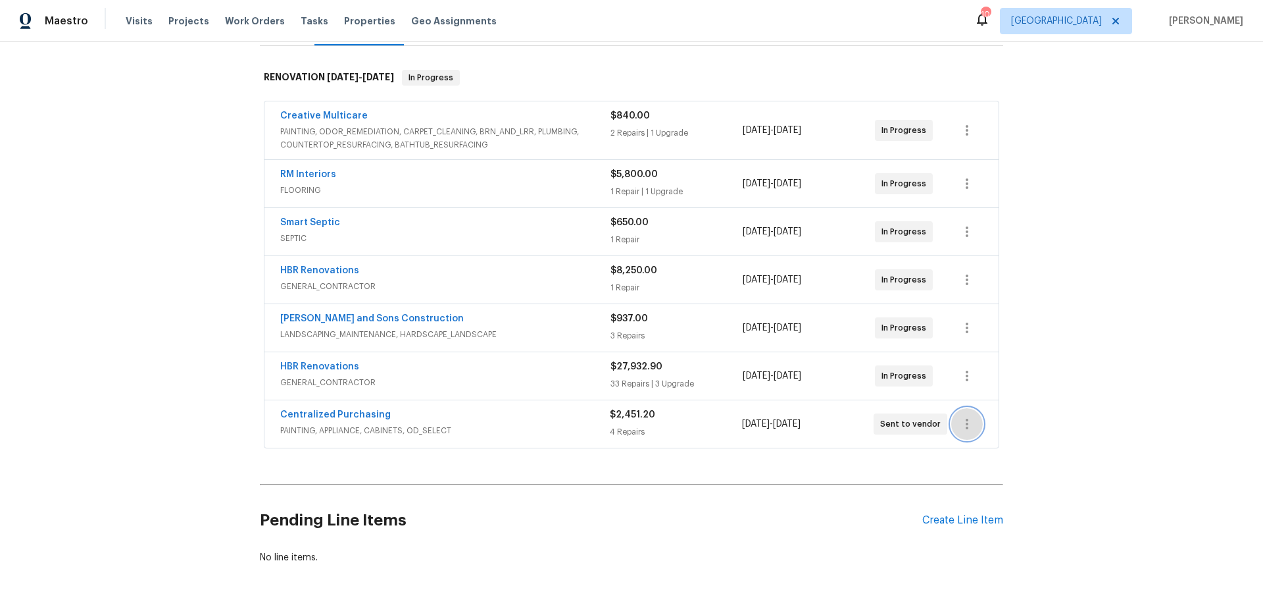
click at [971, 426] on icon "button" at bounding box center [967, 424] width 16 height 16
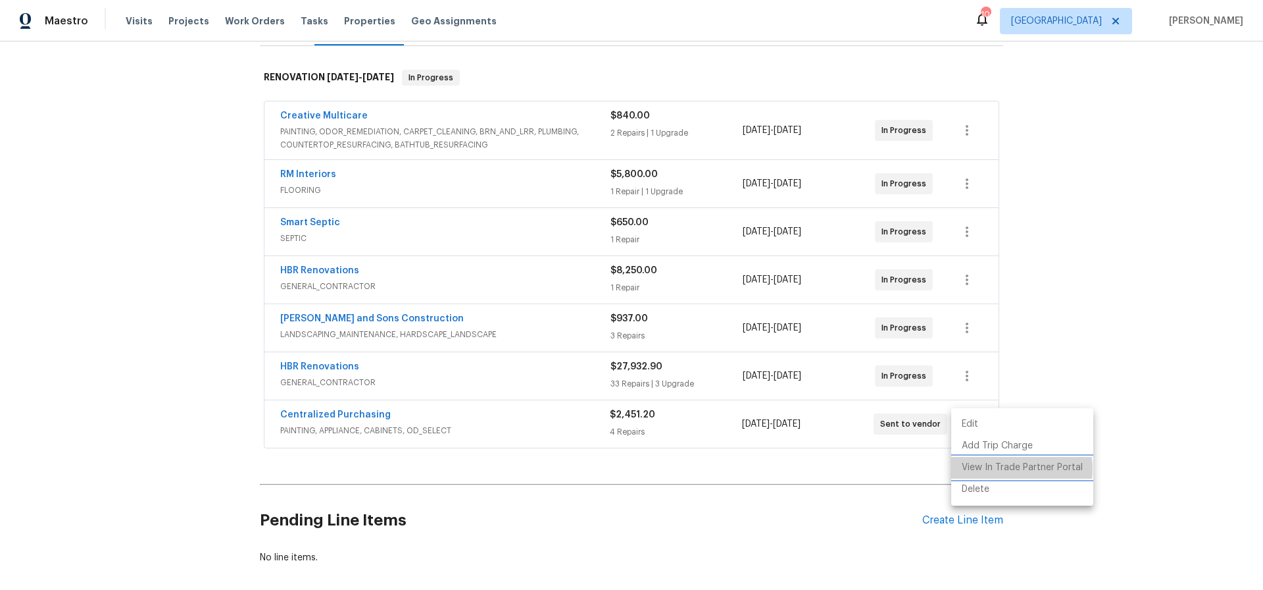
click at [1006, 468] on li "View In Trade Partner Portal" at bounding box center [1022, 468] width 142 height 22
click at [1030, 206] on div at bounding box center [631, 295] width 1263 height 590
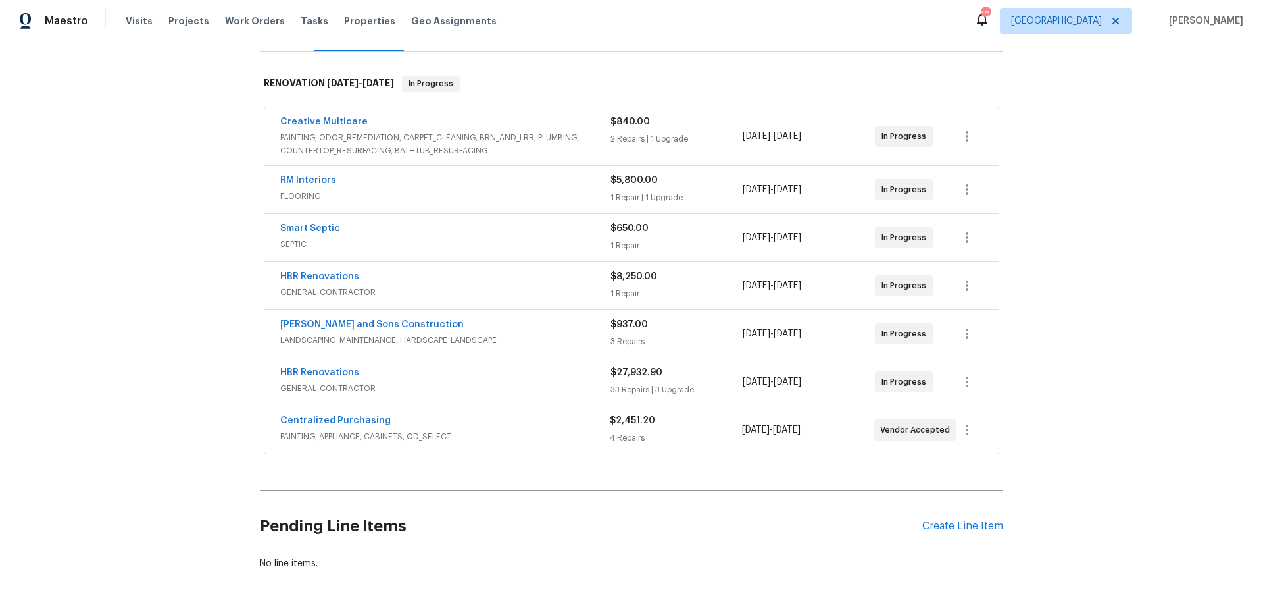
scroll to position [170, 0]
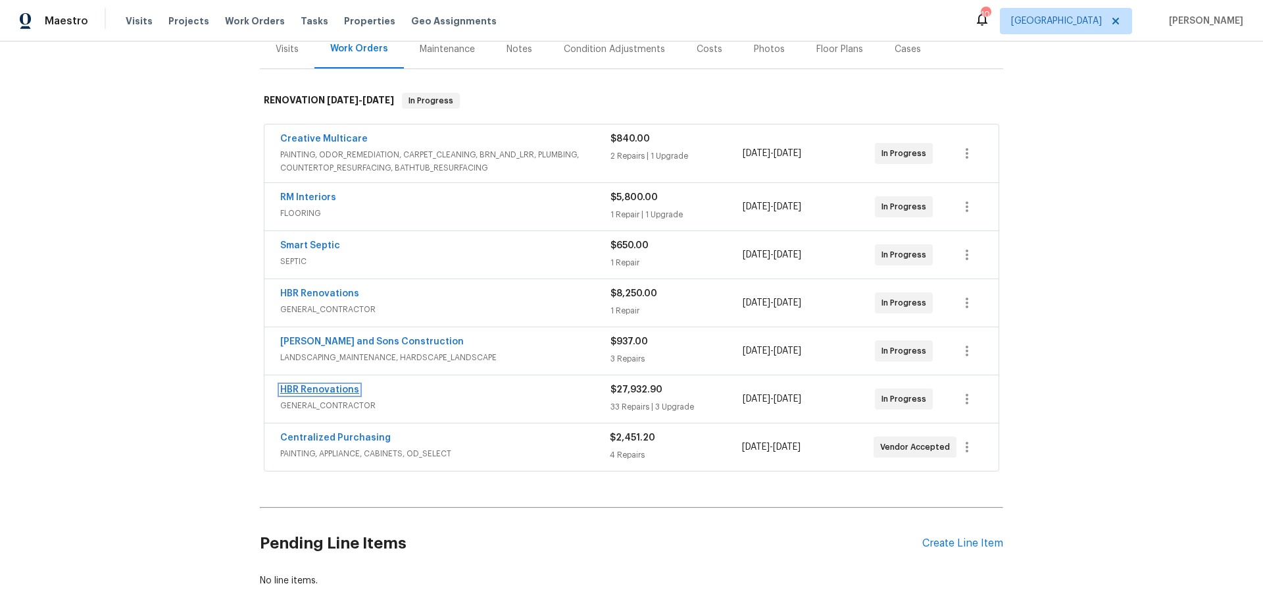
click at [310, 388] on link "HBR Renovations" at bounding box center [319, 389] width 79 height 9
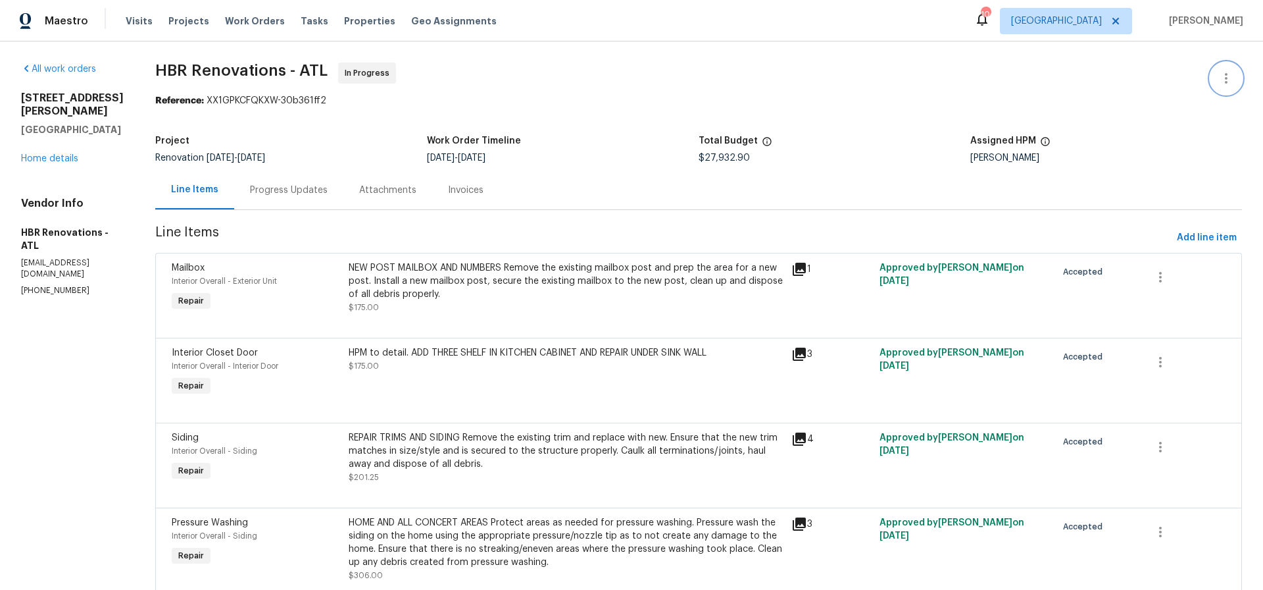
click at [1224, 82] on icon "button" at bounding box center [1227, 78] width 16 height 16
click at [1161, 122] on li "View In Trade Partner Portal" at bounding box center [1184, 122] width 142 height 22
click at [567, 84] on div at bounding box center [631, 295] width 1263 height 590
click at [51, 154] on link "Home details" at bounding box center [49, 158] width 57 height 9
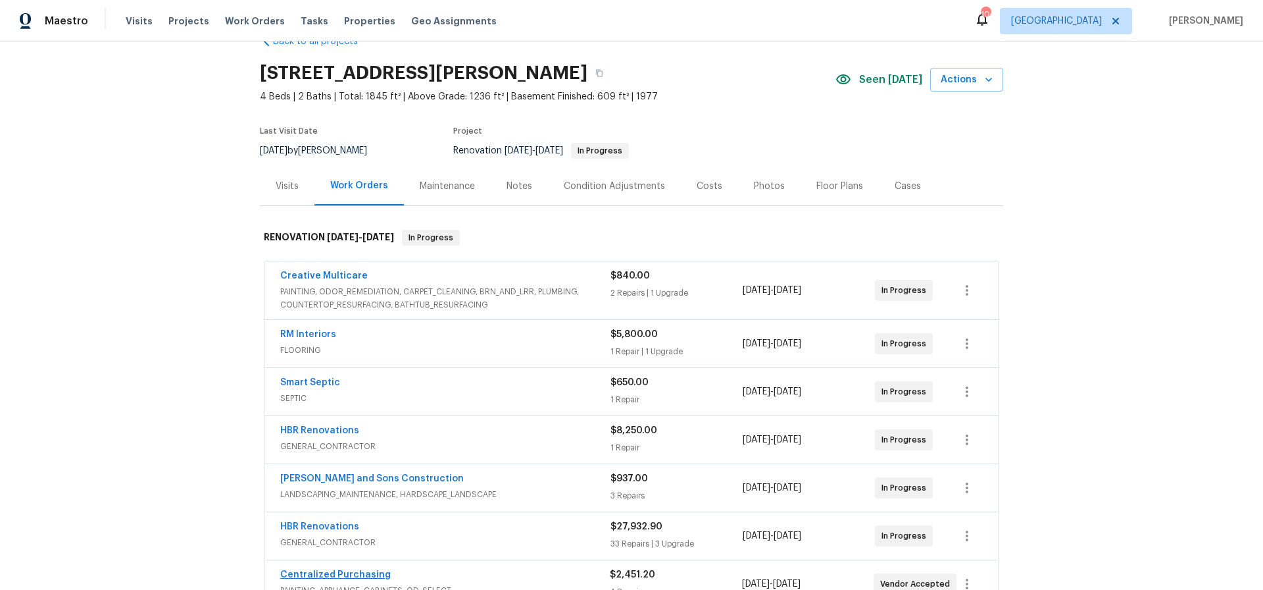
scroll to position [24, 0]
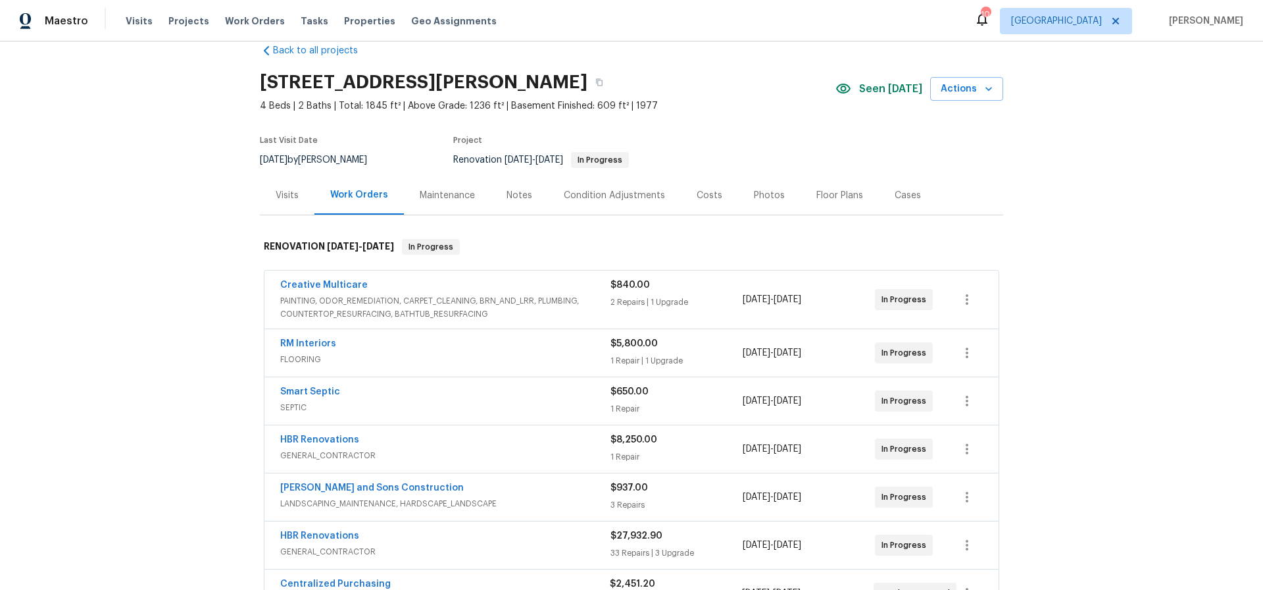
click at [709, 195] on div "Costs" at bounding box center [710, 195] width 26 height 13
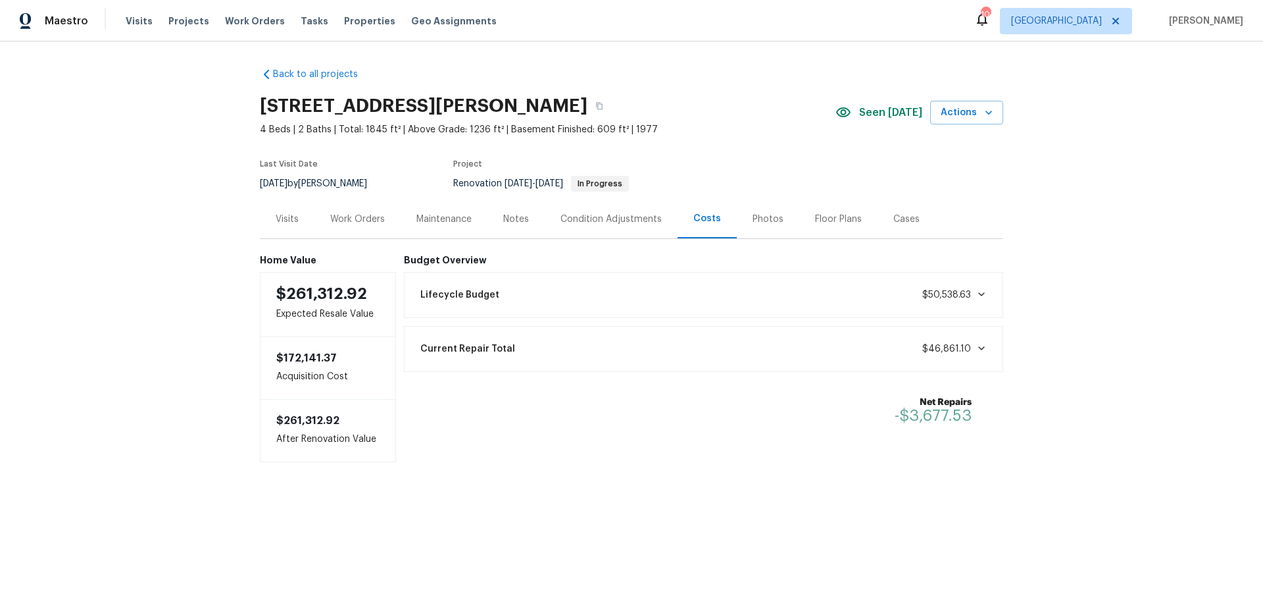
click at [361, 220] on div "Work Orders" at bounding box center [357, 219] width 55 height 13
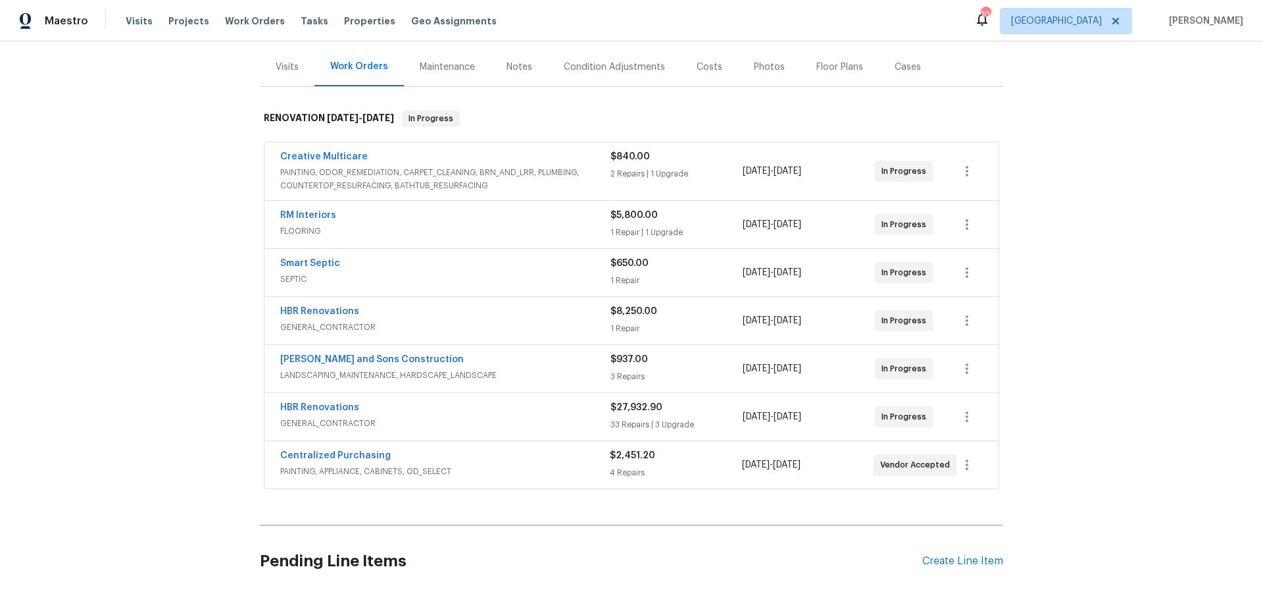
scroll to position [153, 0]
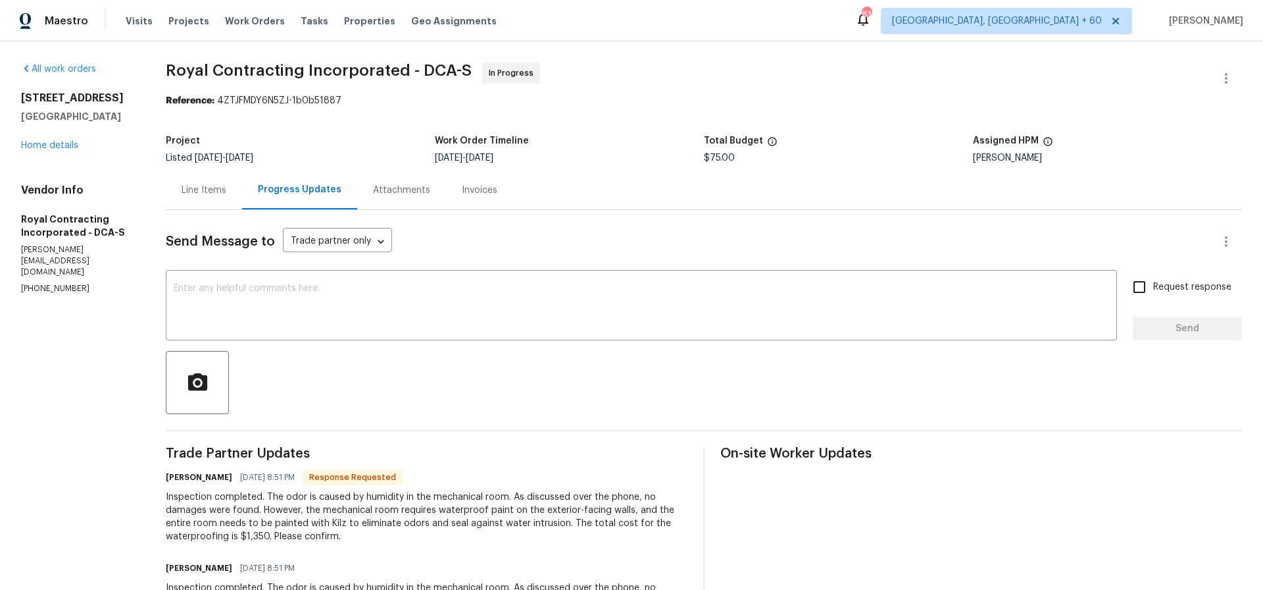
click at [215, 191] on div "Line Items" at bounding box center [204, 190] width 45 height 13
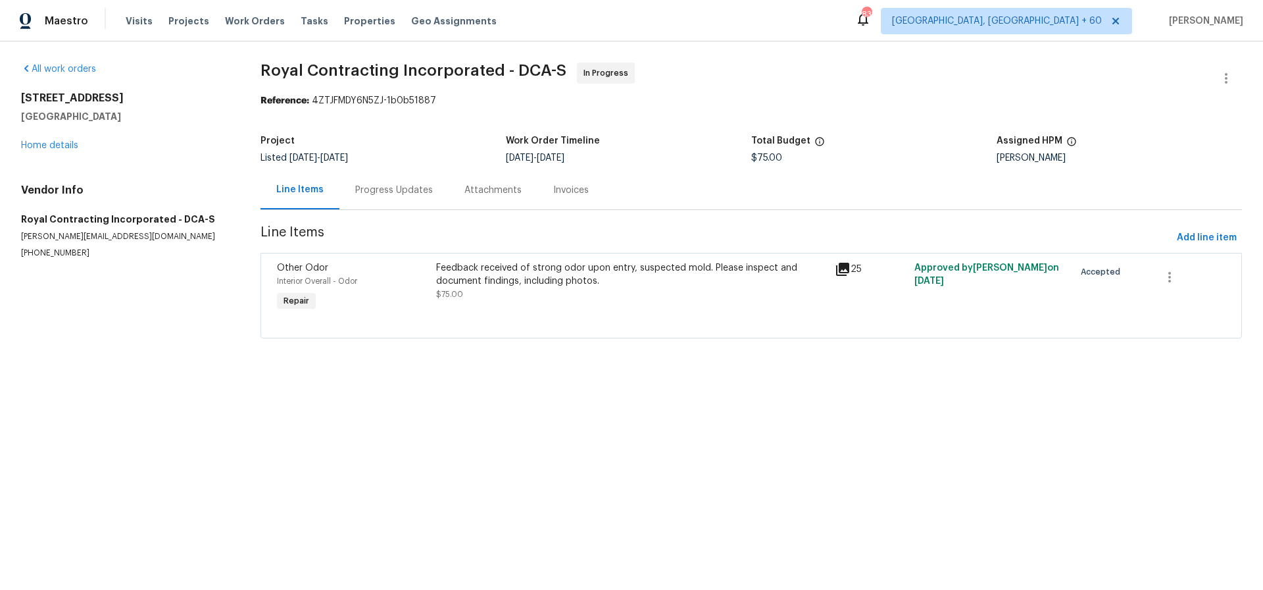
click at [600, 271] on div "Feedback received of strong odor upon entry, suspected mold. Please inspect and…" at bounding box center [631, 274] width 391 height 26
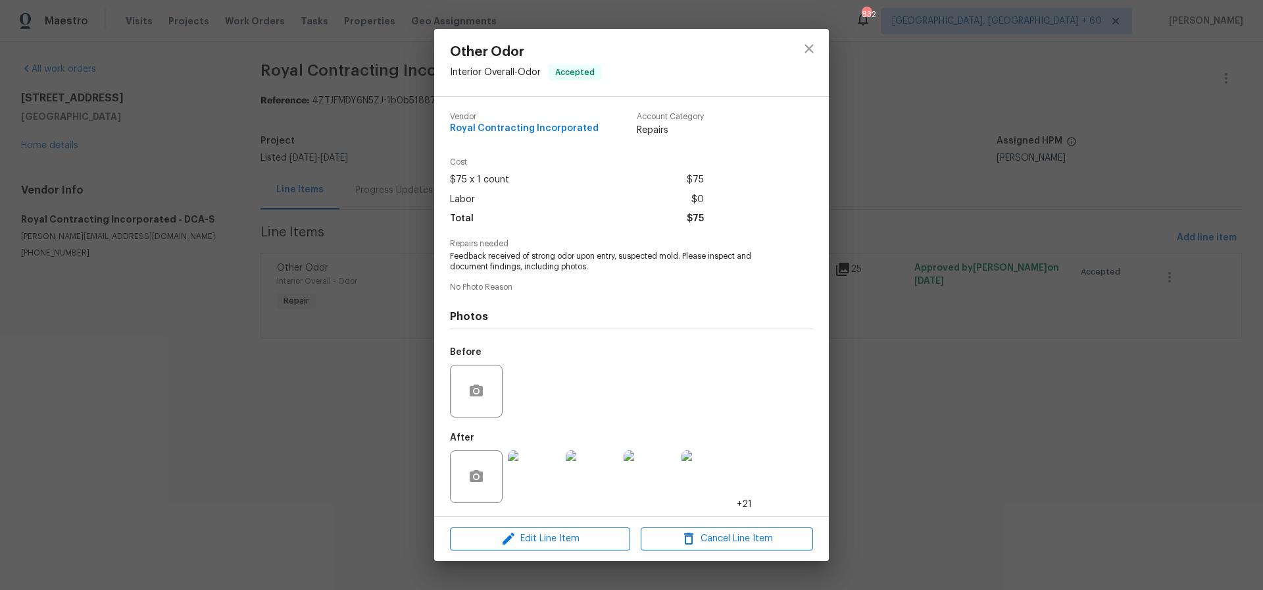
click at [538, 482] on img at bounding box center [534, 476] width 53 height 53
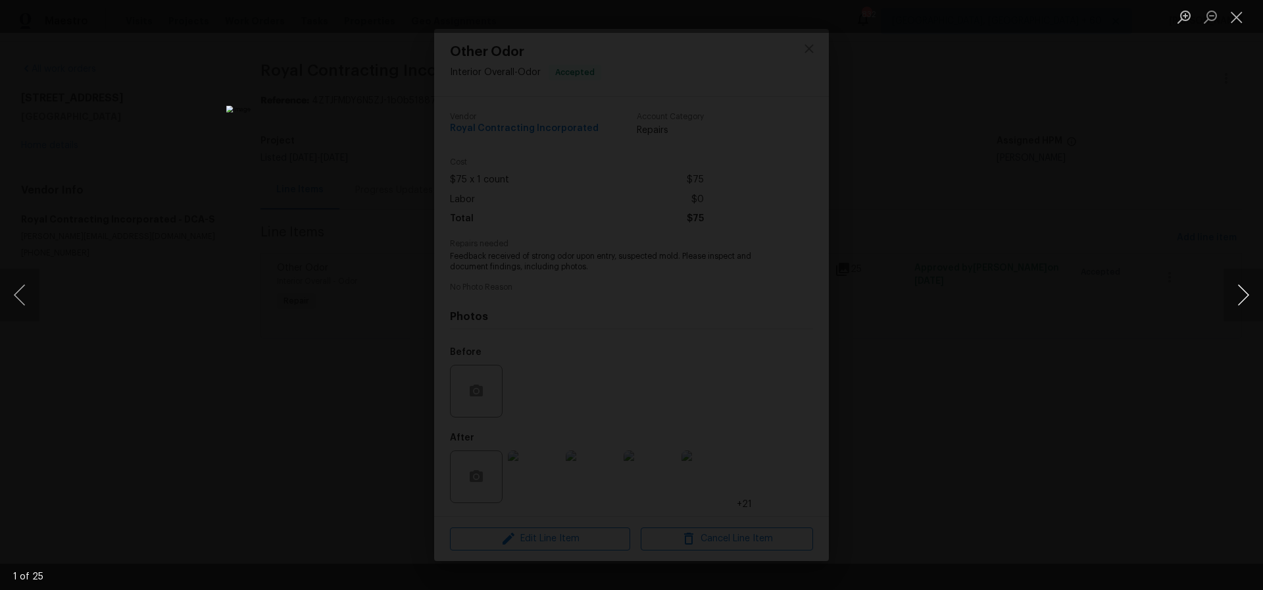
click at [1243, 294] on button "Next image" at bounding box center [1243, 294] width 39 height 53
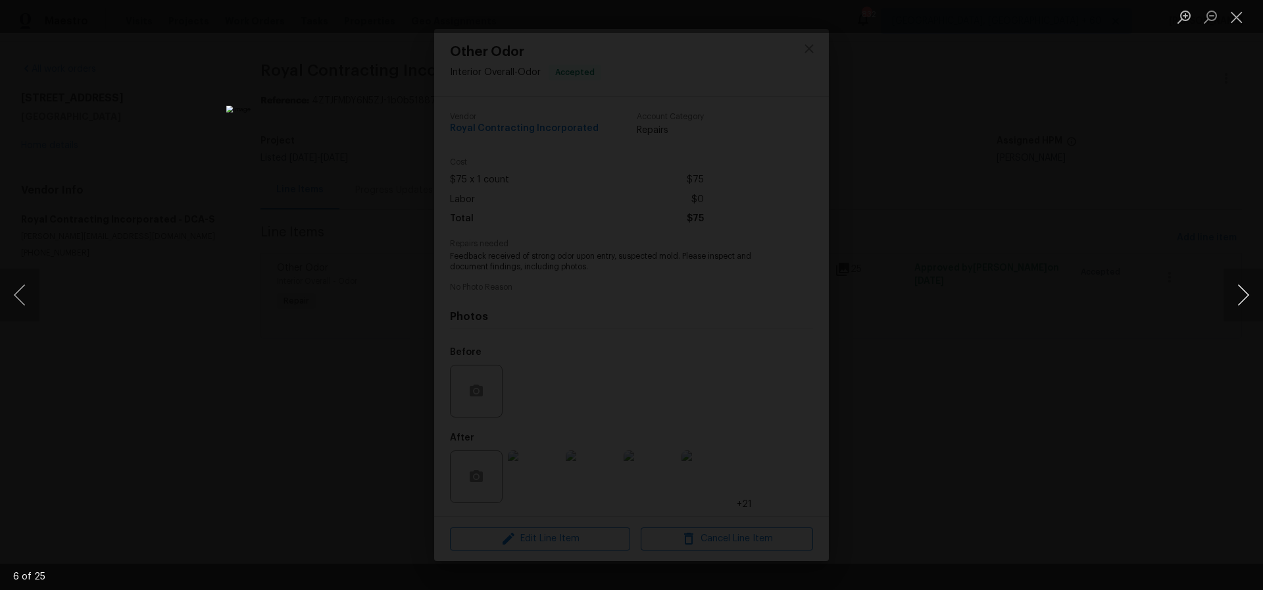
click at [1243, 294] on button "Next image" at bounding box center [1243, 294] width 39 height 53
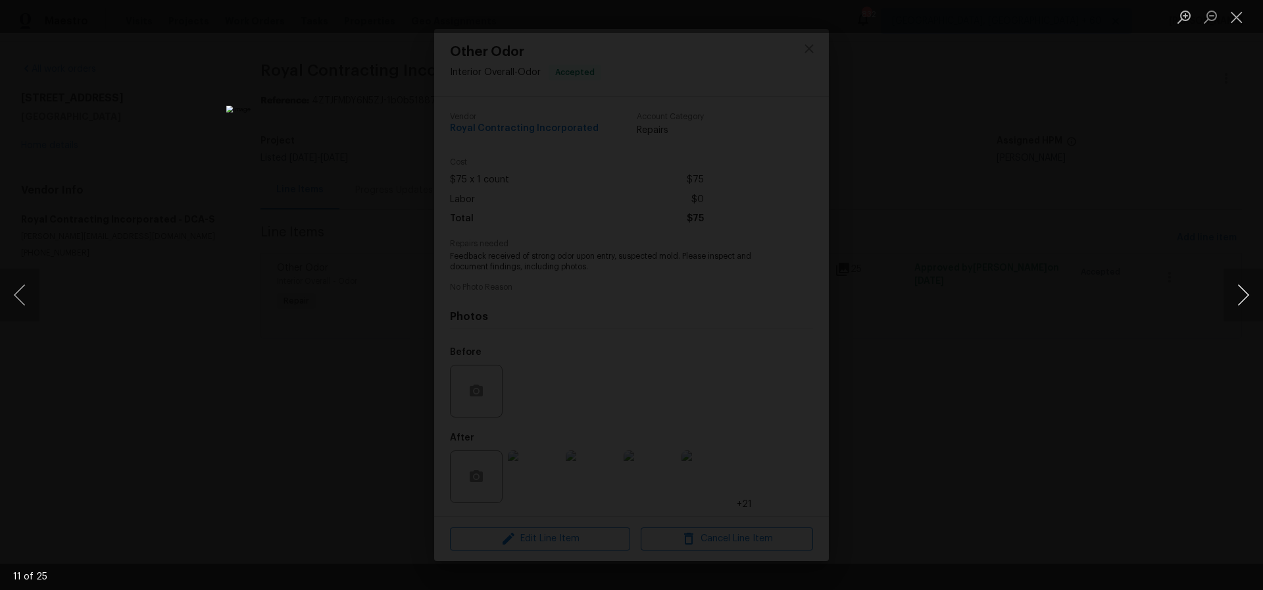
click at [1243, 294] on button "Next image" at bounding box center [1243, 294] width 39 height 53
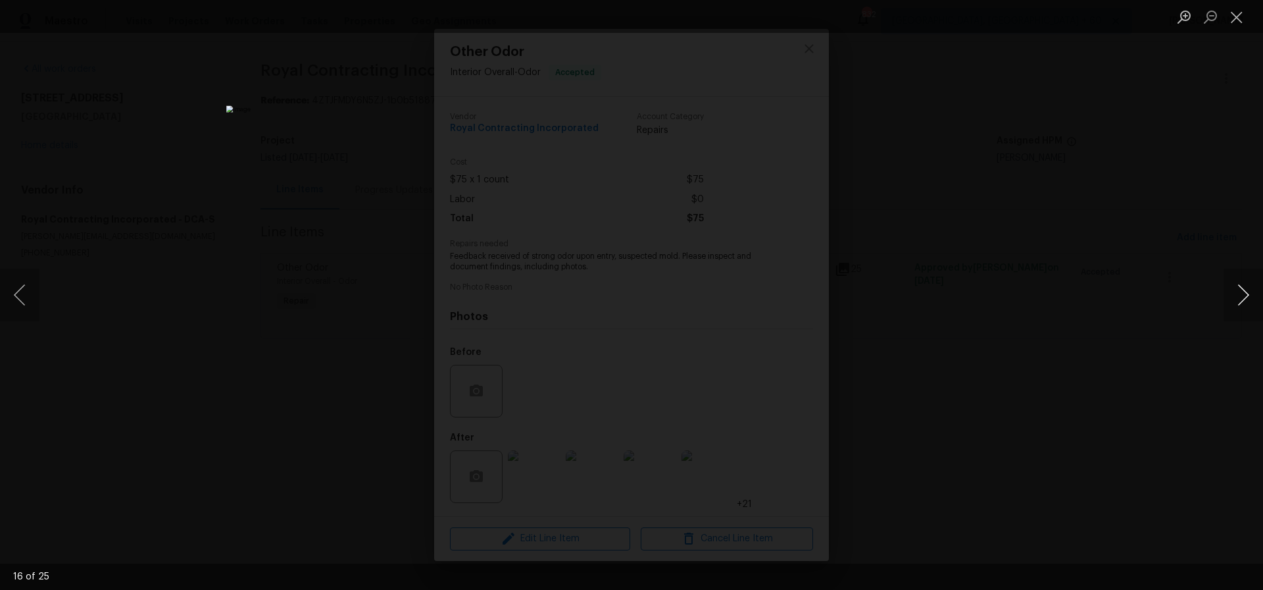
click at [1243, 294] on button "Next image" at bounding box center [1243, 294] width 39 height 53
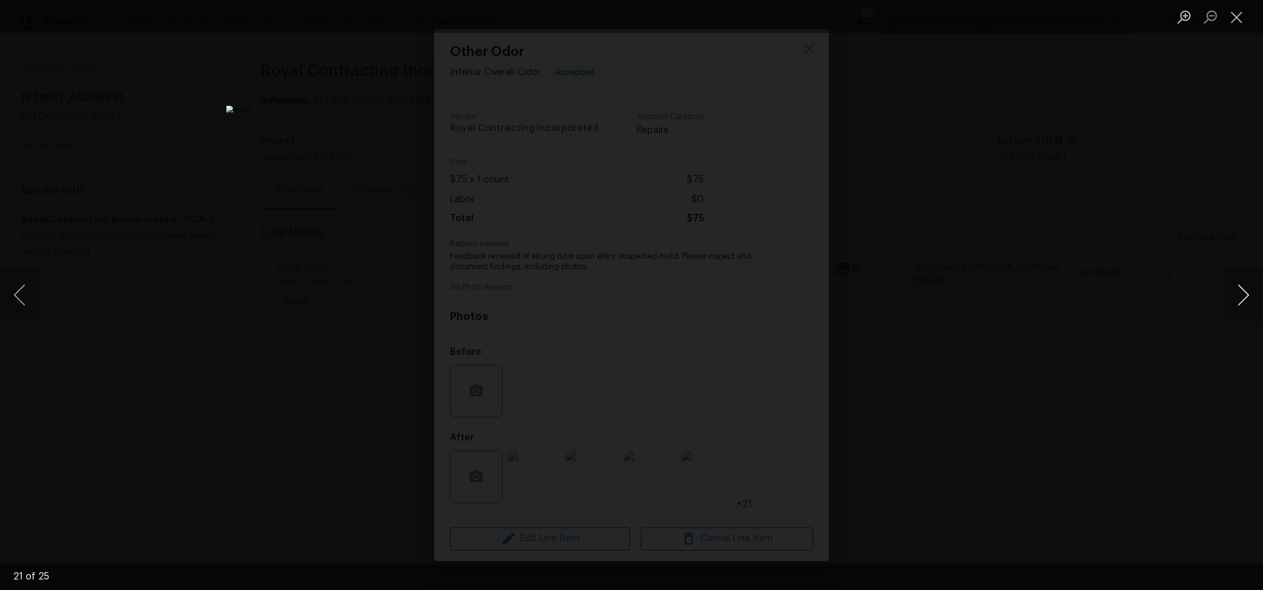
click at [1243, 294] on button "Next image" at bounding box center [1243, 294] width 39 height 53
click at [1236, 17] on button "Close lightbox" at bounding box center [1237, 16] width 26 height 23
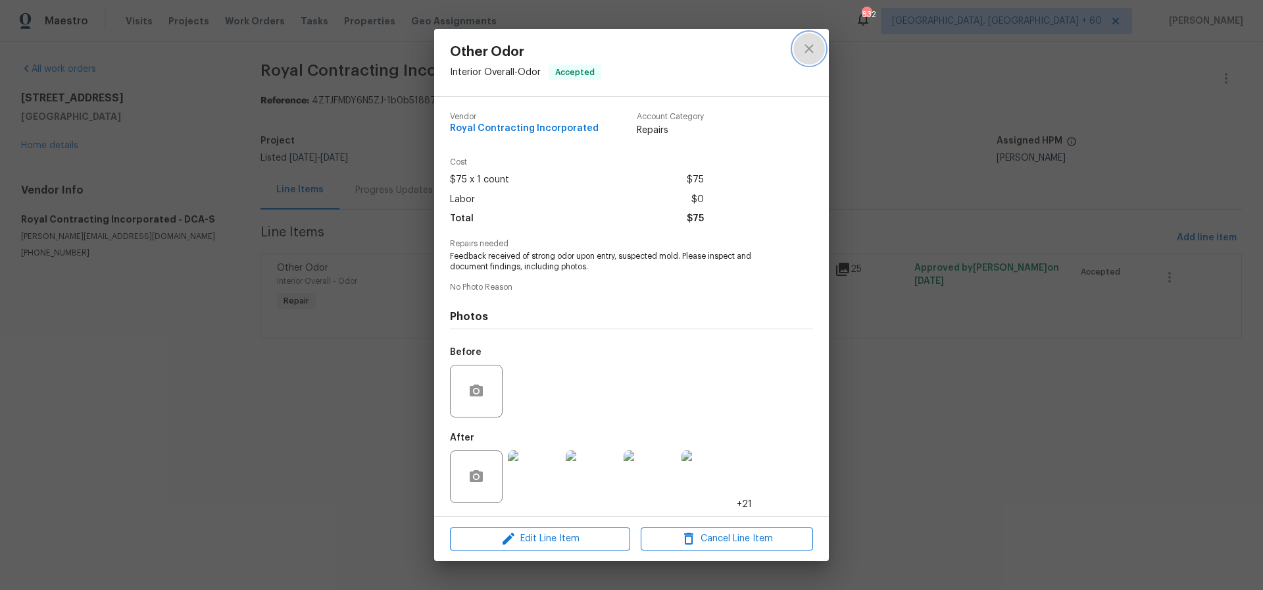
click at [812, 50] on icon "close" at bounding box center [809, 49] width 16 height 16
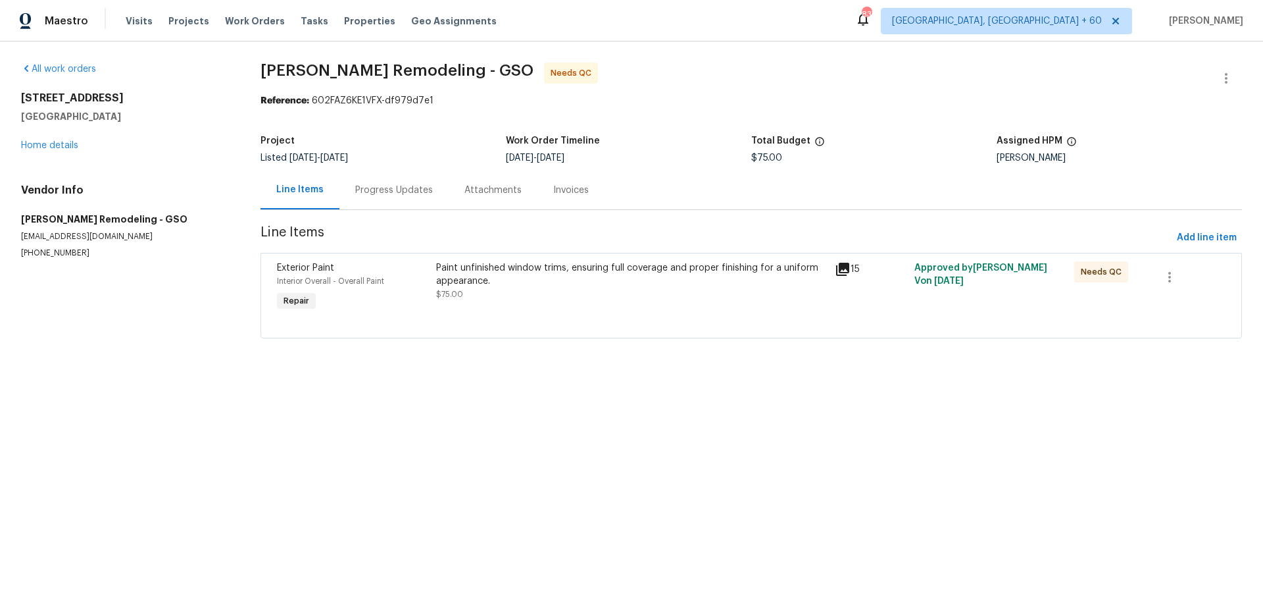
click at [515, 266] on div "Paint unfinished window trims, ensuring full coverage and proper finishing for …" at bounding box center [631, 274] width 391 height 26
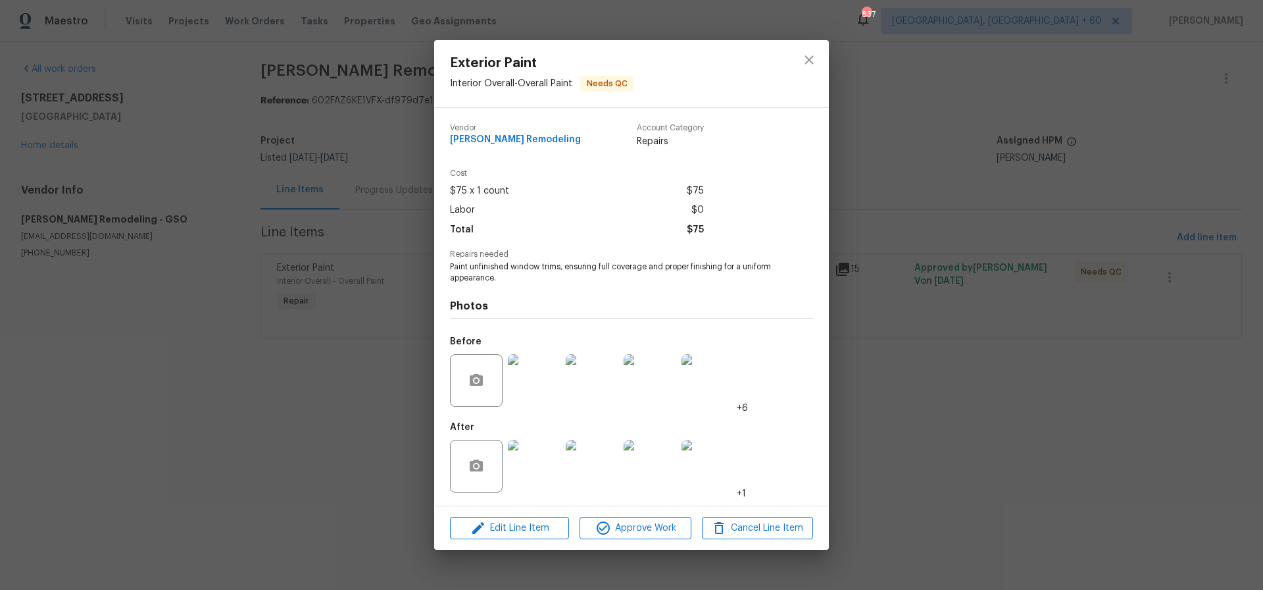
click at [536, 385] on img at bounding box center [534, 380] width 53 height 53
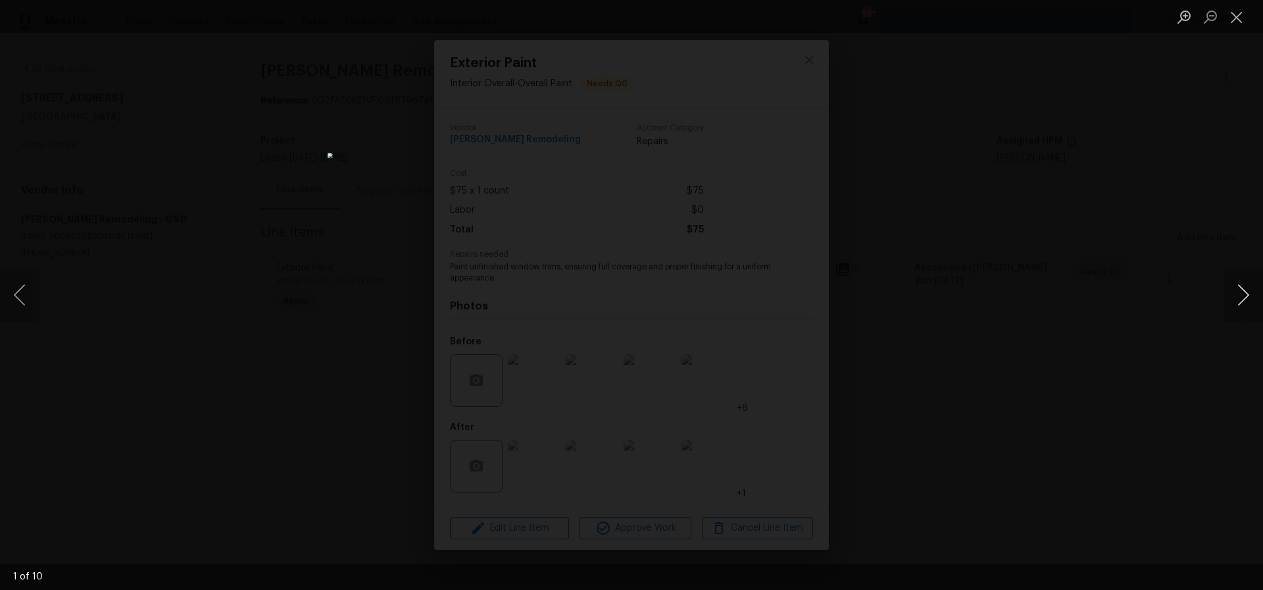
click at [1245, 297] on button "Next image" at bounding box center [1243, 294] width 39 height 53
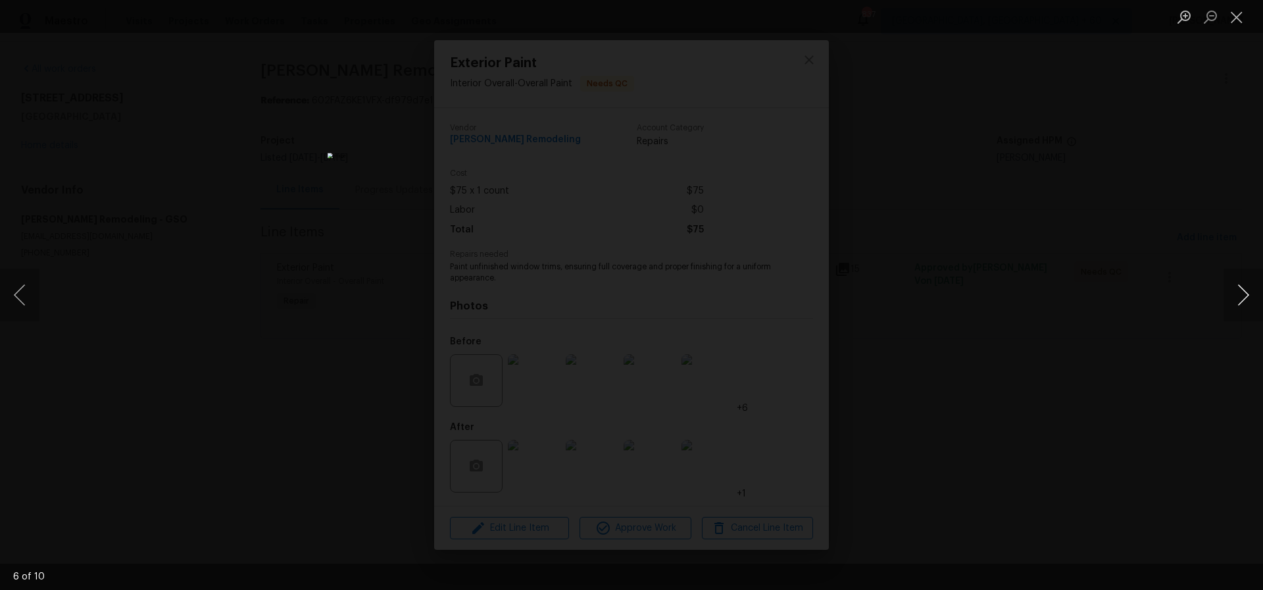
click at [1245, 297] on button "Next image" at bounding box center [1243, 294] width 39 height 53
click at [1236, 16] on button "Close lightbox" at bounding box center [1237, 16] width 26 height 23
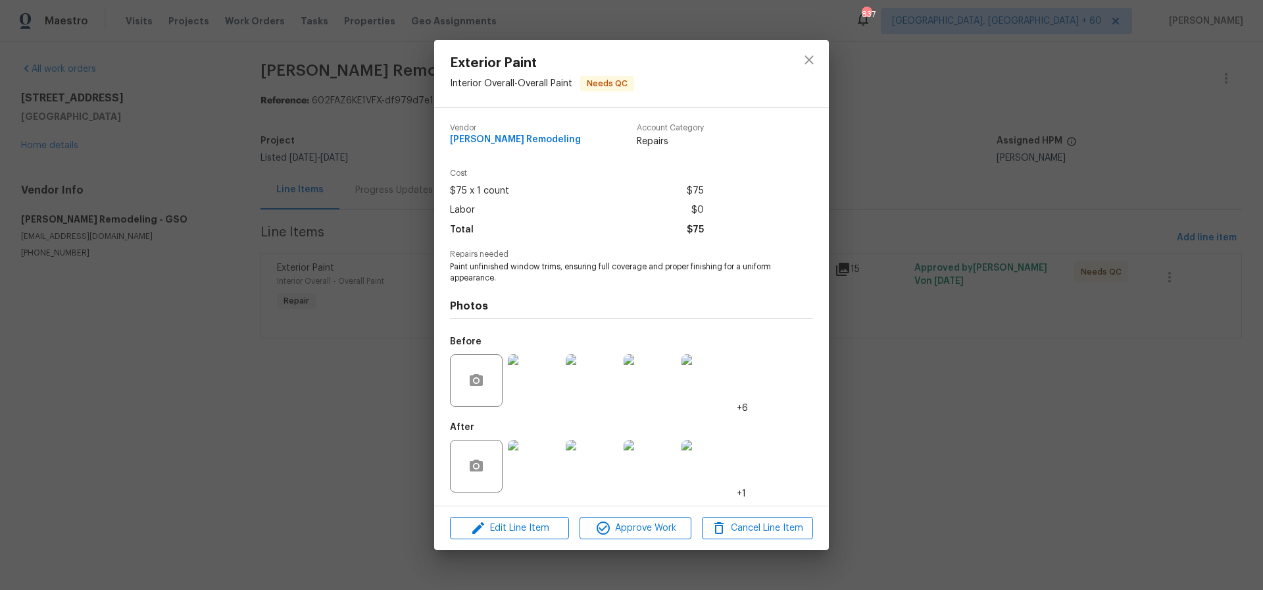
click at [535, 468] on img at bounding box center [534, 466] width 53 height 53
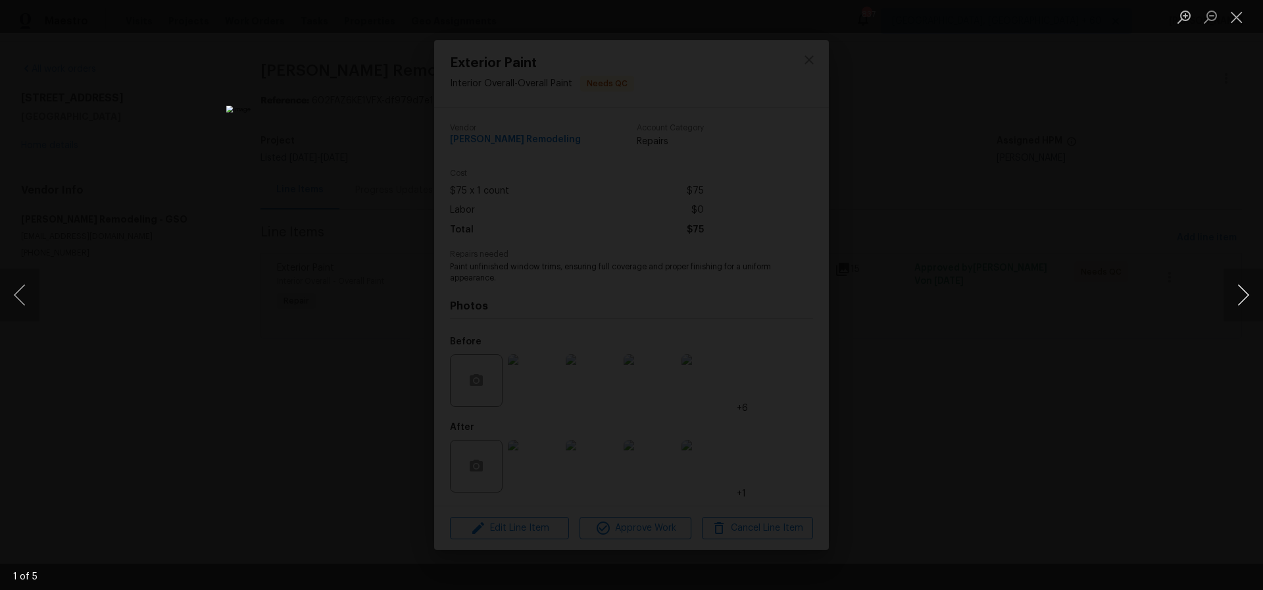
click at [1248, 293] on button "Next image" at bounding box center [1243, 294] width 39 height 53
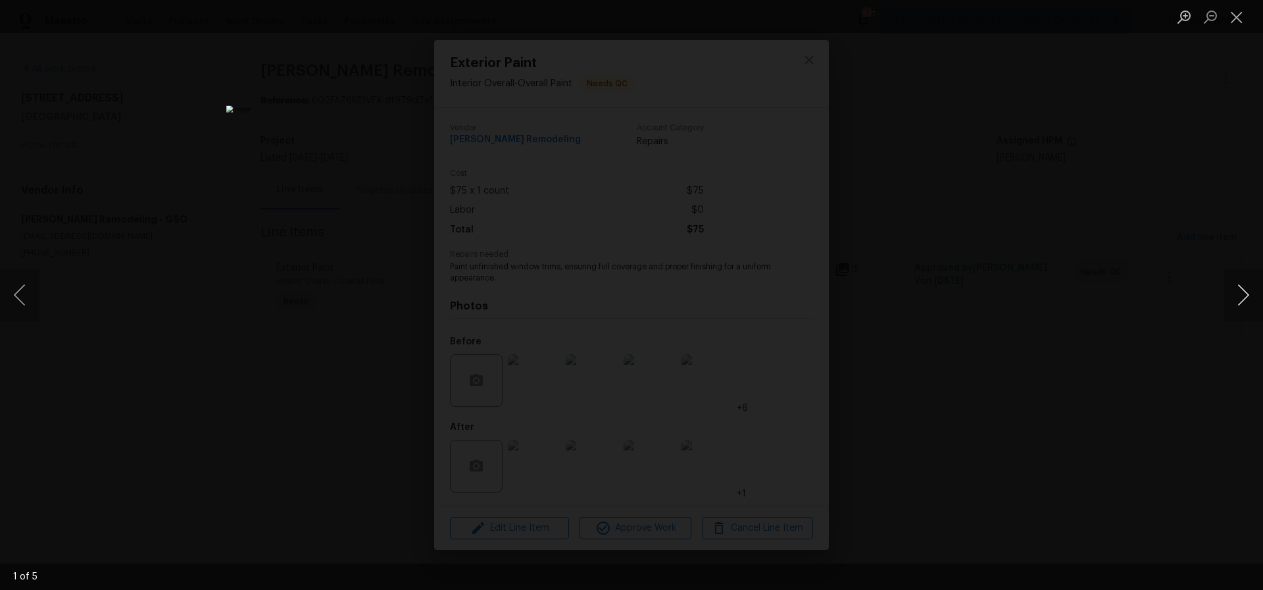
click at [1248, 293] on button "Next image" at bounding box center [1243, 294] width 39 height 53
click at [1244, 288] on button "Next image" at bounding box center [1243, 294] width 39 height 53
click at [1238, 16] on button "Close lightbox" at bounding box center [1237, 16] width 26 height 23
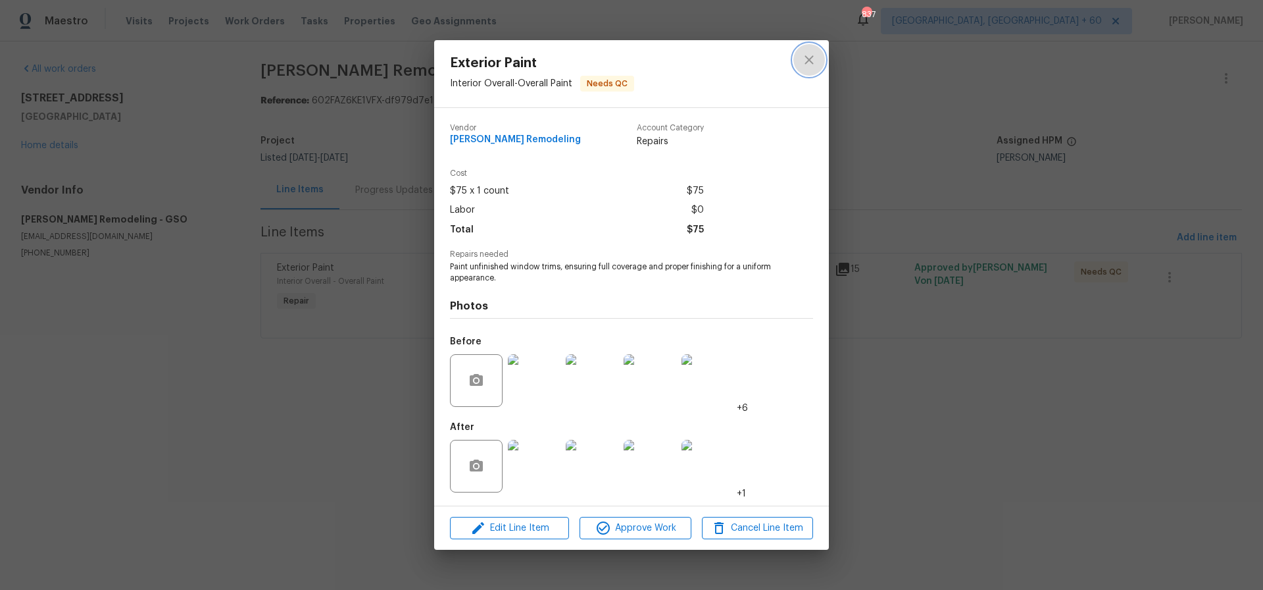
click at [802, 58] on icon "close" at bounding box center [809, 60] width 16 height 16
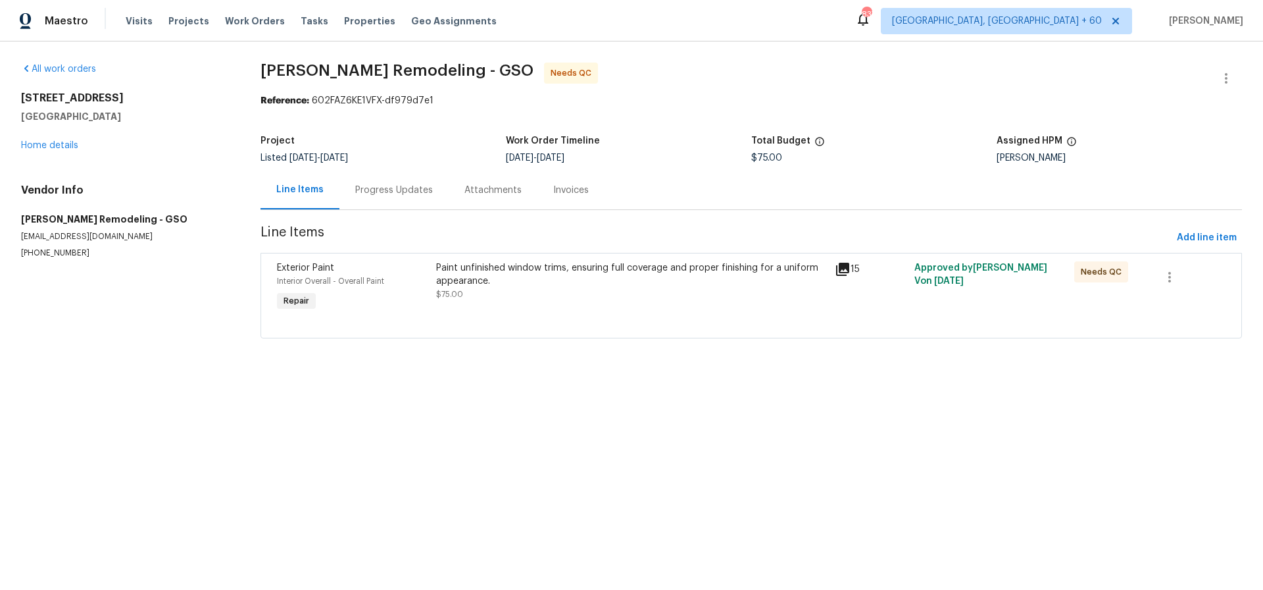
click at [391, 186] on div "Progress Updates" at bounding box center [394, 190] width 78 height 13
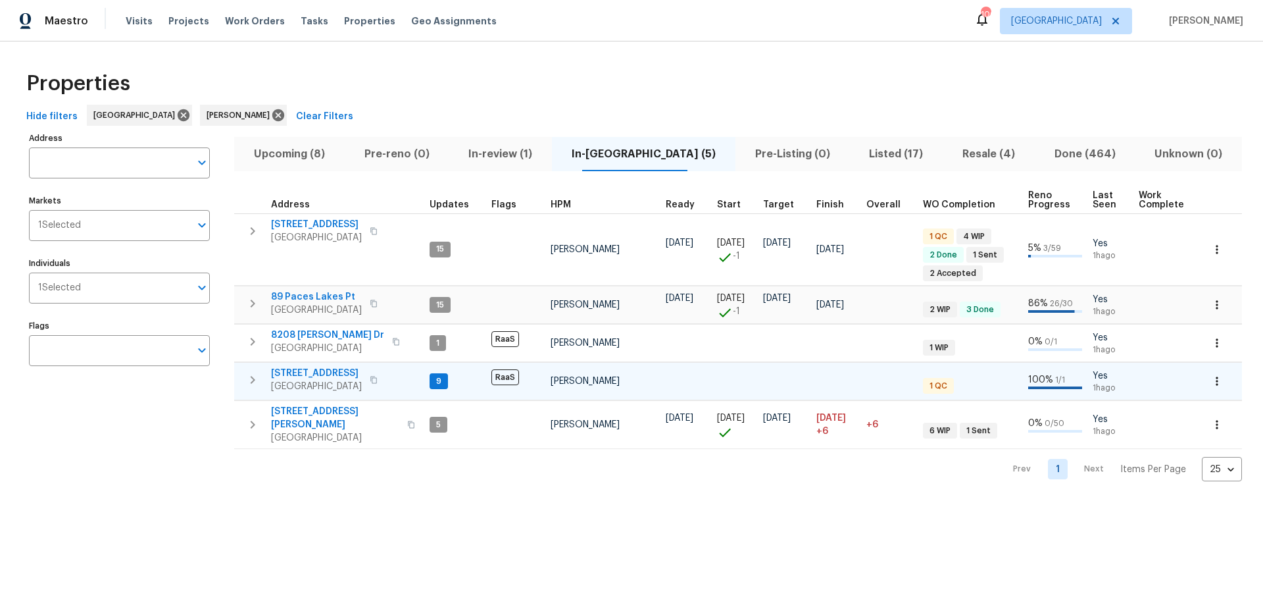
click at [308, 374] on span "[STREET_ADDRESS]" at bounding box center [316, 372] width 91 height 13
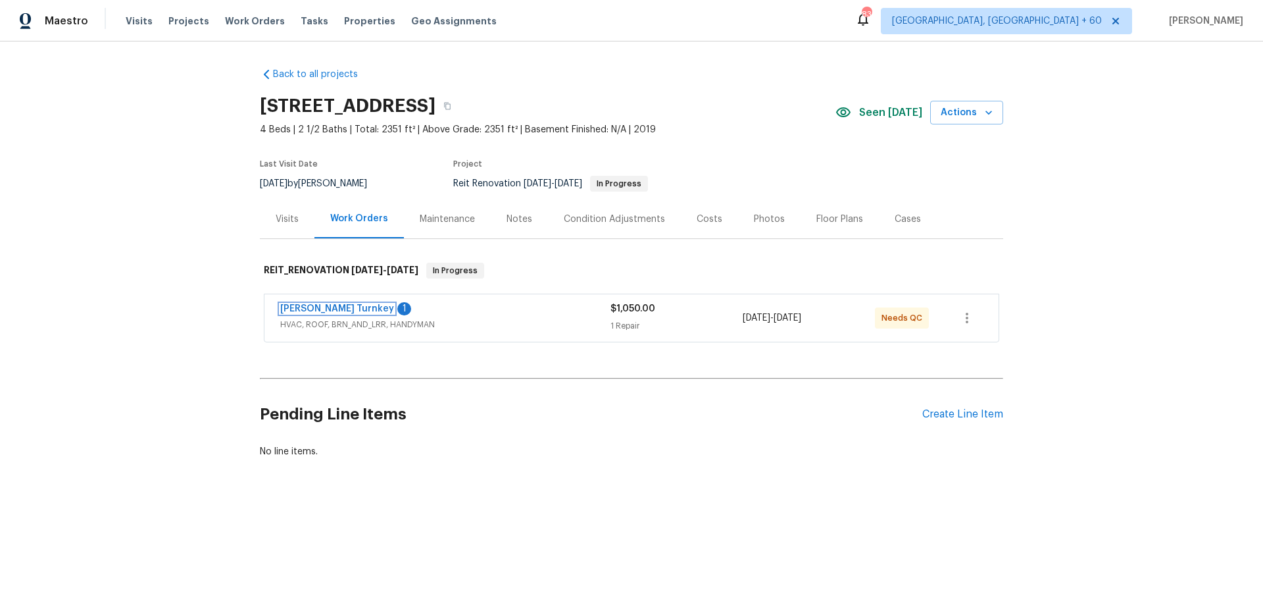
click at [309, 307] on link "Davis Turnkey" at bounding box center [337, 308] width 114 height 9
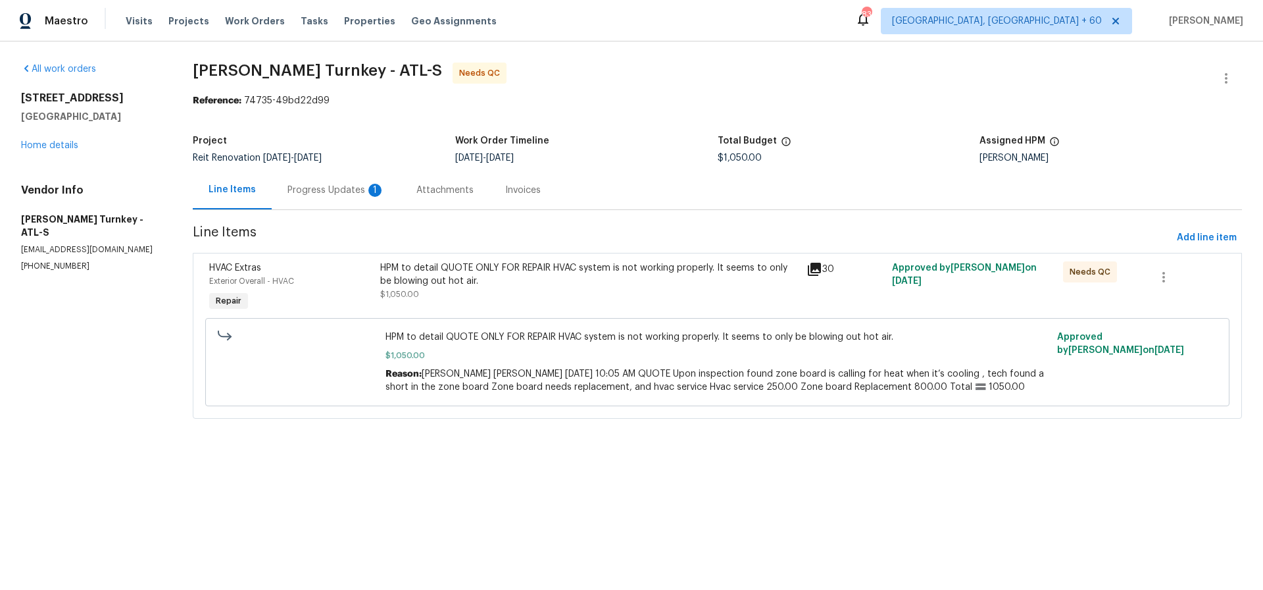
click at [320, 189] on div "Progress Updates 1" at bounding box center [336, 190] width 97 height 13
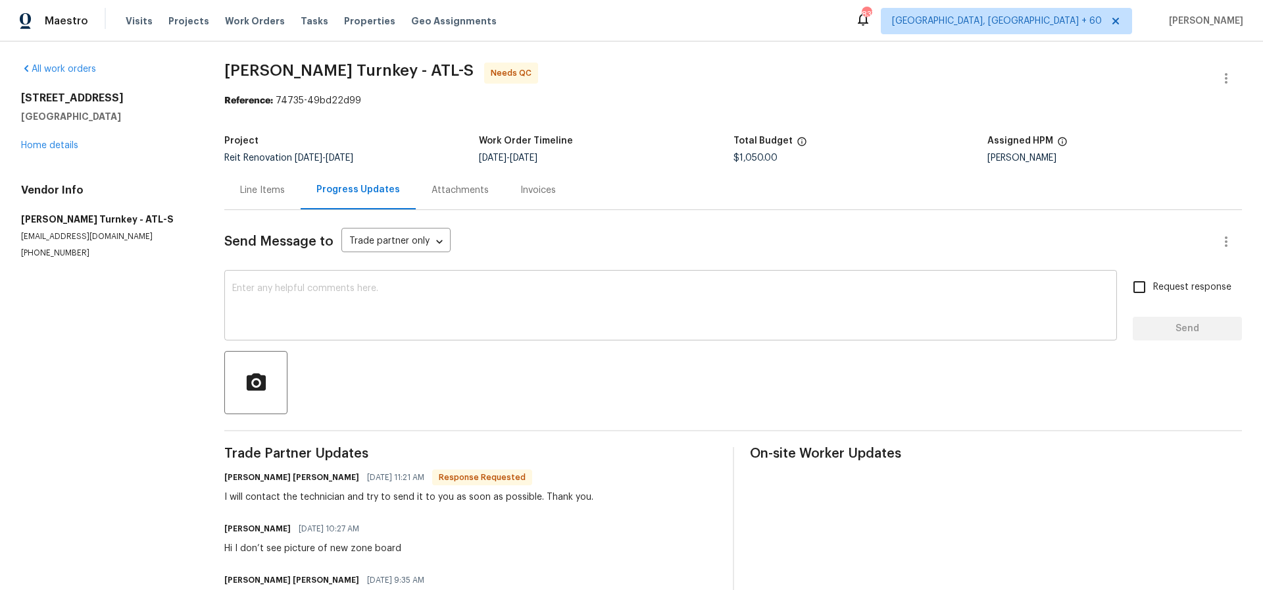
click at [241, 291] on textarea at bounding box center [670, 307] width 877 height 46
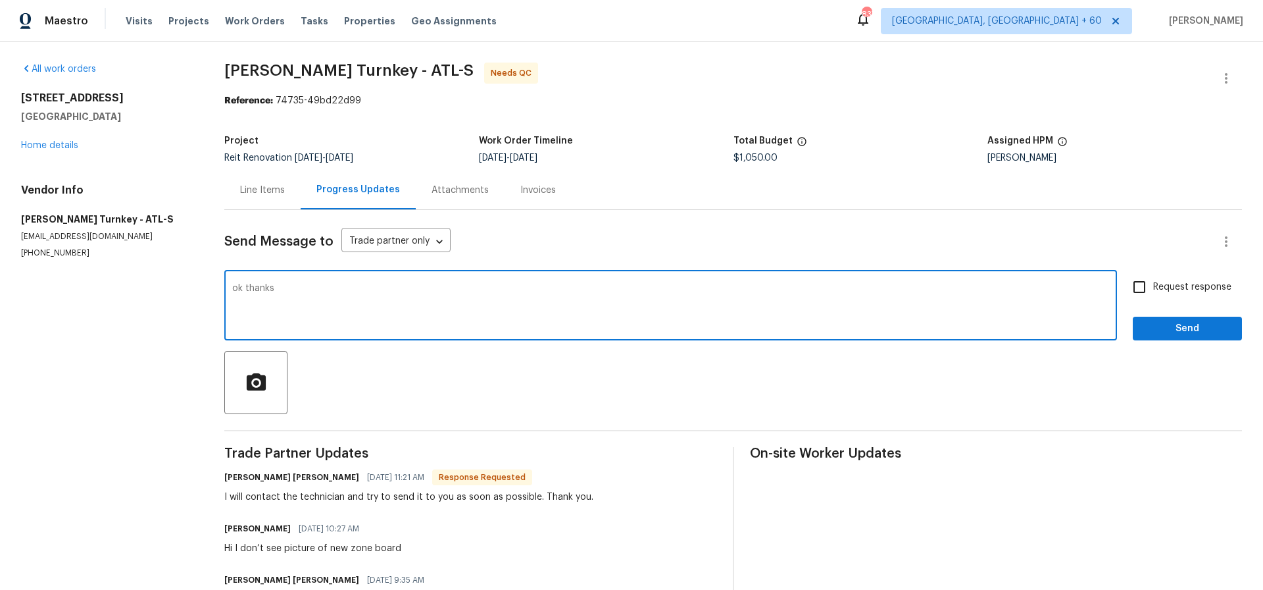
type textarea "ok thanks"
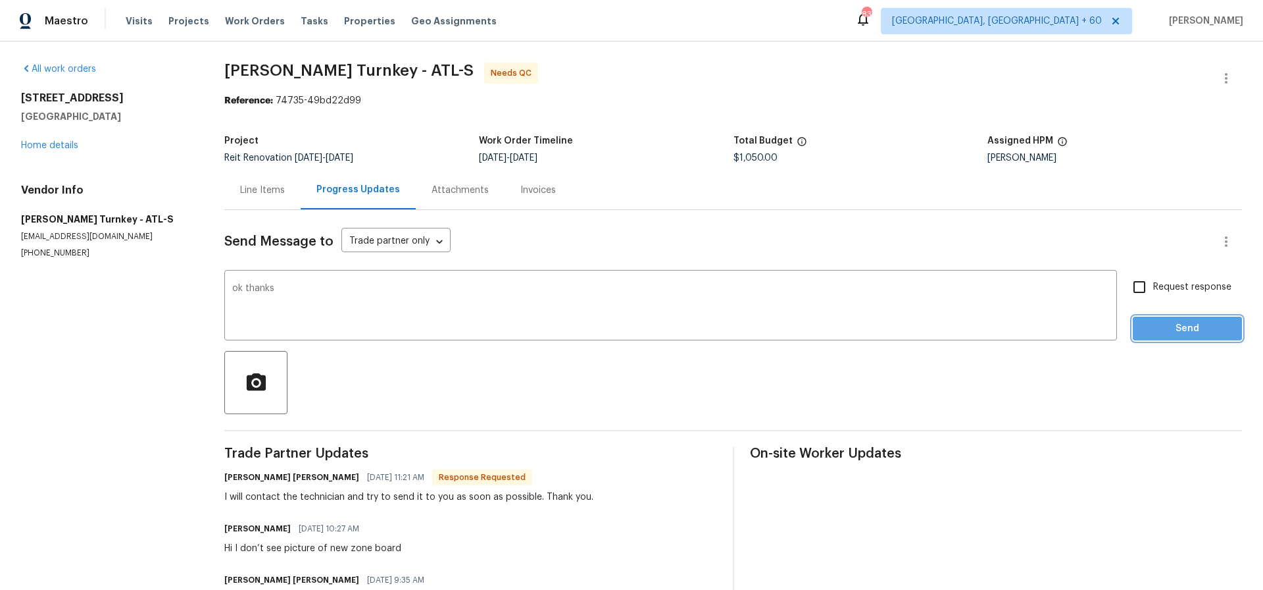
click at [1190, 328] on span "Send" at bounding box center [1188, 328] width 88 height 16
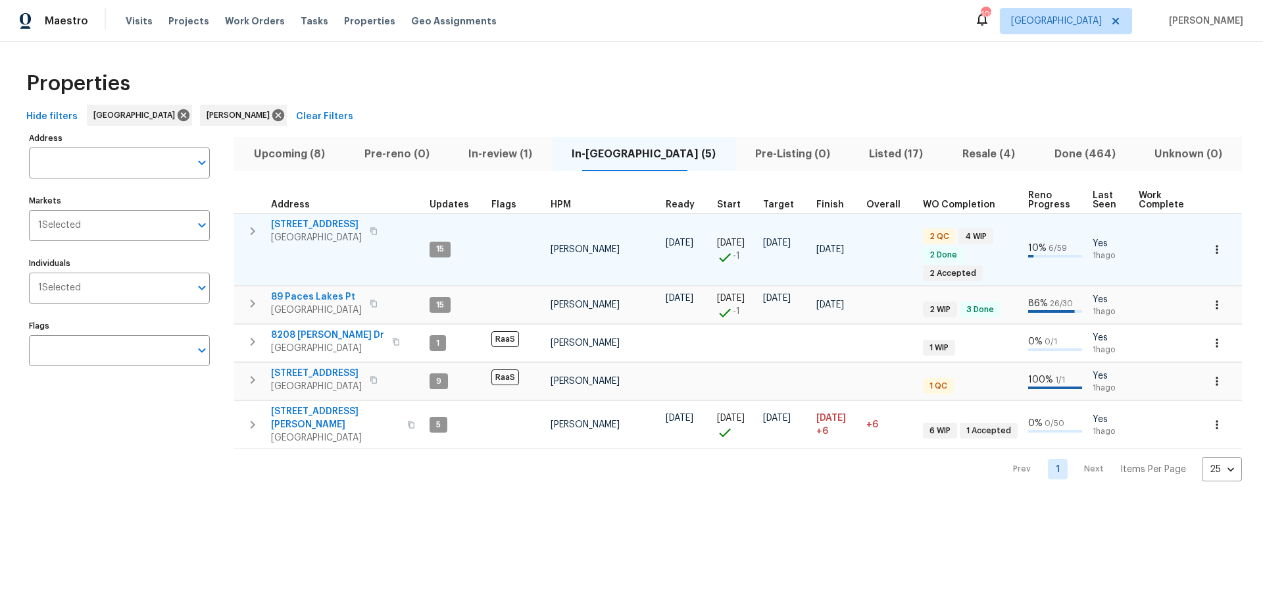
click at [305, 222] on span "[STREET_ADDRESS]" at bounding box center [316, 224] width 91 height 13
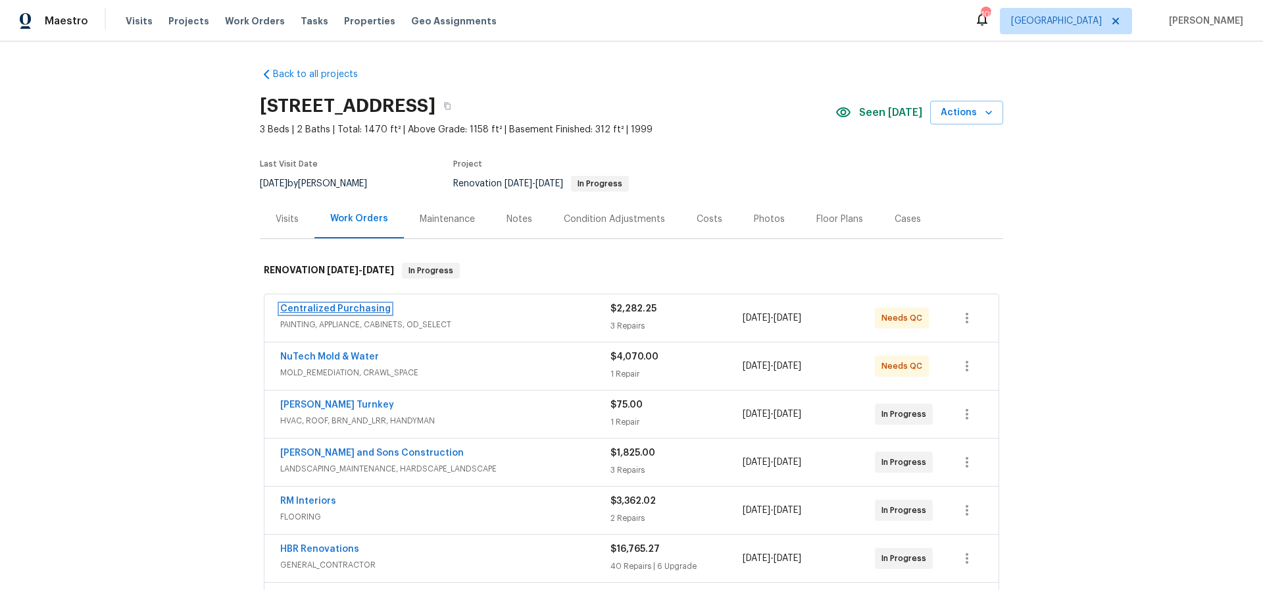
click at [357, 308] on link "Centralized Purchasing" at bounding box center [335, 308] width 111 height 9
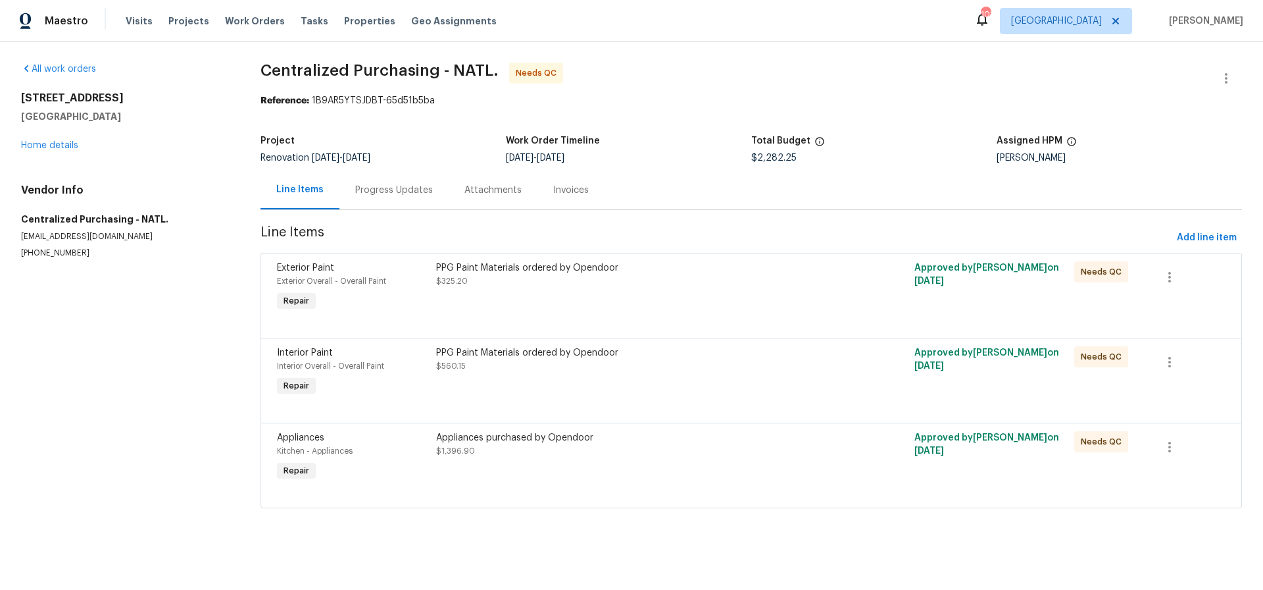
click at [627, 280] on div "PPG Paint Materials ordered by Opendoor $325.20" at bounding box center [631, 274] width 391 height 26
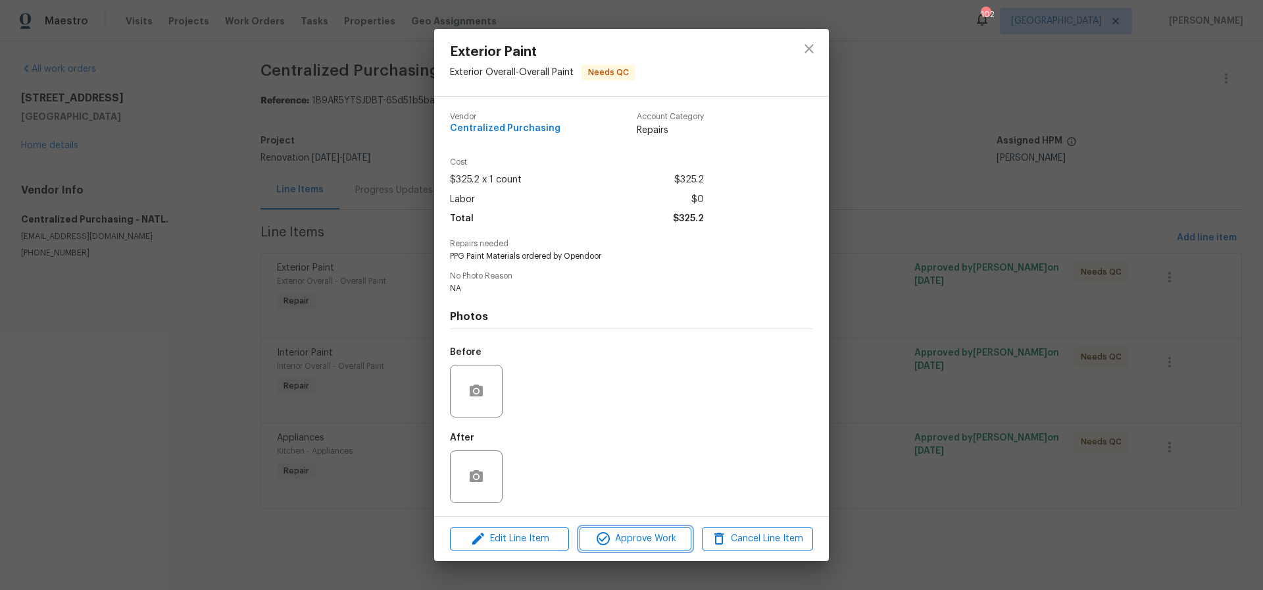
click at [648, 538] on span "Approve Work" at bounding box center [635, 538] width 103 height 16
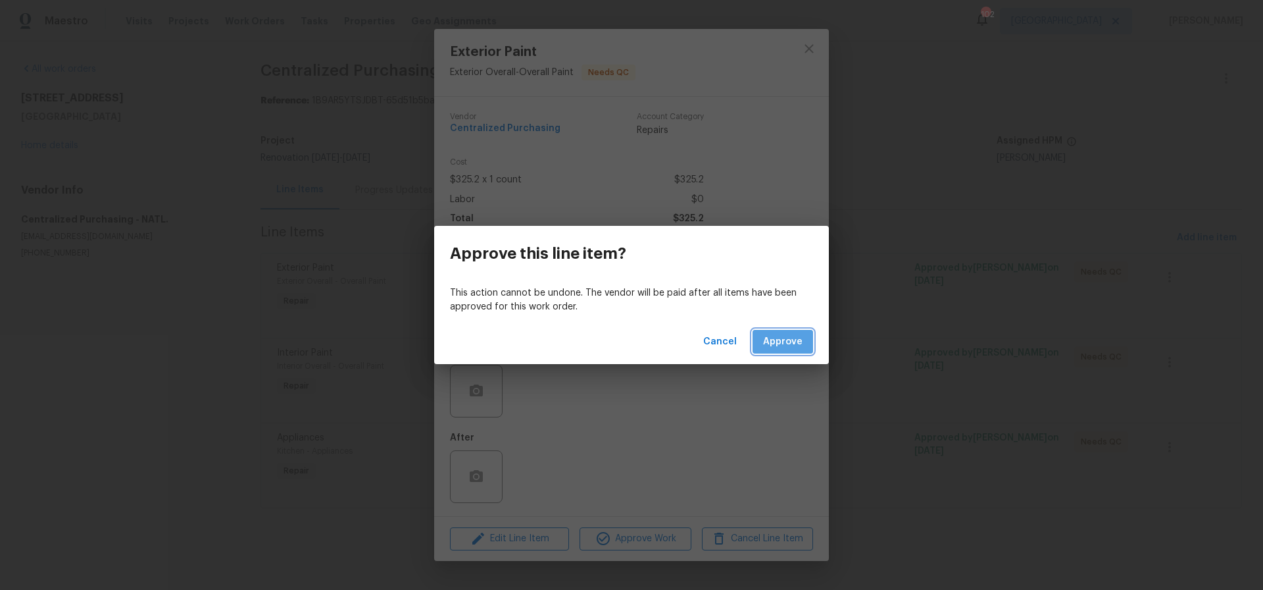
click at [796, 338] on span "Approve" at bounding box center [782, 342] width 39 height 16
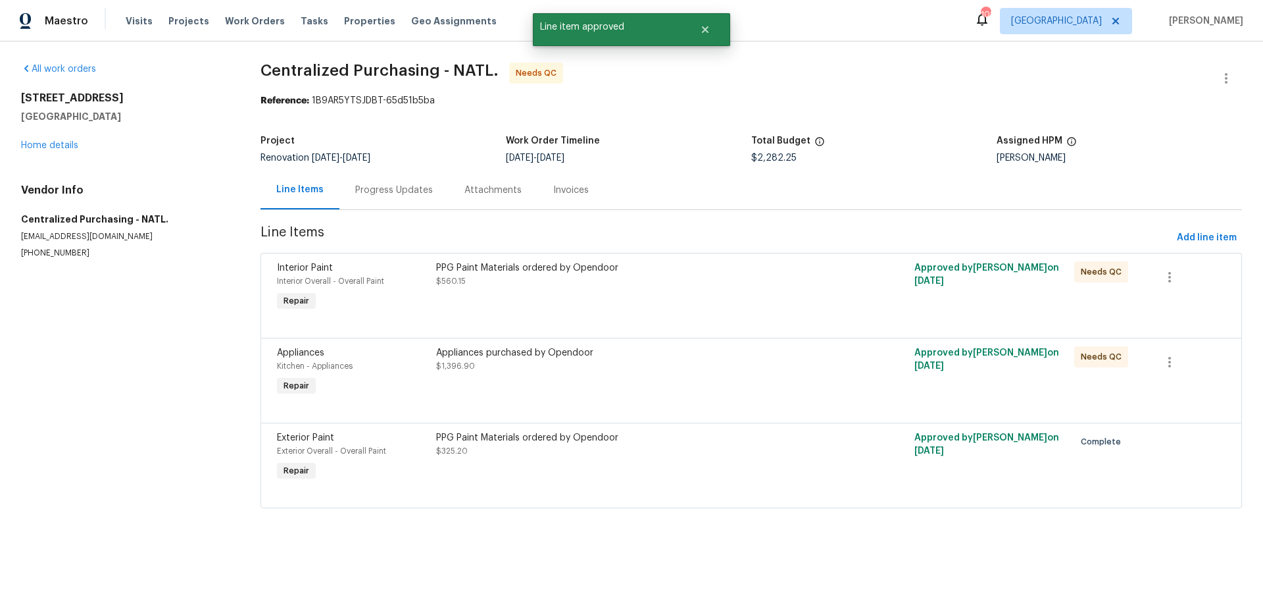
click at [671, 292] on div "PPG Paint Materials ordered by Opendoor $560.15" at bounding box center [631, 287] width 399 height 61
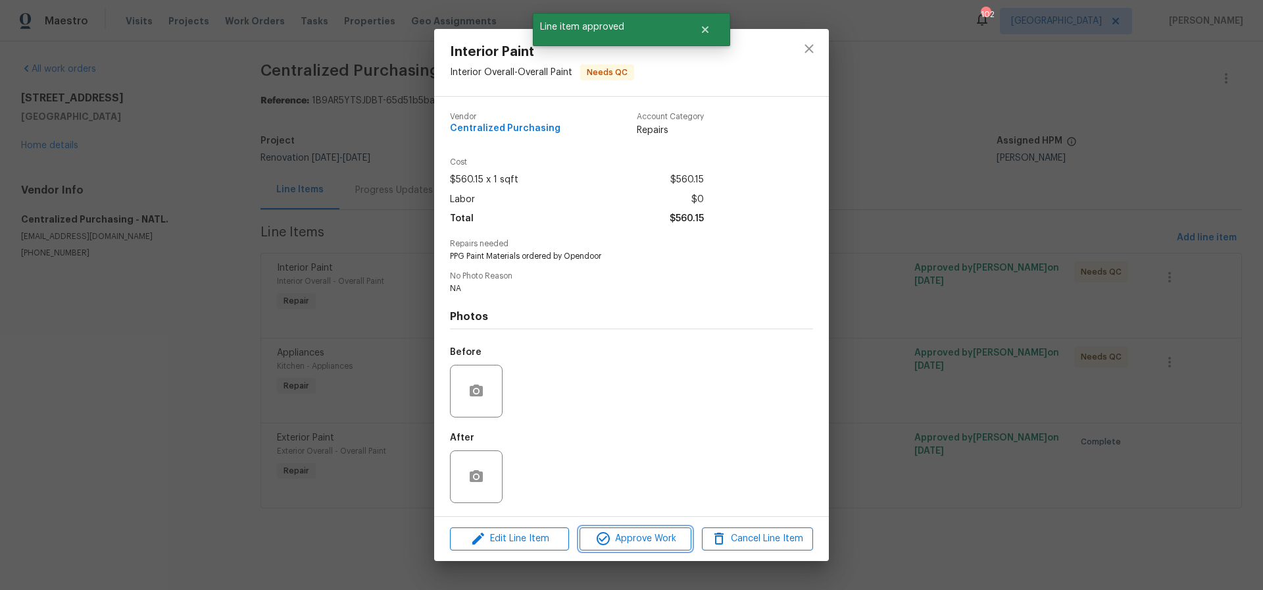
click at [628, 535] on span "Approve Work" at bounding box center [635, 538] width 103 height 16
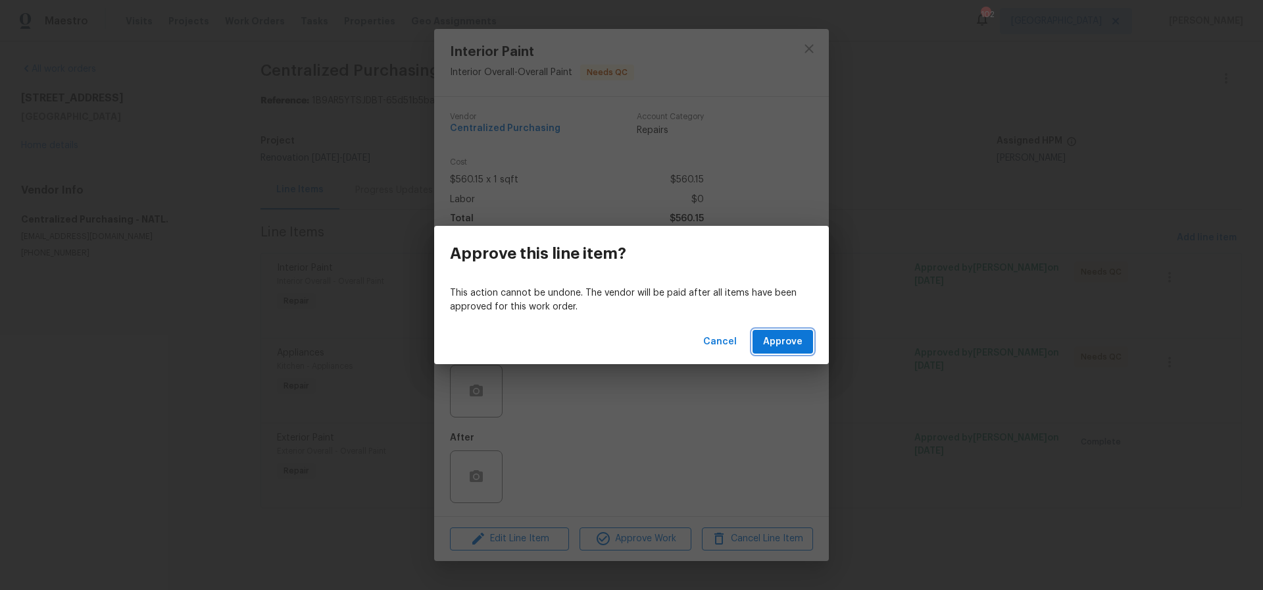
click at [771, 342] on span "Approve" at bounding box center [782, 342] width 39 height 16
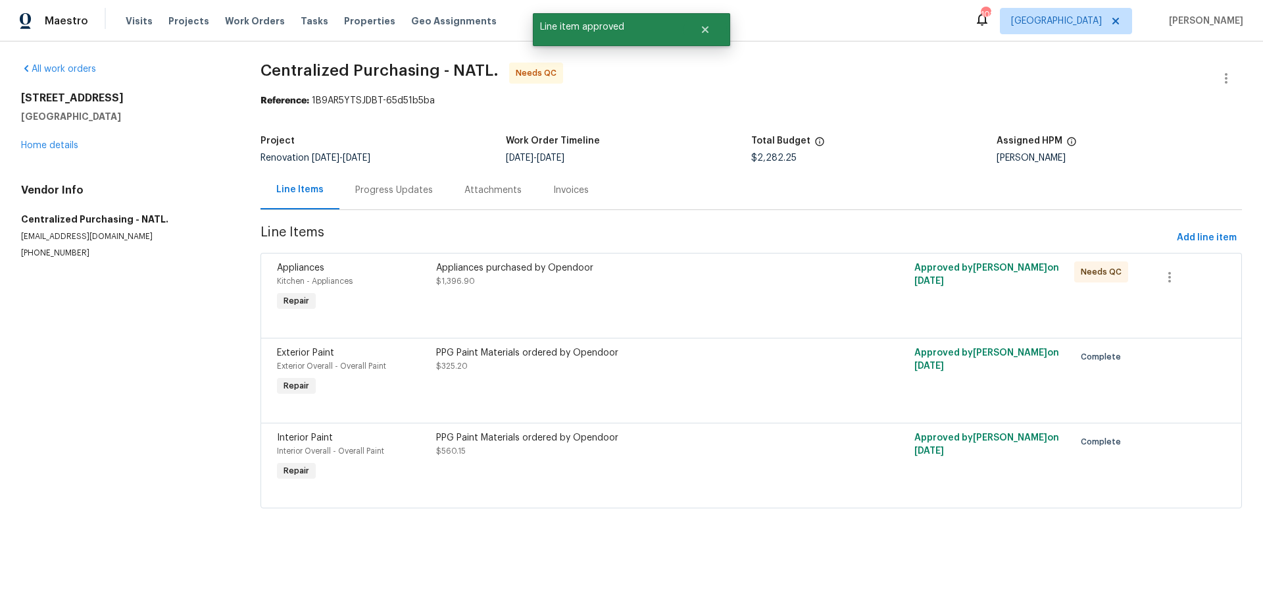
click at [700, 281] on div "Appliances purchased by Opendoor $1,396.90" at bounding box center [631, 274] width 391 height 26
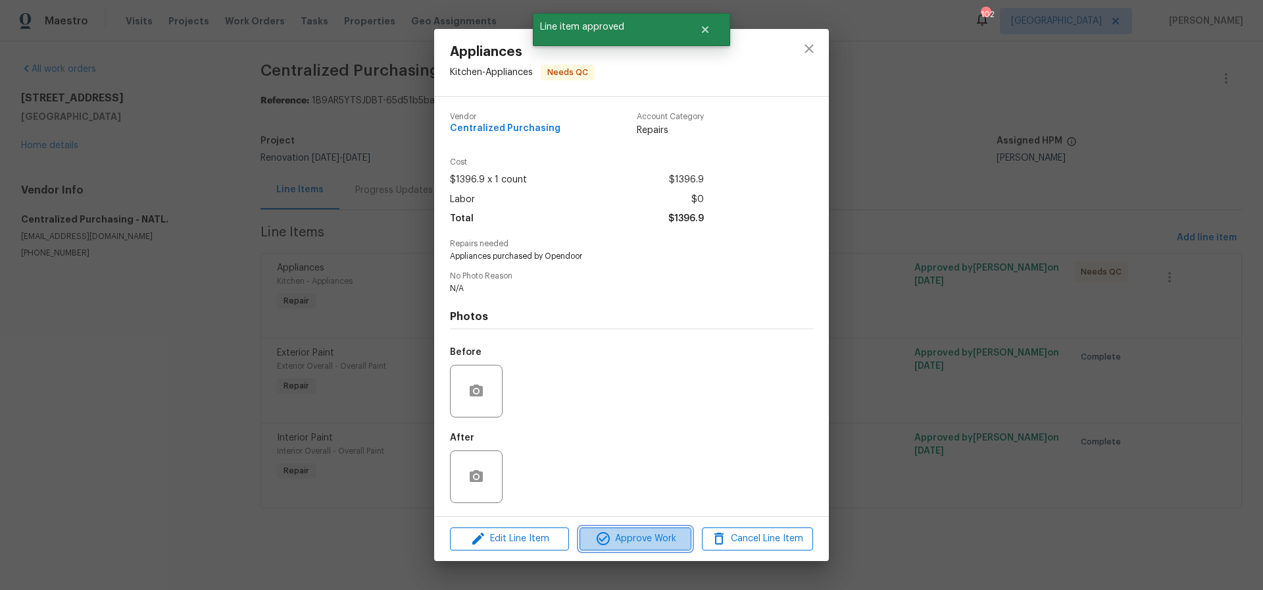
click at [636, 540] on span "Approve Work" at bounding box center [635, 538] width 103 height 16
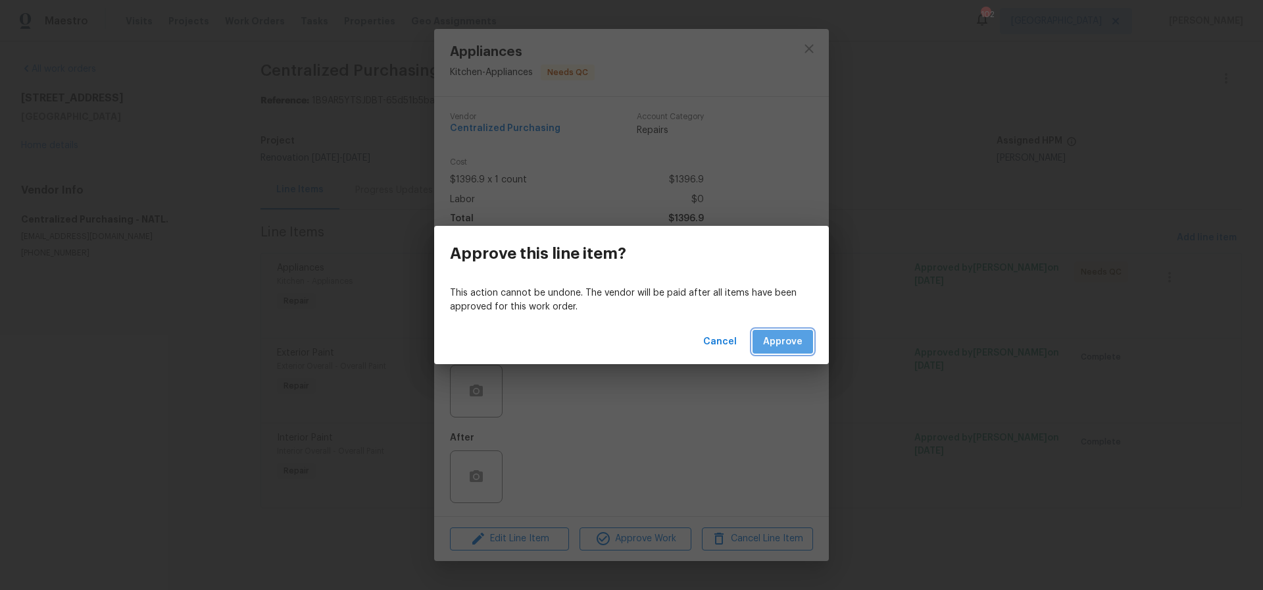
click at [783, 340] on span "Approve" at bounding box center [782, 342] width 39 height 16
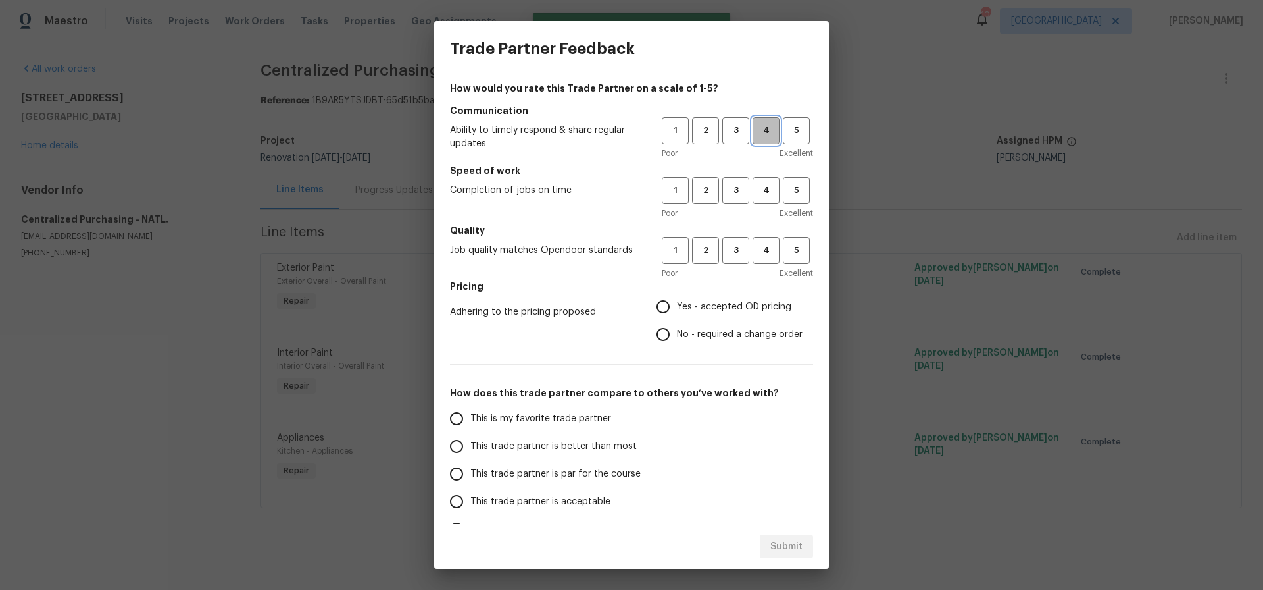
click at [772, 130] on span "4" at bounding box center [766, 130] width 24 height 15
click at [767, 189] on span "4" at bounding box center [766, 190] width 24 height 15
click at [763, 251] on span "4" at bounding box center [766, 250] width 24 height 15
click at [670, 309] on input "Yes - accepted OD pricing" at bounding box center [663, 307] width 28 height 28
radio input "true"
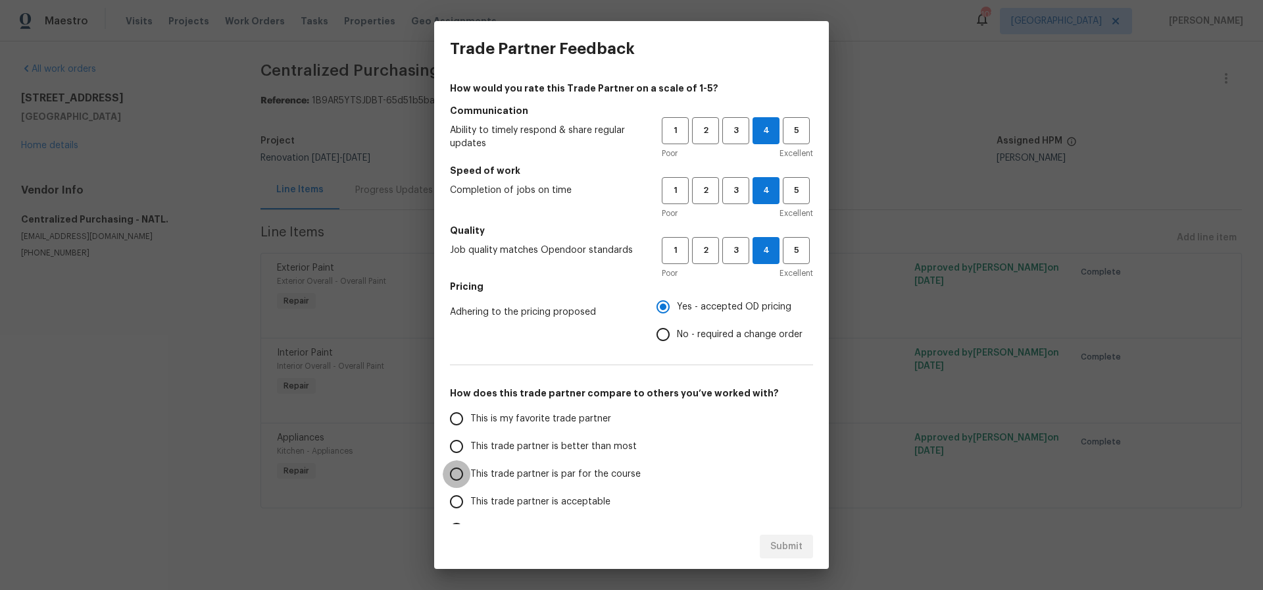
click at [455, 474] on input "This trade partner is par for the course" at bounding box center [457, 474] width 28 height 28
click at [790, 548] on span "Submit" at bounding box center [786, 546] width 32 height 16
radio input "true"
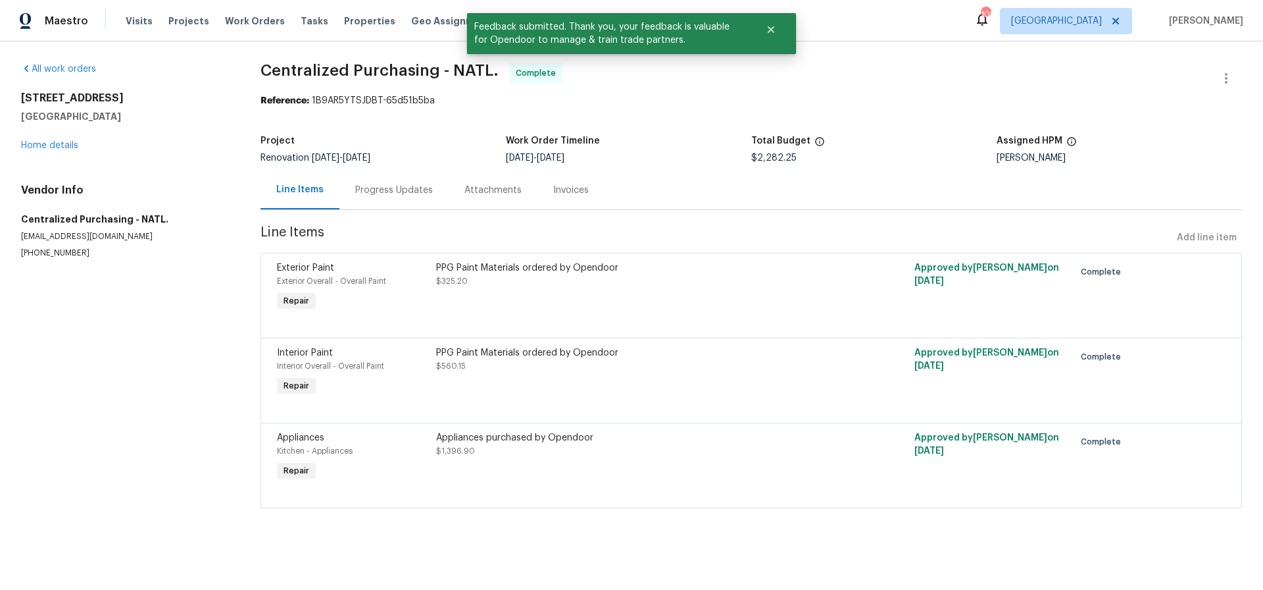
radio input "false"
click at [63, 147] on link "Home details" at bounding box center [49, 145] width 57 height 9
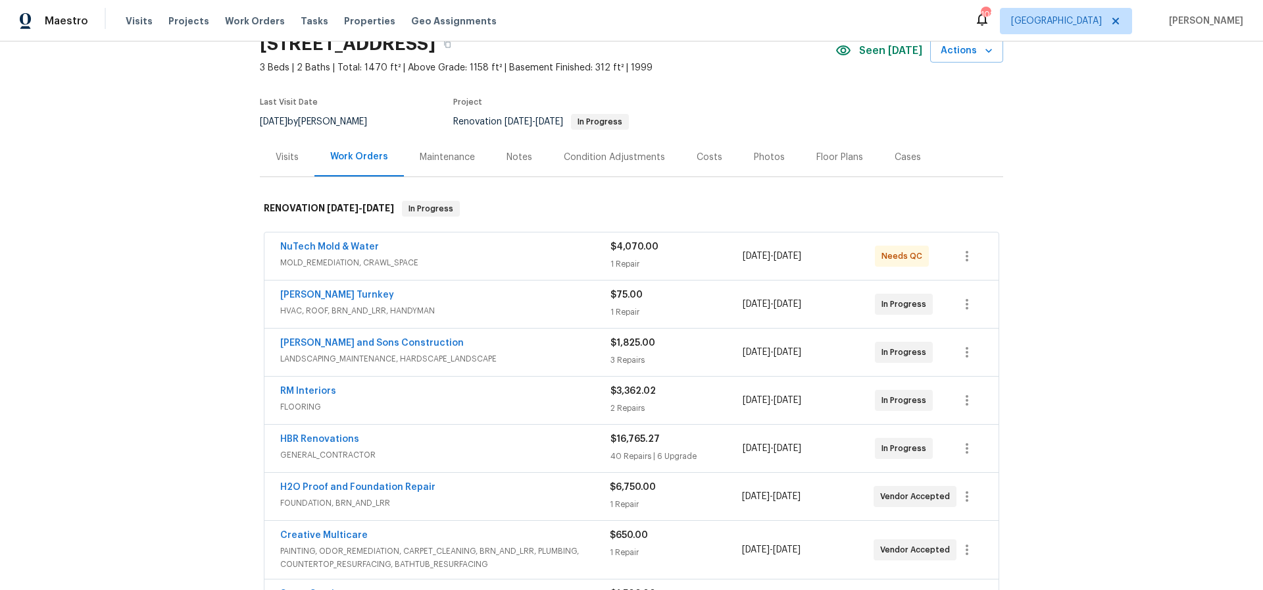
scroll to position [60, 0]
click at [321, 299] on link "[PERSON_NAME] Turnkey" at bounding box center [337, 296] width 114 height 9
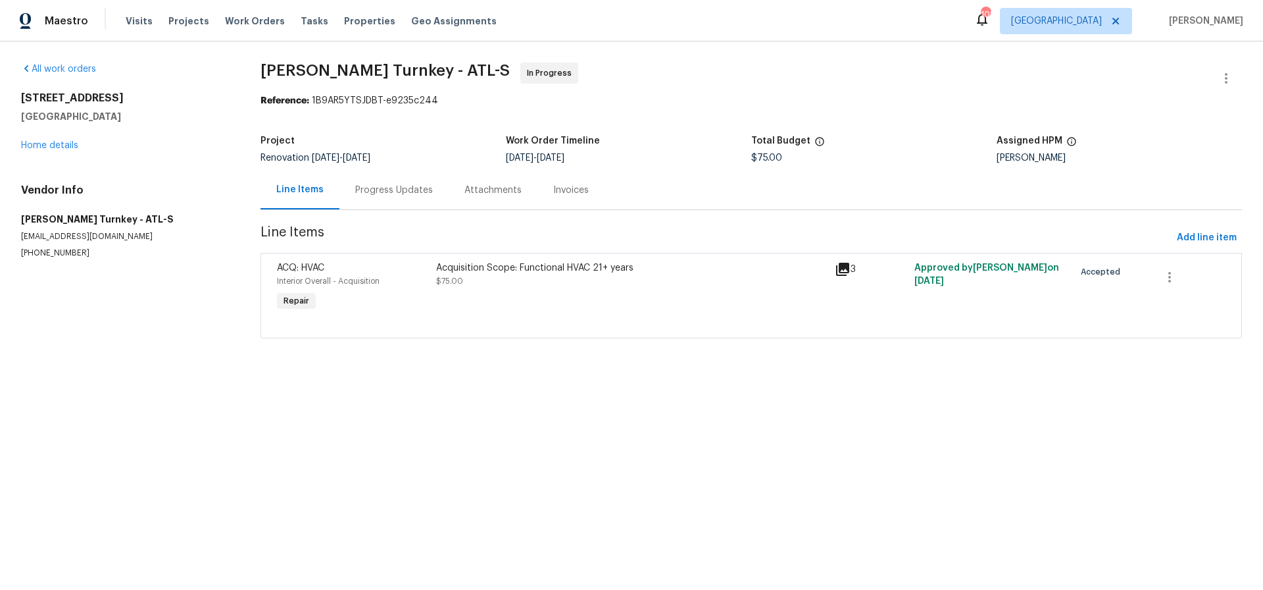
click at [382, 189] on div "Progress Updates" at bounding box center [394, 190] width 78 height 13
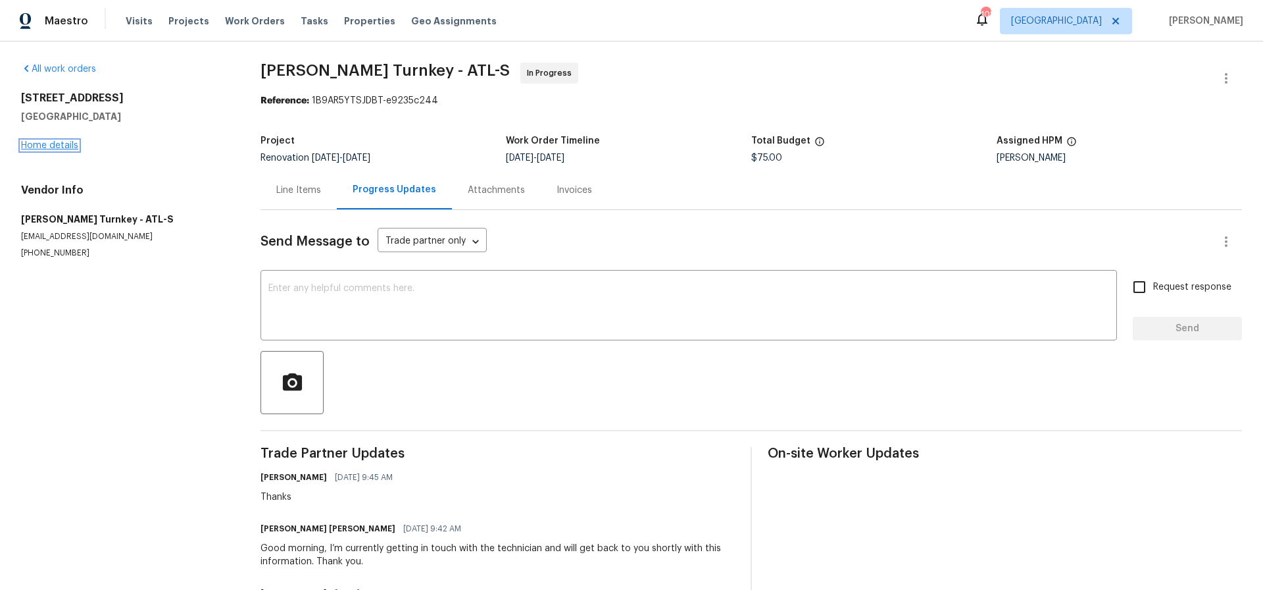
click at [51, 143] on link "Home details" at bounding box center [49, 145] width 57 height 9
